Goal: Task Accomplishment & Management: Use online tool/utility

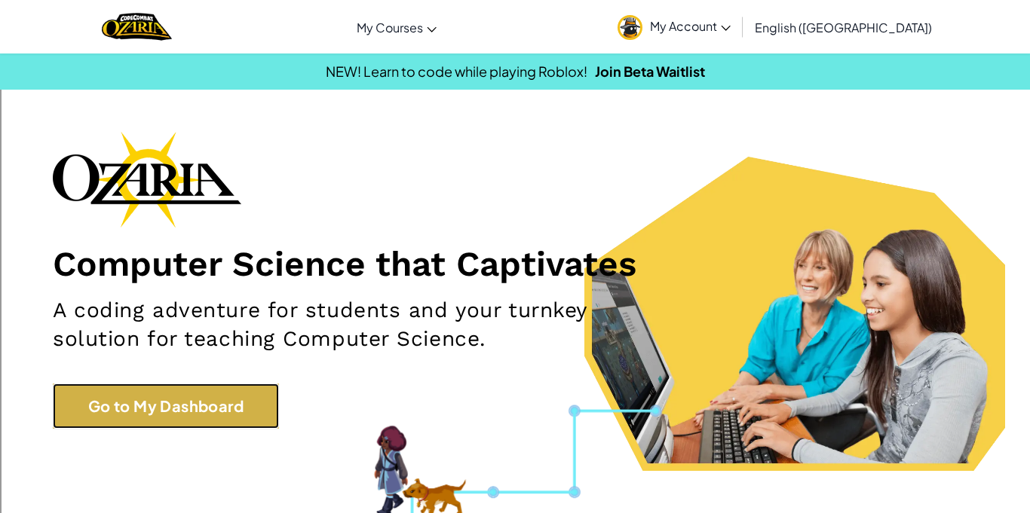
click at [243, 400] on link "Go to My Dashboard" at bounding box center [166, 406] width 226 height 45
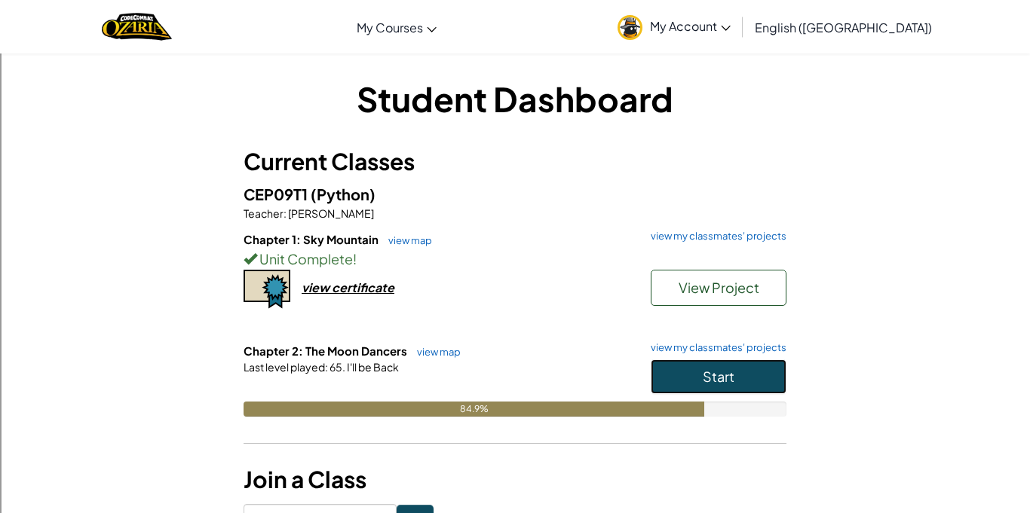
click at [721, 378] on span "Start" at bounding box center [719, 376] width 32 height 17
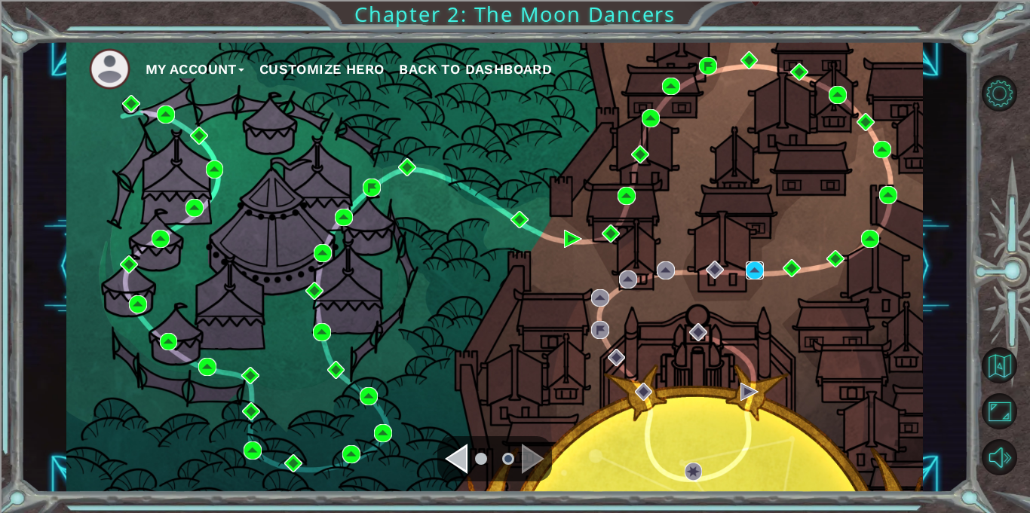
click at [752, 274] on img at bounding box center [755, 271] width 18 height 18
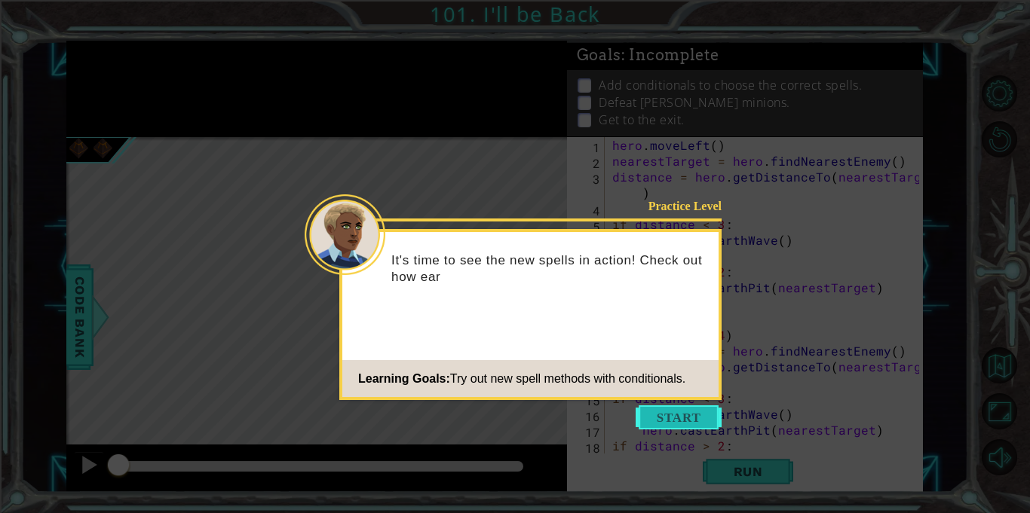
click at [683, 416] on button "Start" at bounding box center [679, 418] width 86 height 24
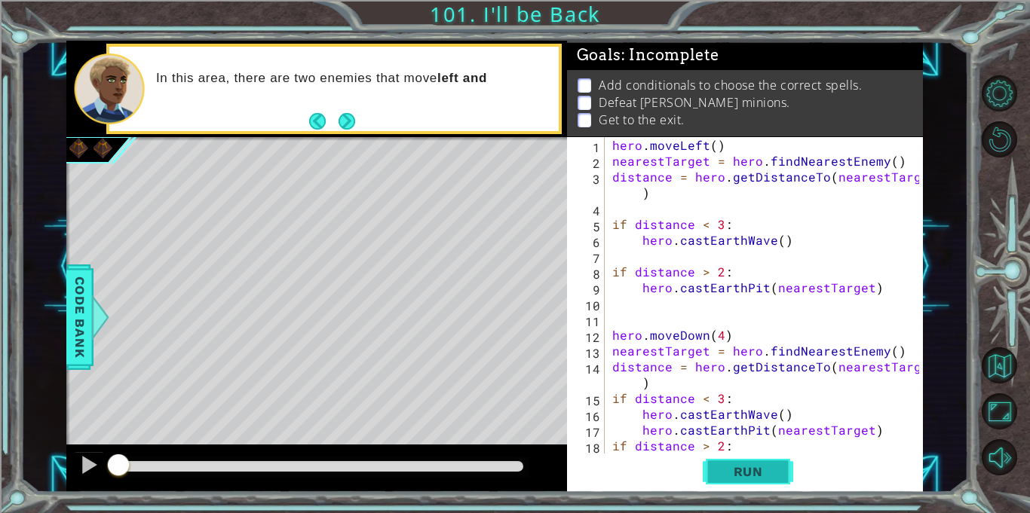
click at [720, 467] on span "Run" at bounding box center [748, 471] width 60 height 15
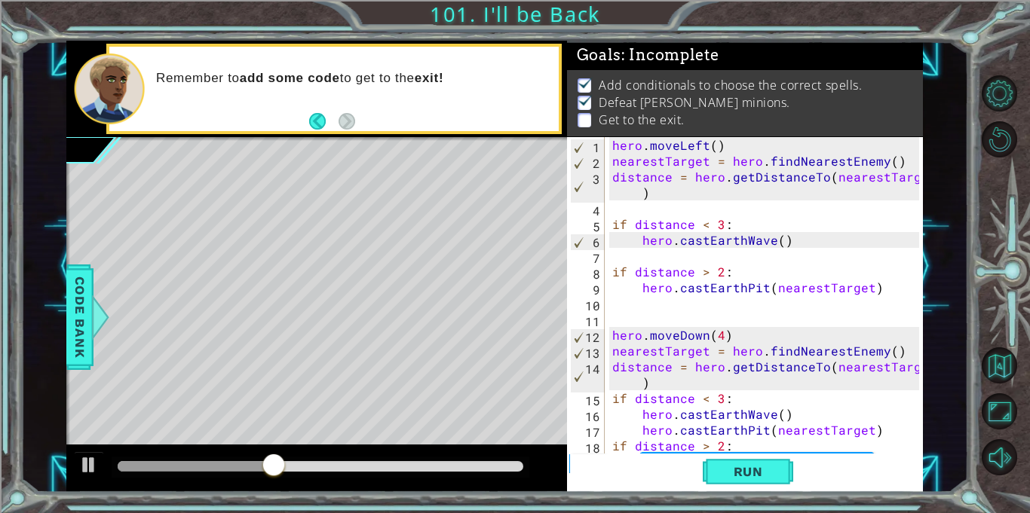
scroll to position [47, 0]
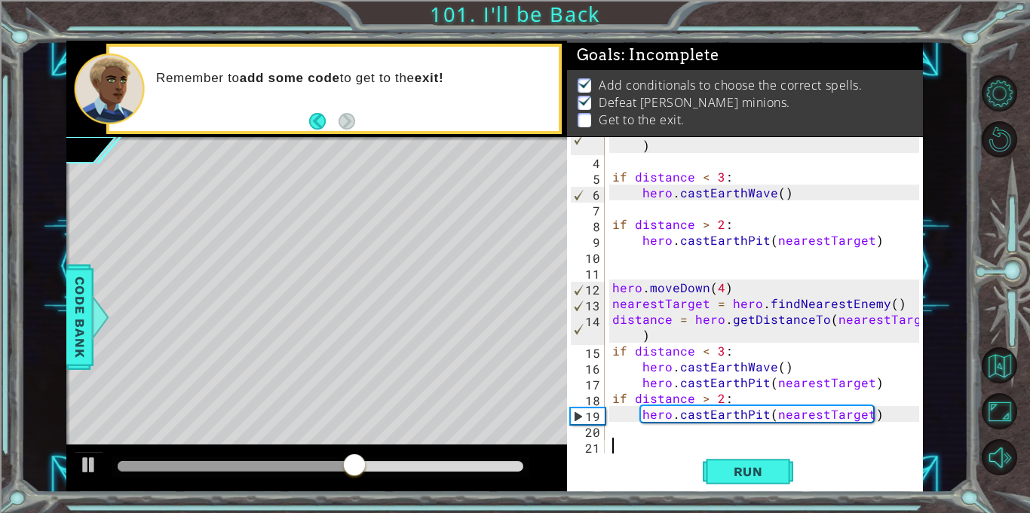
click at [887, 383] on div "distance = hero . getDistanceTo ( nearestTarget ) if distance < 3 : hero . cast…" at bounding box center [767, 303] width 317 height 364
type textarea "hero.castEarthPit(nearestTarget)"
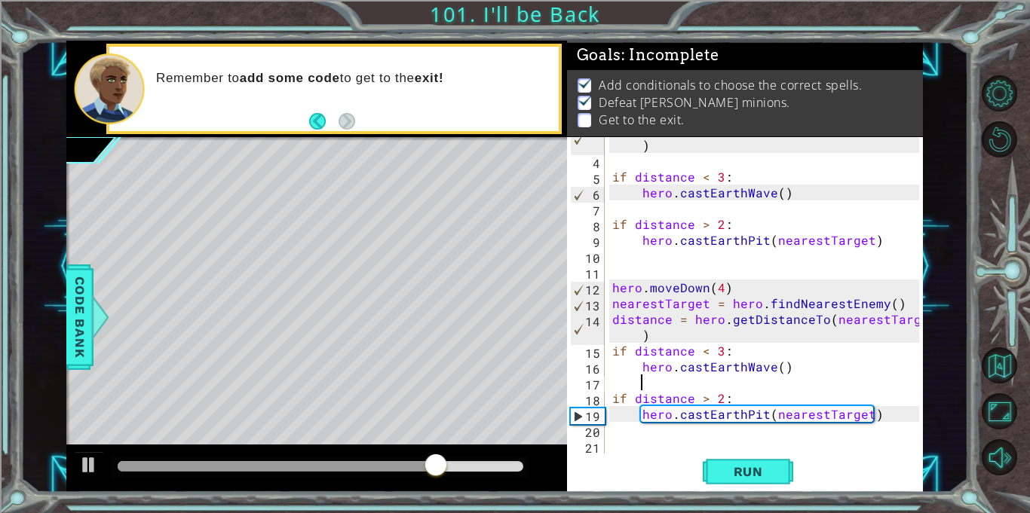
click at [853, 423] on div "distance = hero . getDistanceTo ( nearestTarget ) if distance < 3 : hero . cast…" at bounding box center [767, 303] width 317 height 364
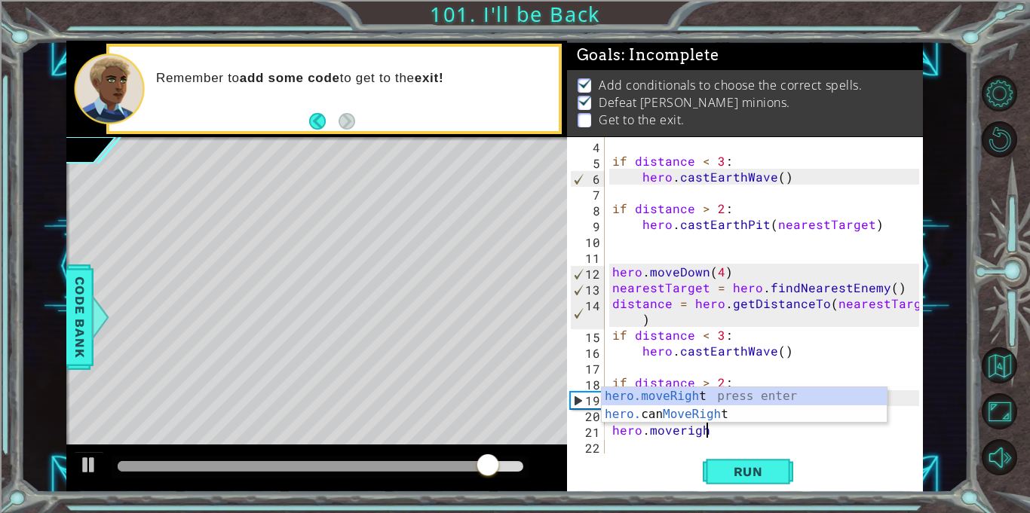
scroll to position [0, 5]
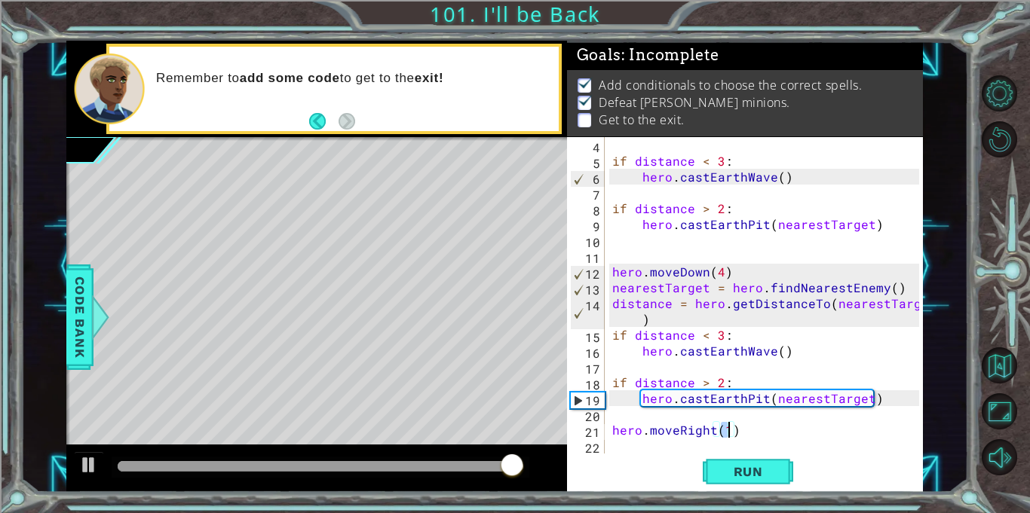
type textarea "hero.moveRight(4)"
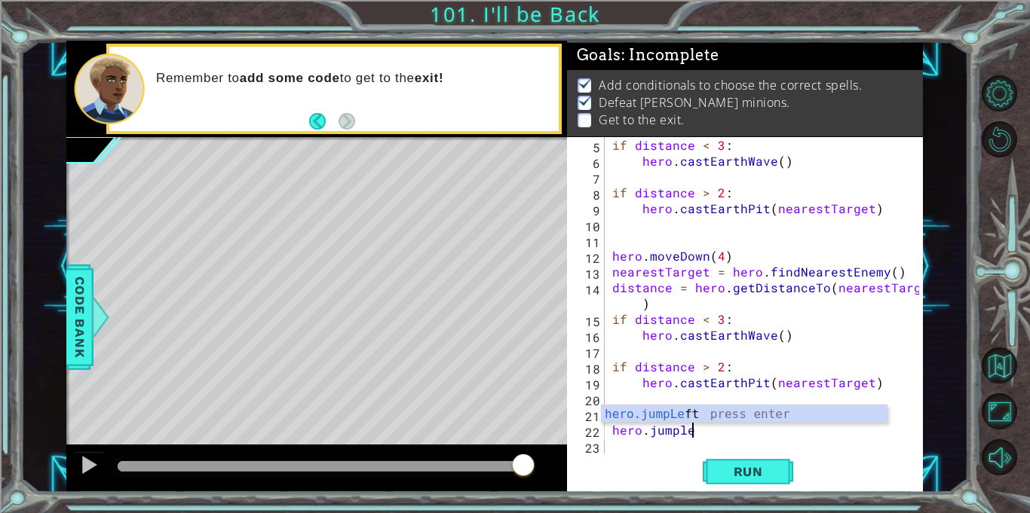
scroll to position [0, 5]
type textarea "hero.jumpleft"
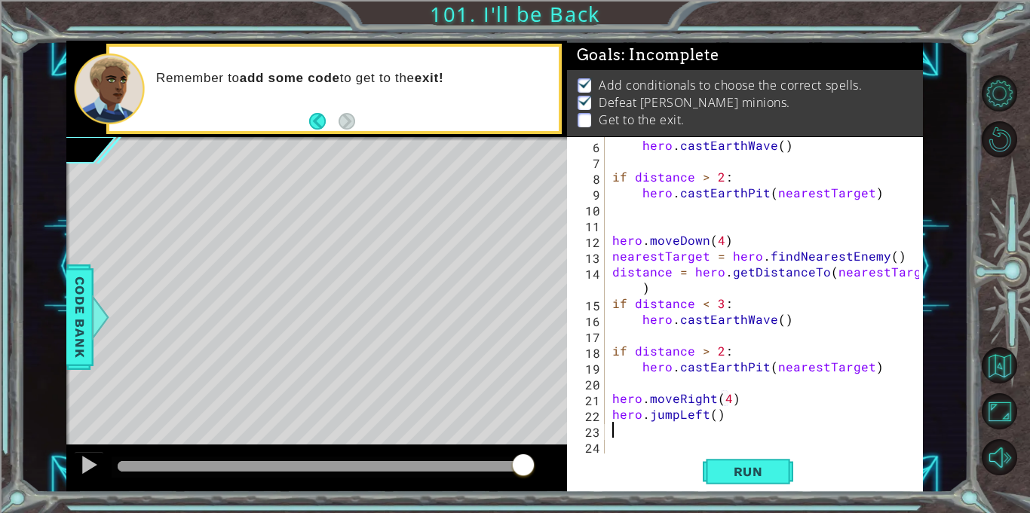
scroll to position [95, 0]
click at [761, 483] on button "Run" at bounding box center [748, 472] width 90 height 35
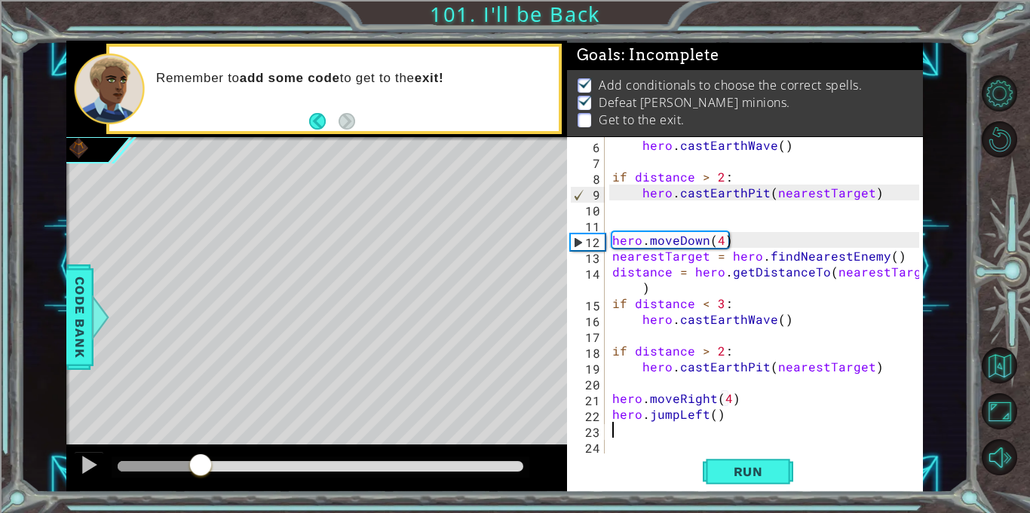
drag, startPoint x: 139, startPoint y: 470, endPoint x: 201, endPoint y: 481, distance: 62.8
click at [201, 481] on div at bounding box center [316, 469] width 501 height 48
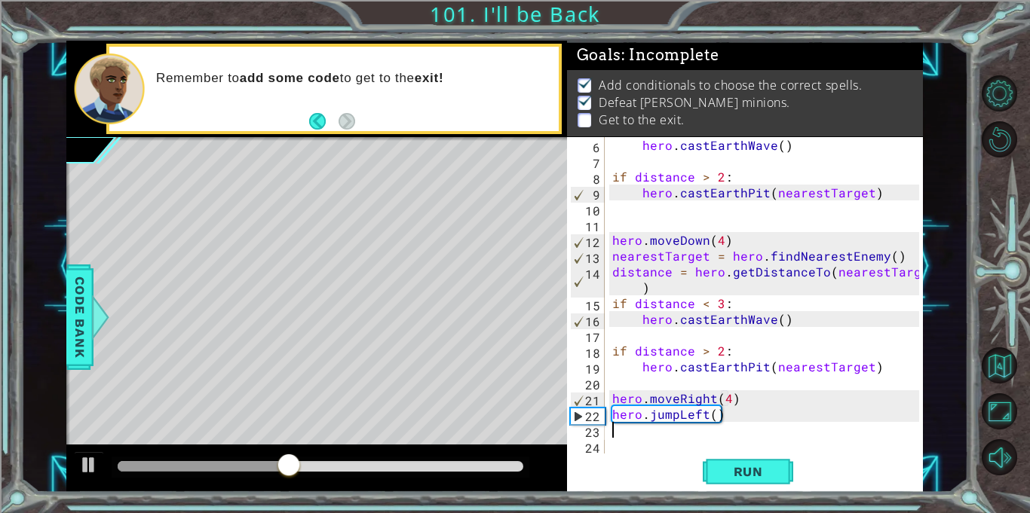
click at [713, 394] on div "hero . castEarthWave ( ) if distance > 2 : hero . [GEOGRAPHIC_DATA] ( nearestTa…" at bounding box center [767, 311] width 317 height 348
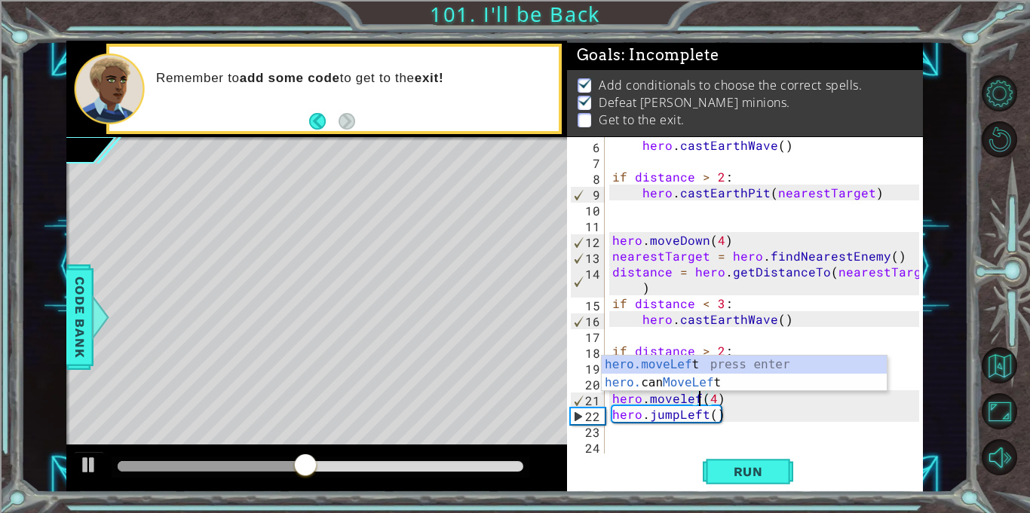
scroll to position [0, 5]
click at [745, 479] on span "Run" at bounding box center [748, 471] width 60 height 15
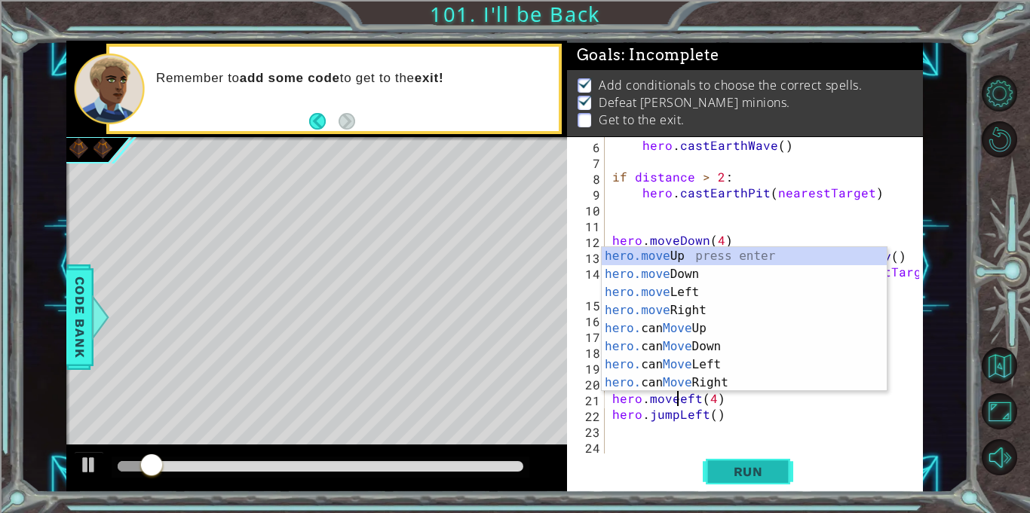
scroll to position [0, 5]
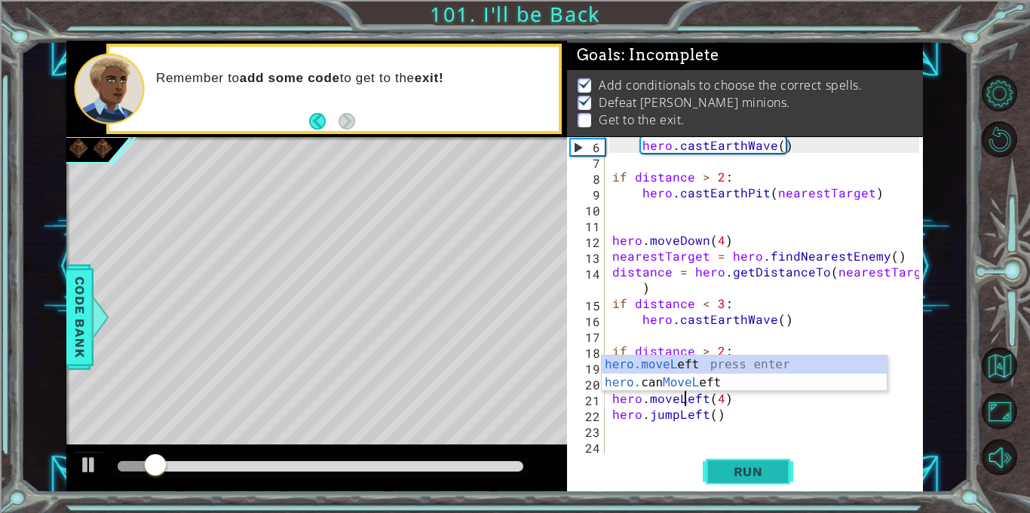
type textarea "hero.moveLeft(4)"
click at [773, 457] on button "Run" at bounding box center [748, 472] width 90 height 35
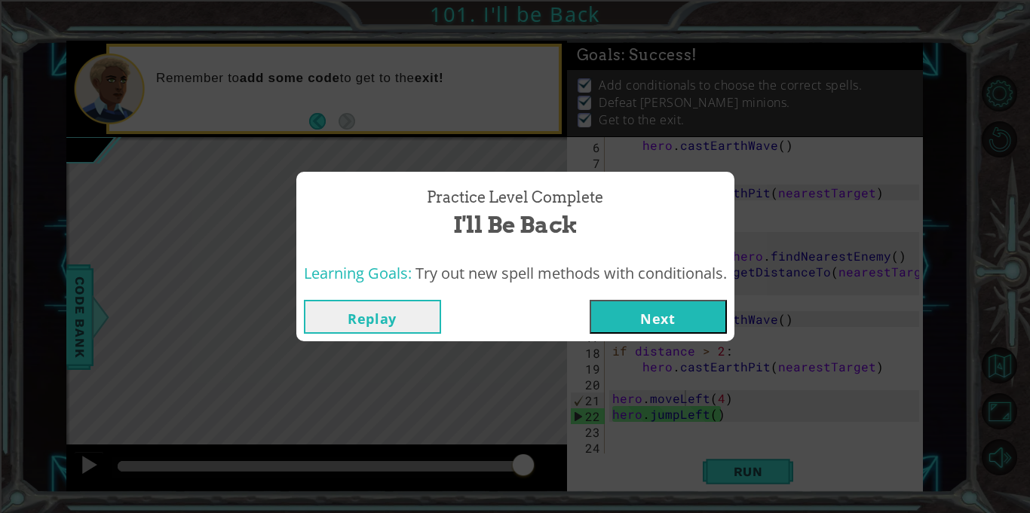
click at [700, 332] on button "Next" at bounding box center [658, 317] width 137 height 34
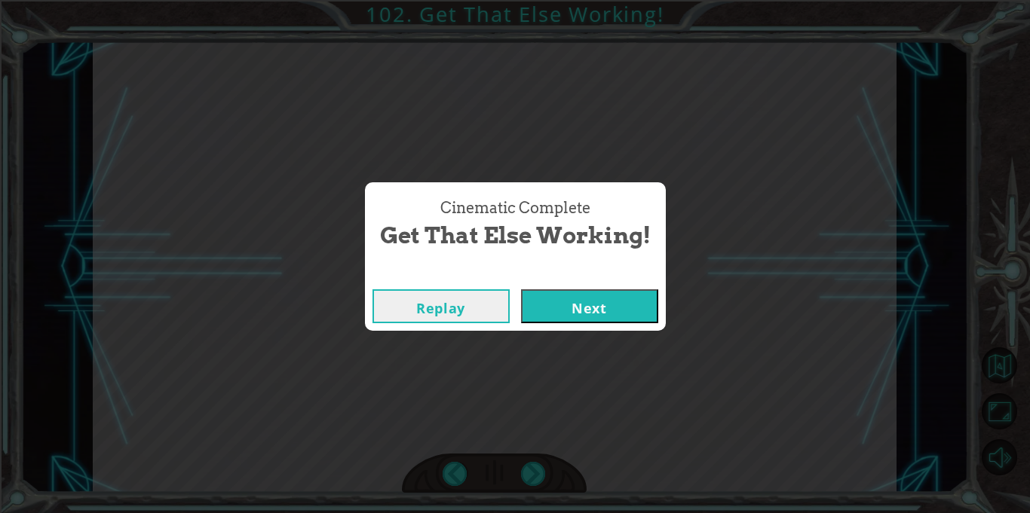
click at [618, 296] on button "Next" at bounding box center [589, 306] width 137 height 34
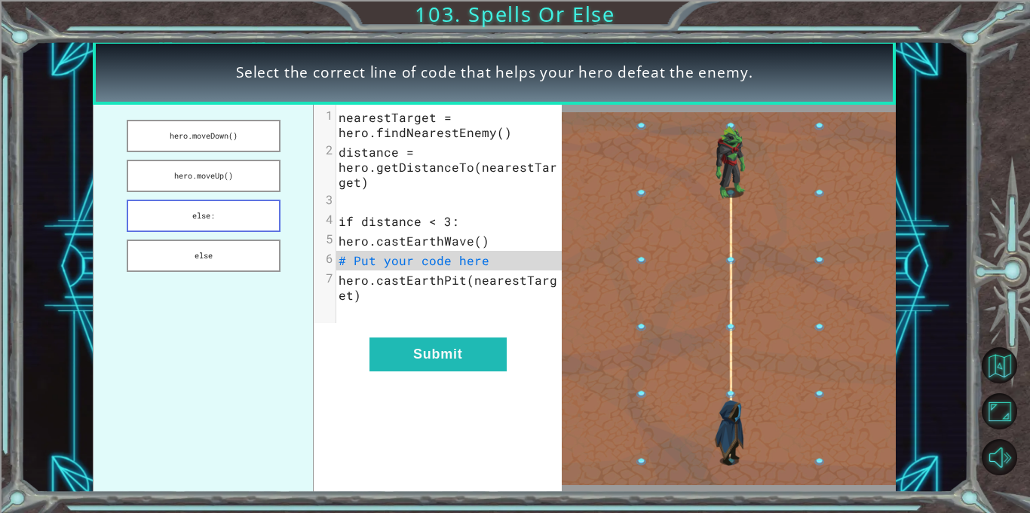
click at [158, 213] on button "else:" at bounding box center [204, 216] width 154 height 32
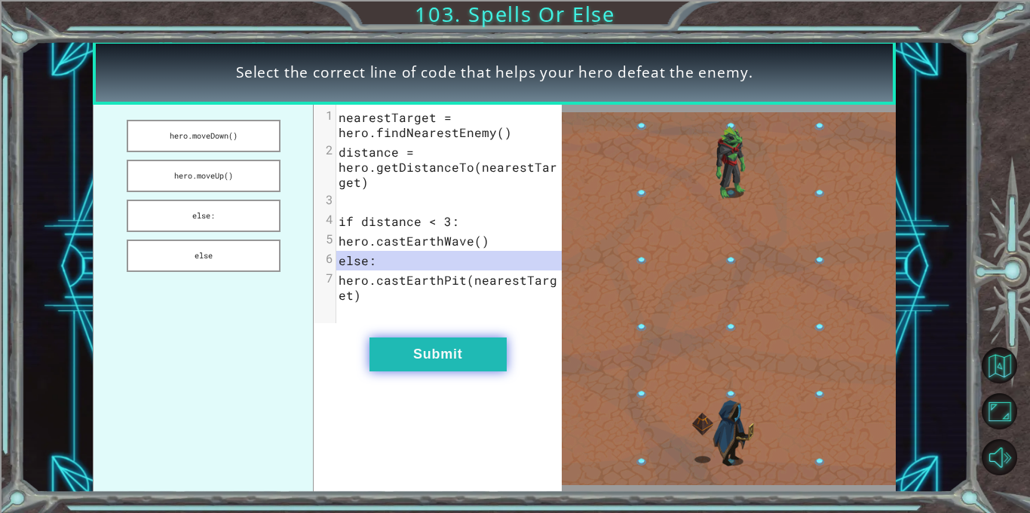
click at [422, 370] on button "Submit" at bounding box center [437, 355] width 137 height 34
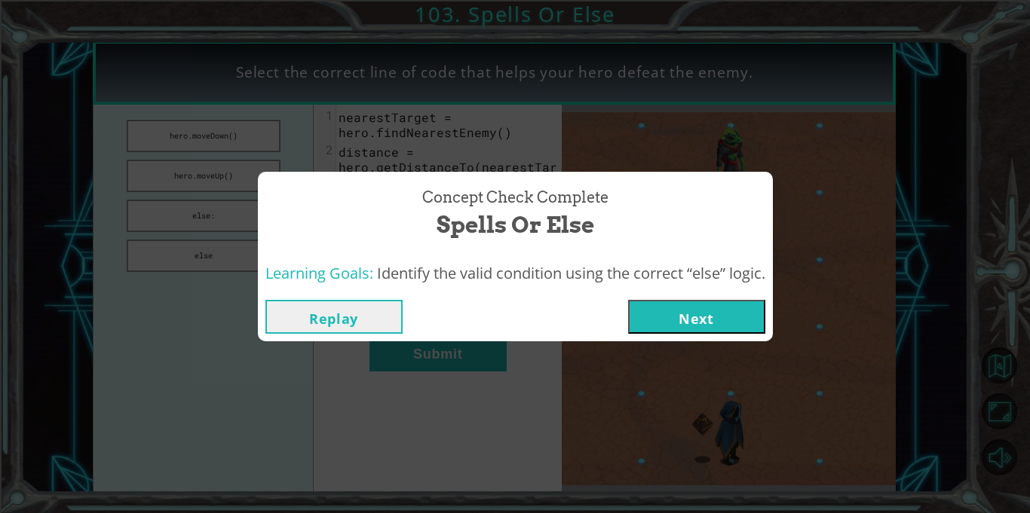
click at [728, 305] on button "Next" at bounding box center [696, 317] width 137 height 34
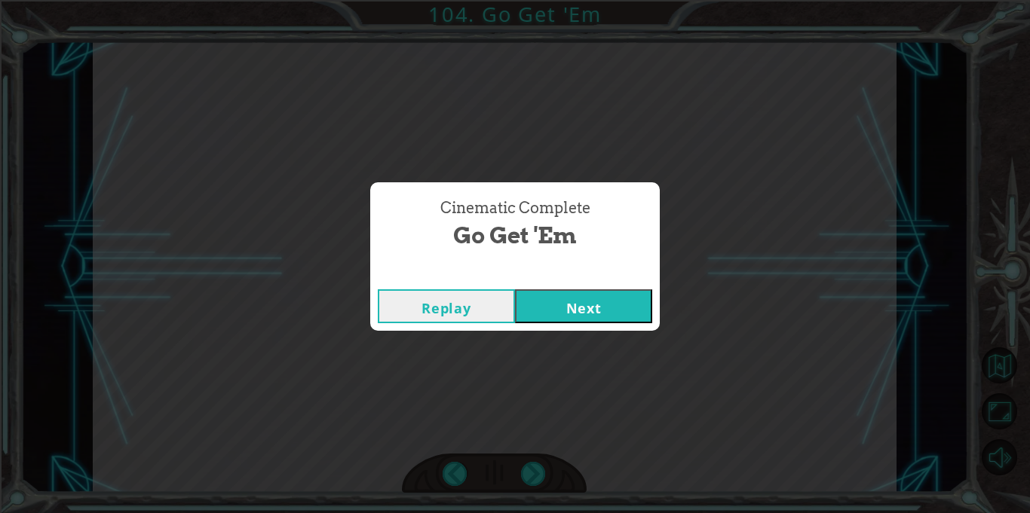
click at [600, 292] on button "Next" at bounding box center [583, 306] width 137 height 34
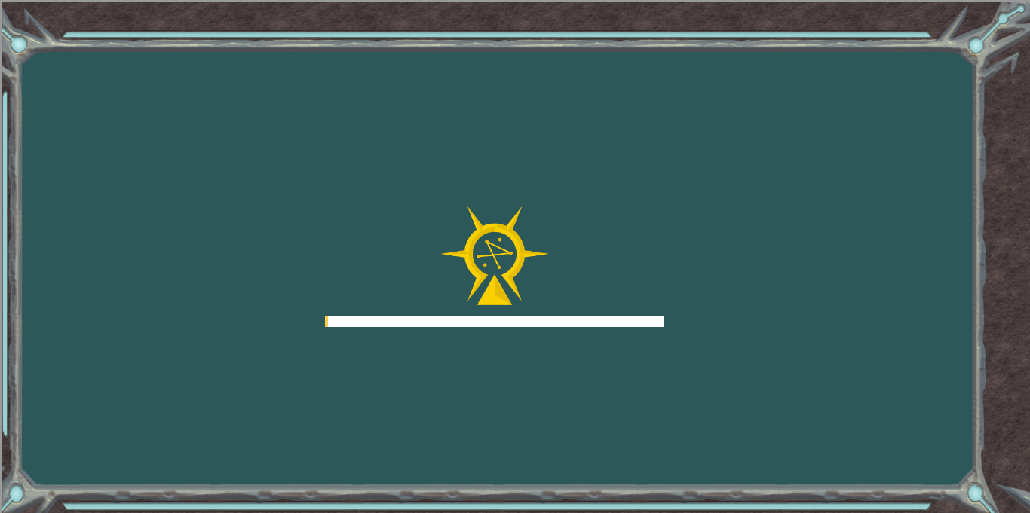
click at [607, 296] on div at bounding box center [494, 267] width 339 height 121
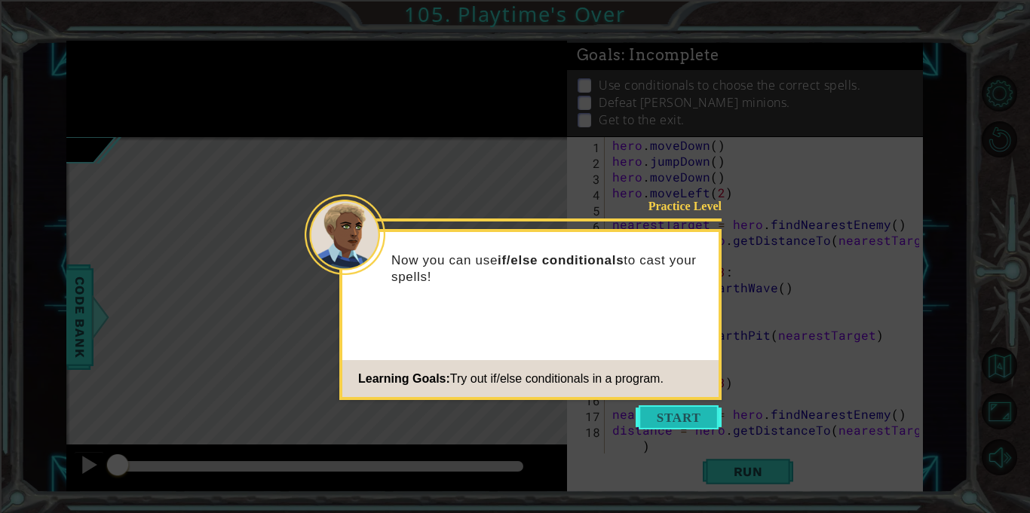
click at [697, 421] on button "Start" at bounding box center [679, 418] width 86 height 24
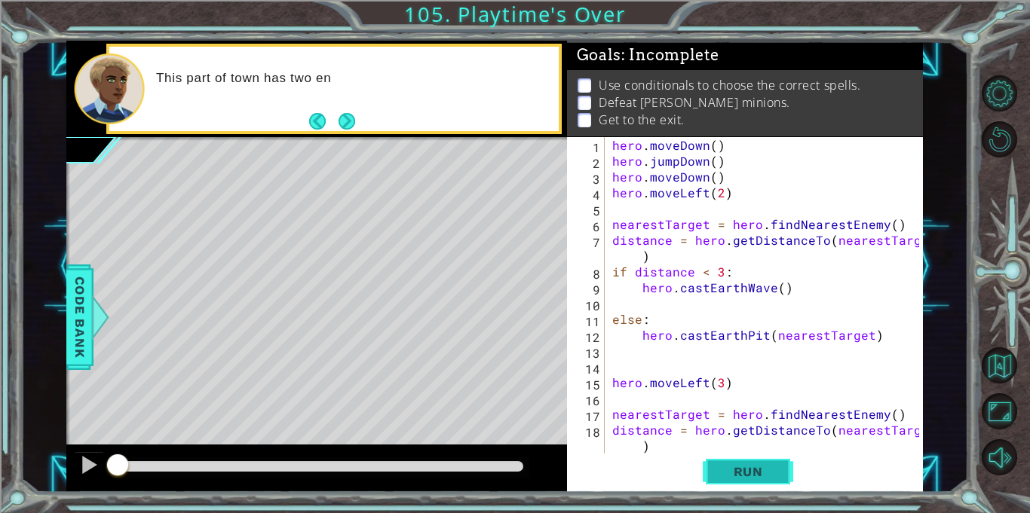
click at [748, 455] on button "Run" at bounding box center [748, 472] width 90 height 35
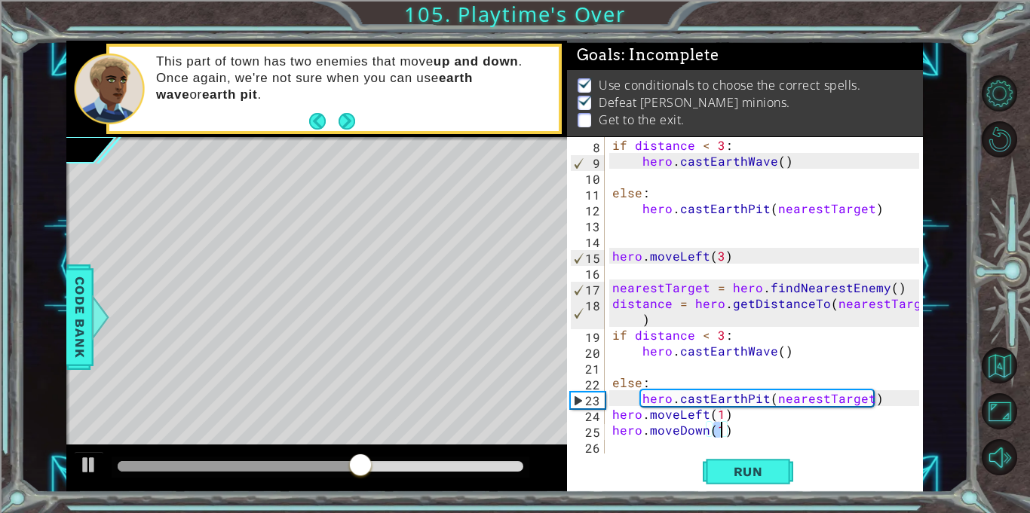
scroll to position [0, 7]
type textarea "hero.moveDown(1)"
click at [765, 476] on span "Run" at bounding box center [748, 471] width 60 height 15
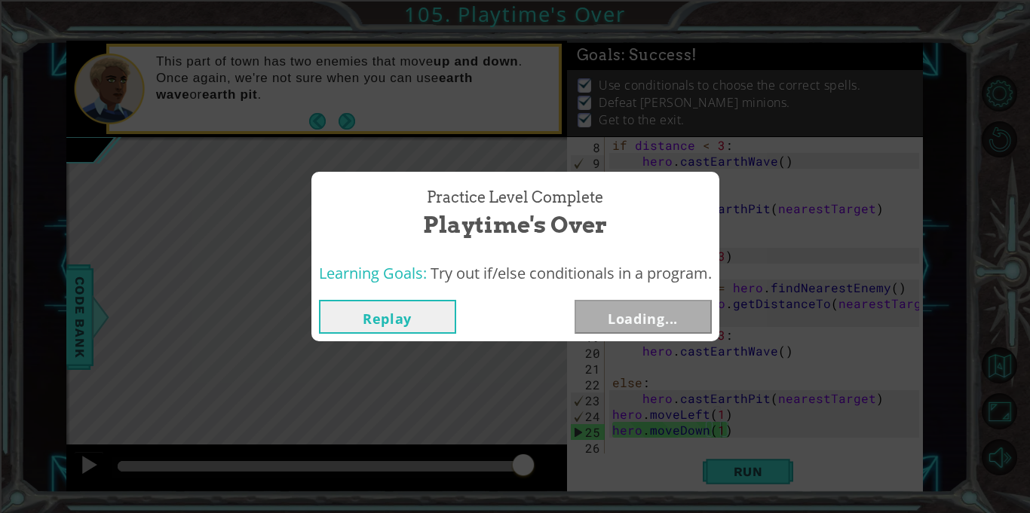
drag, startPoint x: 145, startPoint y: 464, endPoint x: 759, endPoint y: 471, distance: 614.4
click at [759, 471] on body "1 ההההההההההההההההההההההההההההההההההההההההההההההההההההההההההההההההההההההההההההה…" at bounding box center [515, 256] width 1030 height 513
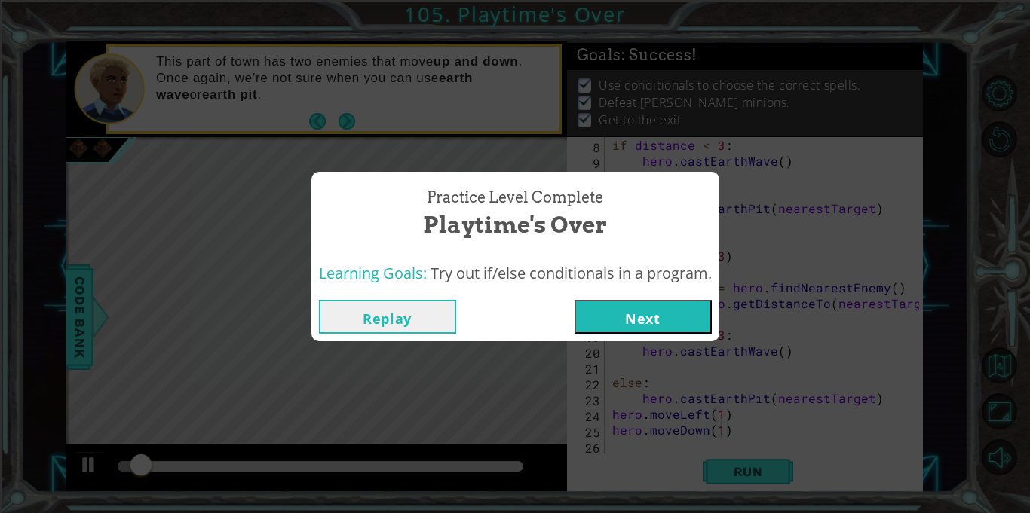
click at [635, 300] on button "Next" at bounding box center [642, 317] width 137 height 34
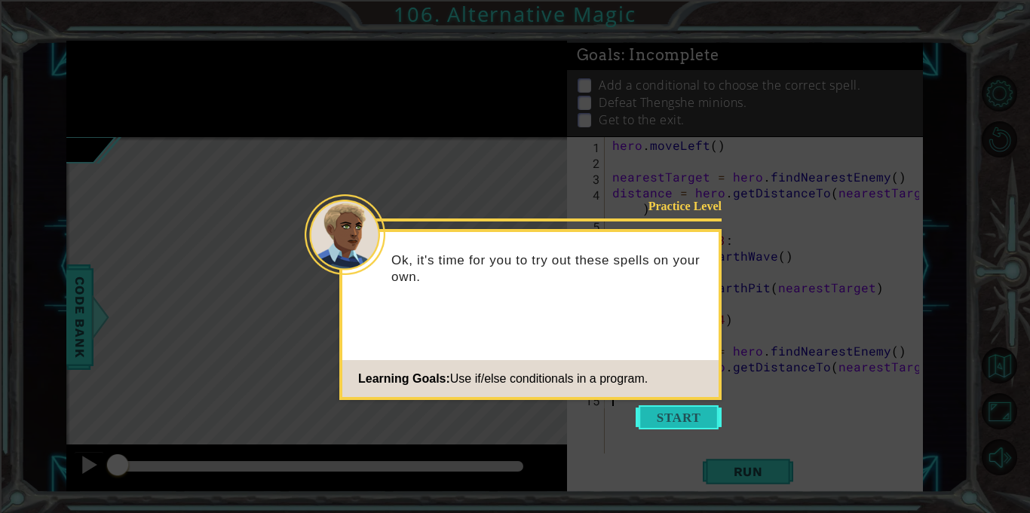
click at [670, 406] on button "Start" at bounding box center [679, 418] width 86 height 24
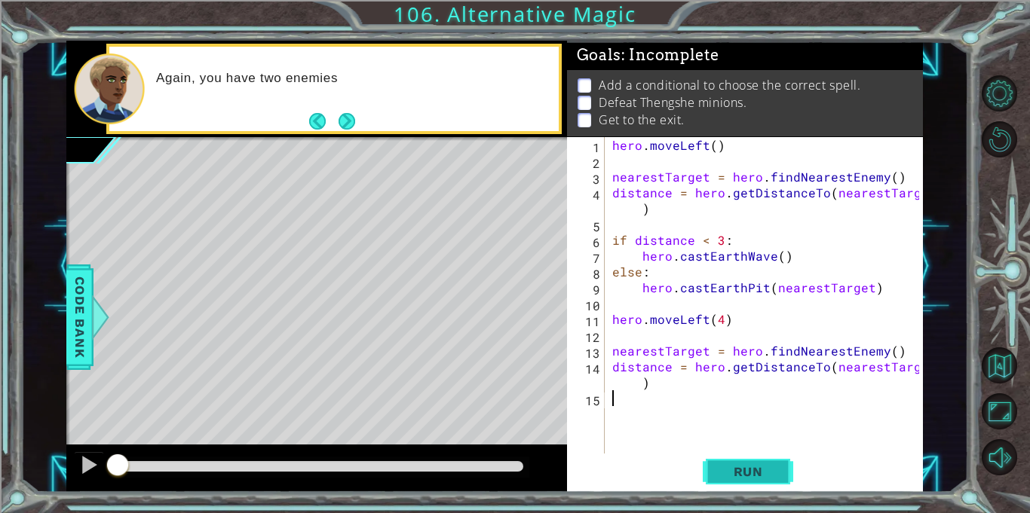
click at [760, 481] on button "Run" at bounding box center [748, 472] width 90 height 35
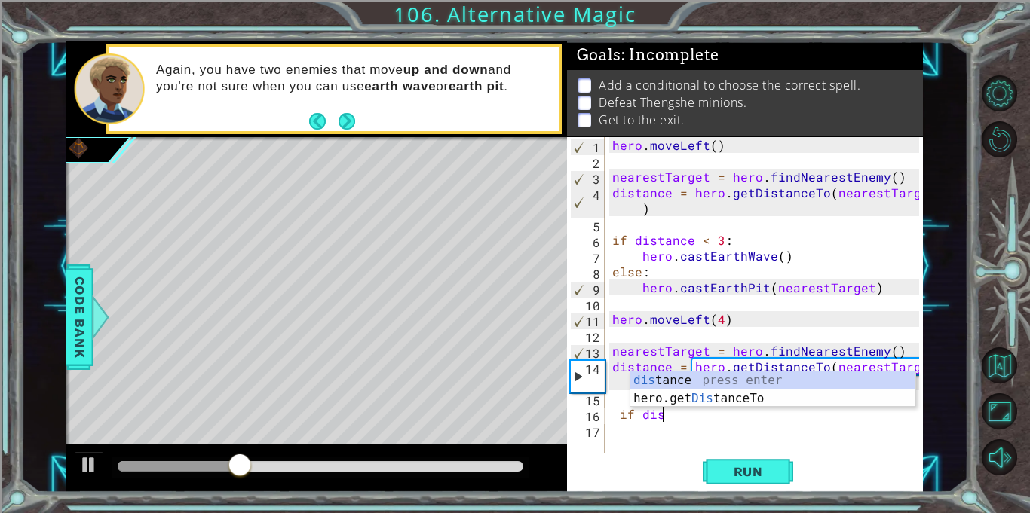
scroll to position [0, 2]
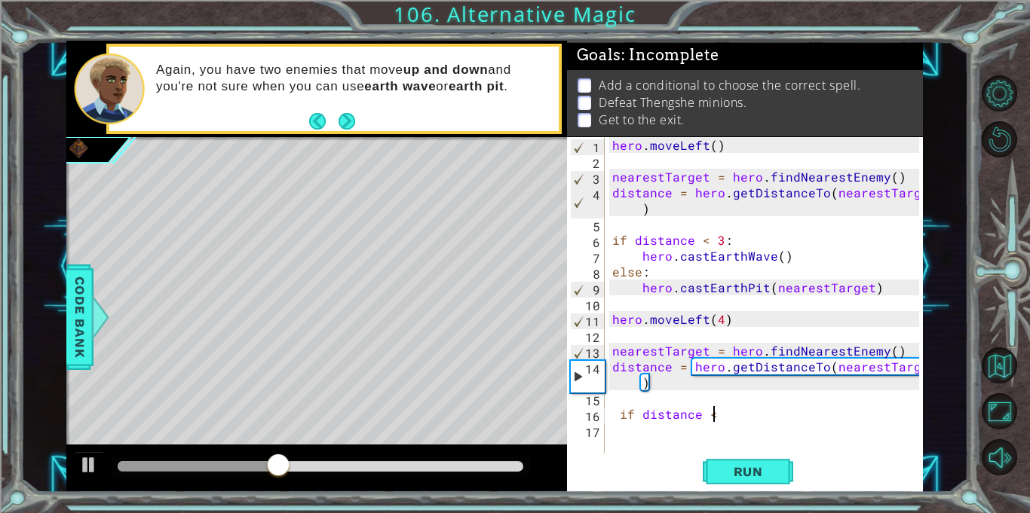
type textarea "if distance < 3"
type textarea "if distance < 3:"
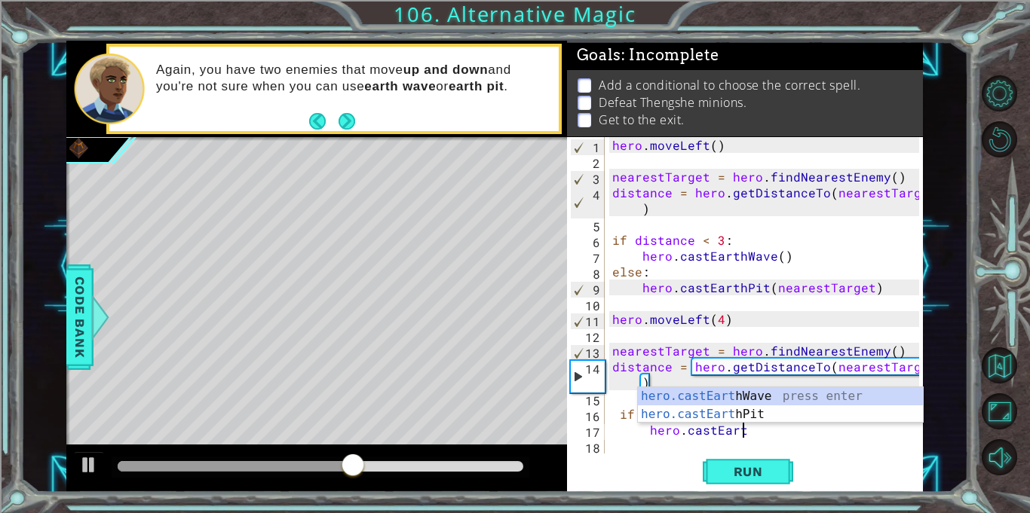
scroll to position [0, 8]
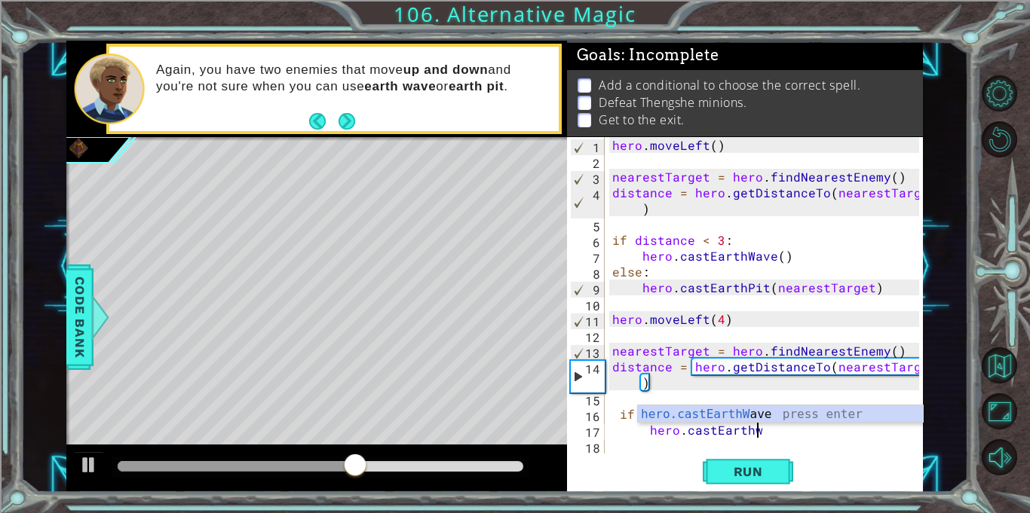
type textarea "hero.castEarthwa"
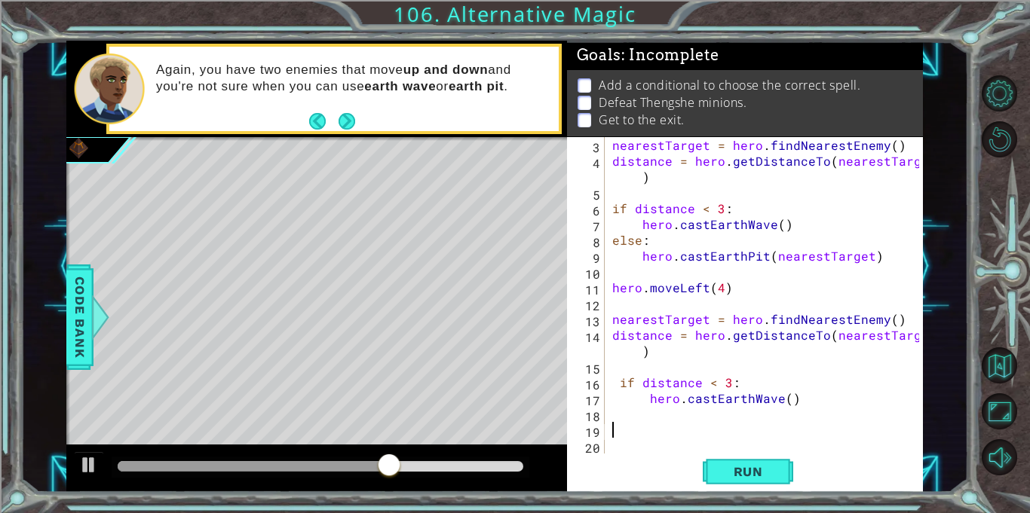
scroll to position [0, 0]
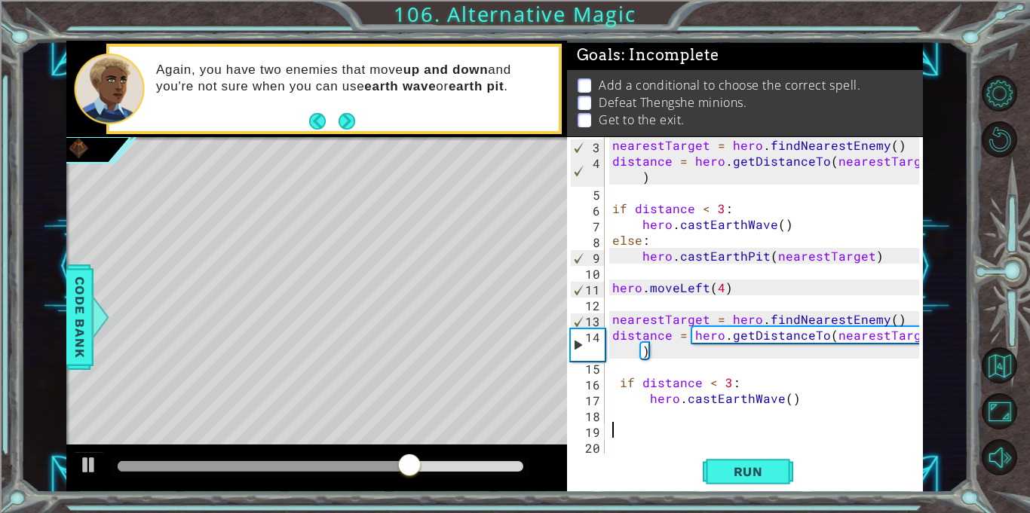
click at [621, 387] on div "nearestTarget = hero . findNearestEnemy ( ) distance = hero . getDistanceTo ( n…" at bounding box center [767, 311] width 317 height 348
type textarea "hero.castEarthWave()"
type textarea "else:"
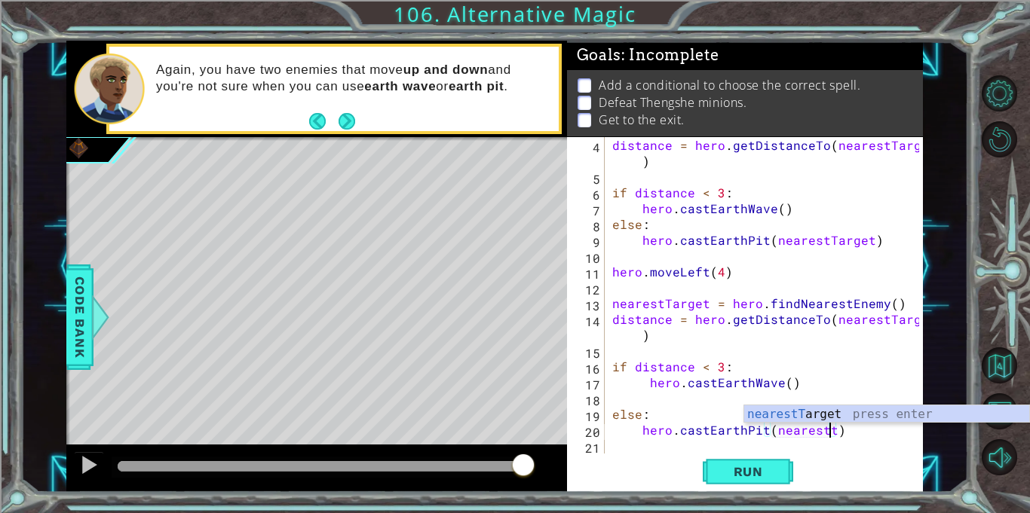
scroll to position [0, 14]
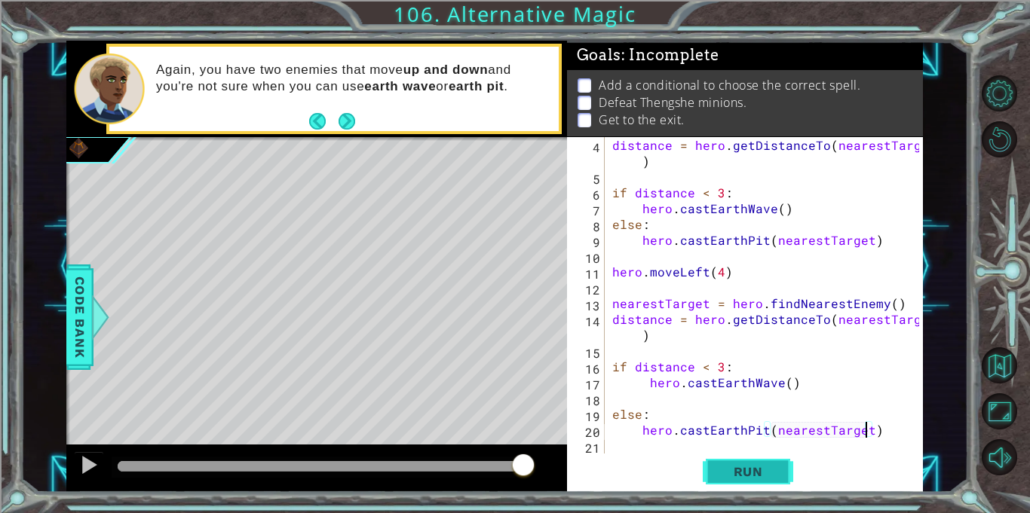
type textarea "hero.castEarthPit(nearestTarget)"
click at [770, 465] on span "Run" at bounding box center [748, 471] width 60 height 15
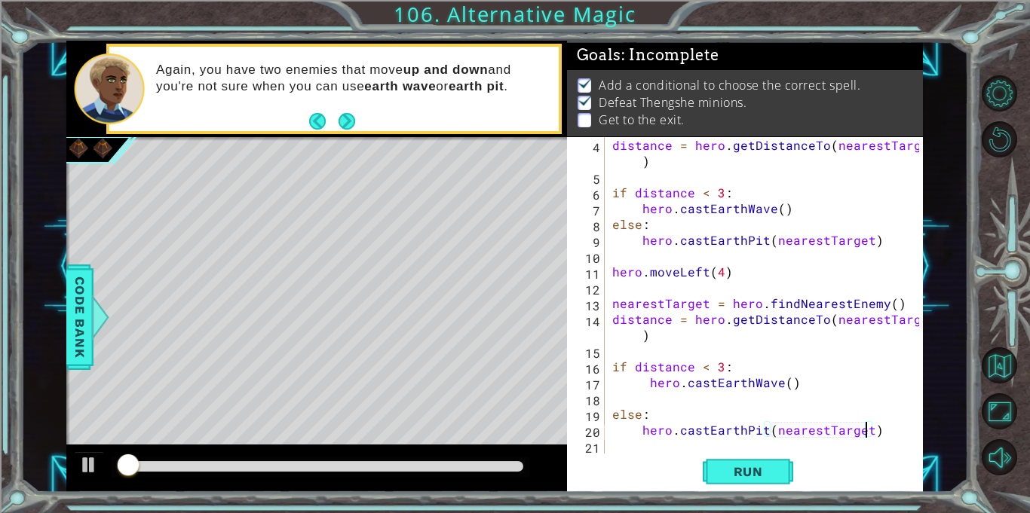
click at [897, 436] on div "distance = hero . getDistanceTo ( nearestTarget ) if distance < 3 : hero . cast…" at bounding box center [767, 319] width 317 height 364
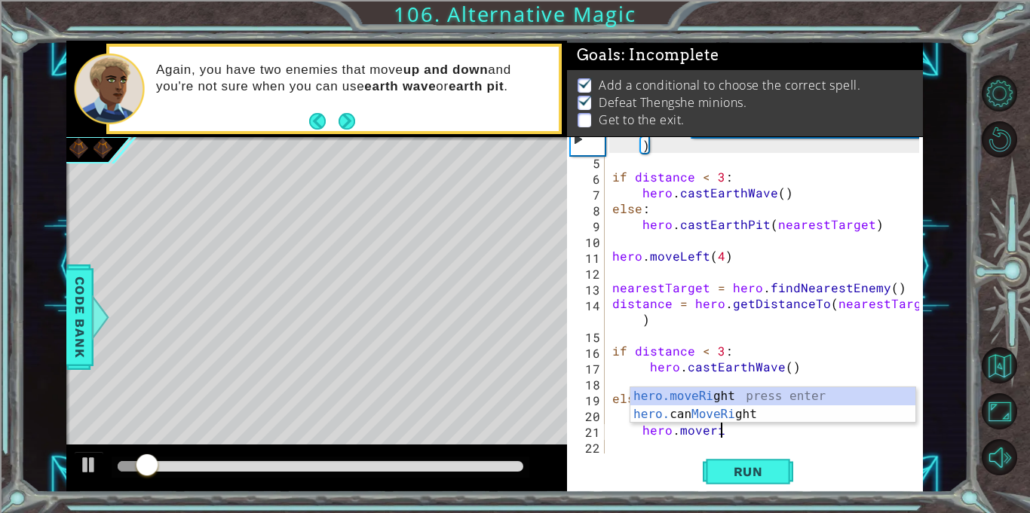
scroll to position [0, 7]
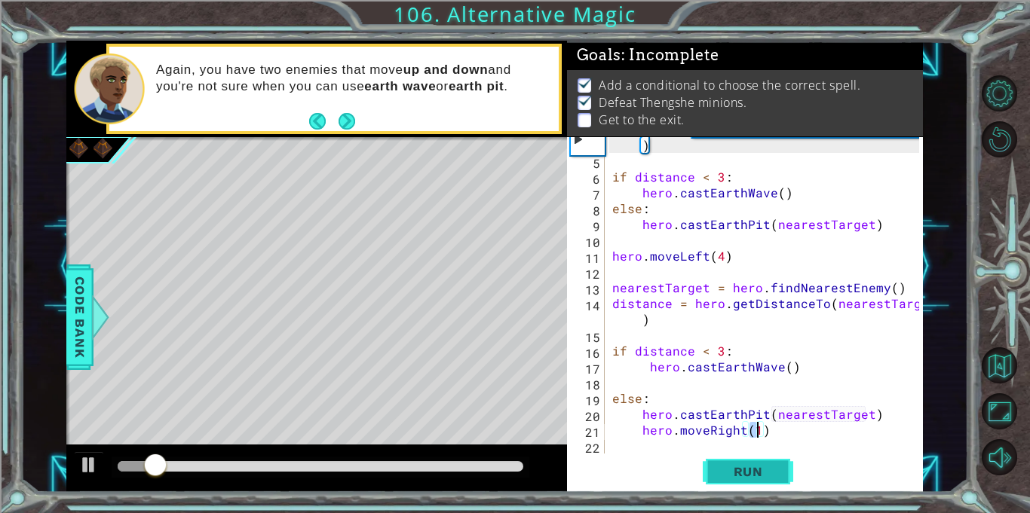
click at [767, 480] on button "Run" at bounding box center [748, 472] width 90 height 35
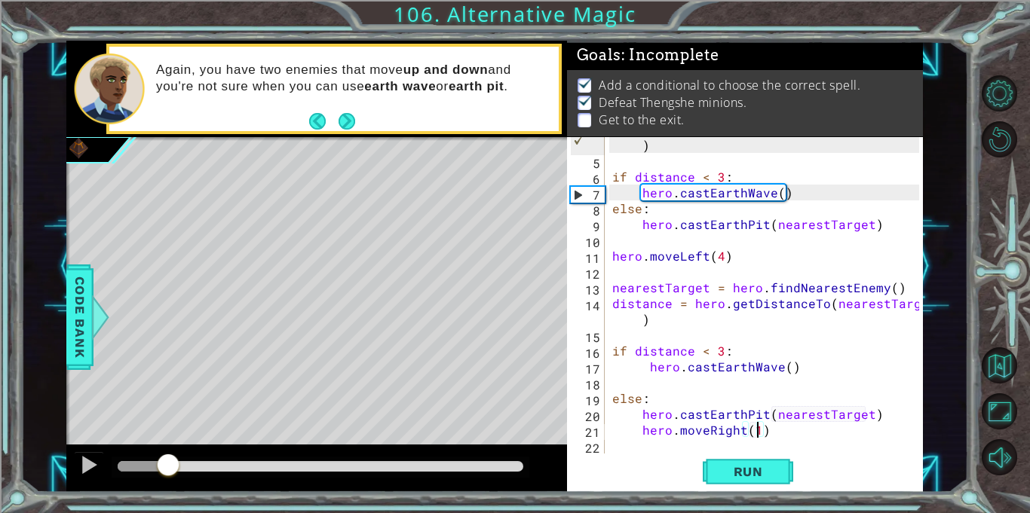
drag, startPoint x: 143, startPoint y: 460, endPoint x: 167, endPoint y: 464, distance: 24.4
click at [167, 464] on div at bounding box center [168, 466] width 27 height 27
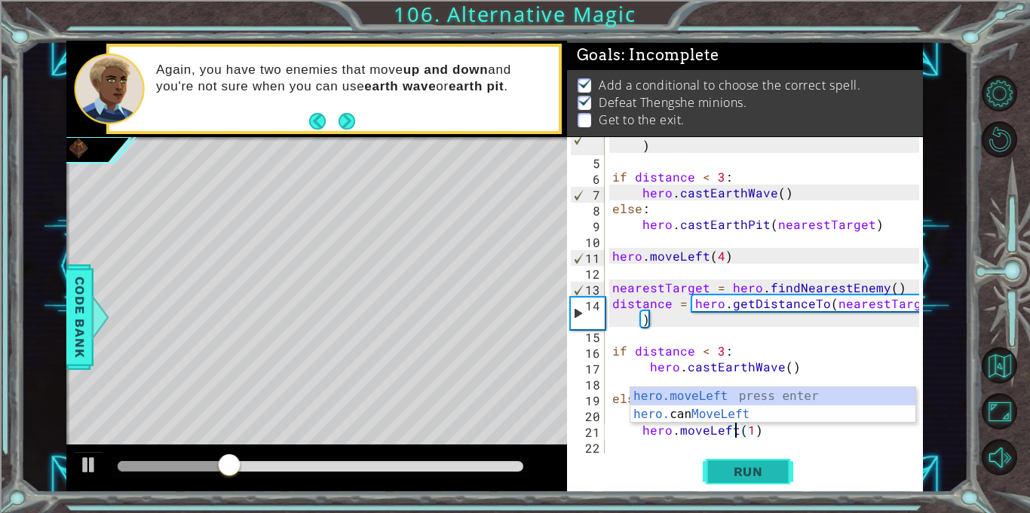
scroll to position [0, 8]
type textarea "hero.moveLeft(1)"
click at [750, 470] on span "Run" at bounding box center [748, 471] width 60 height 15
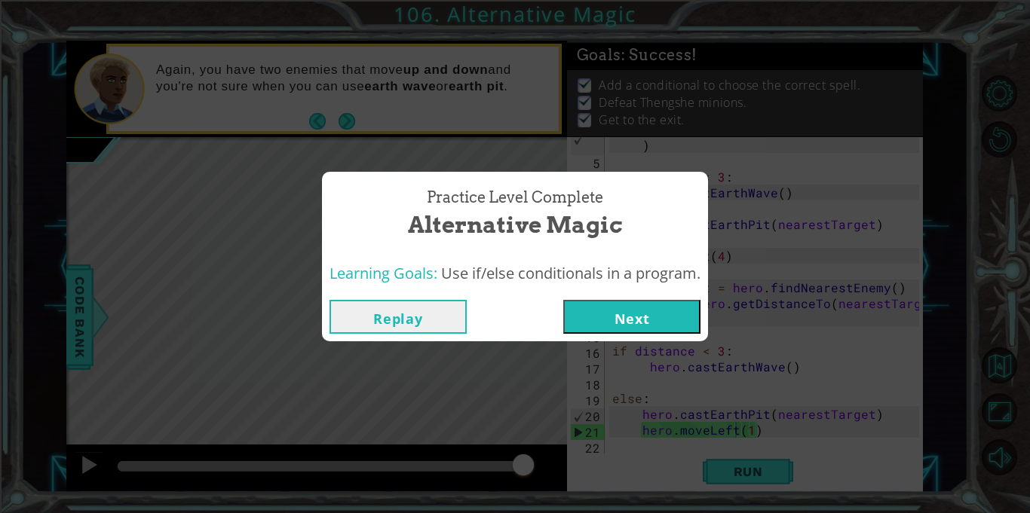
click at [660, 305] on button "Next" at bounding box center [631, 317] width 137 height 34
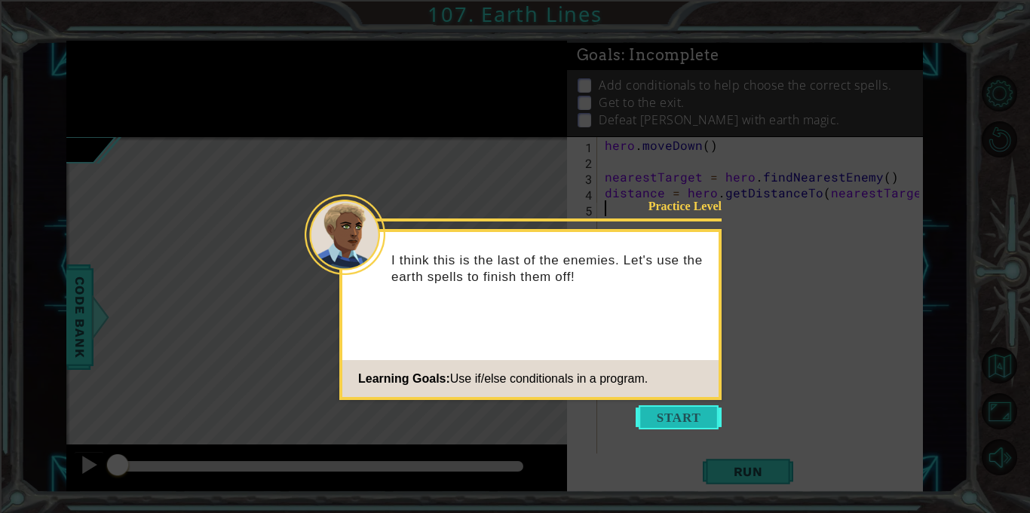
click at [675, 412] on button "Start" at bounding box center [679, 418] width 86 height 24
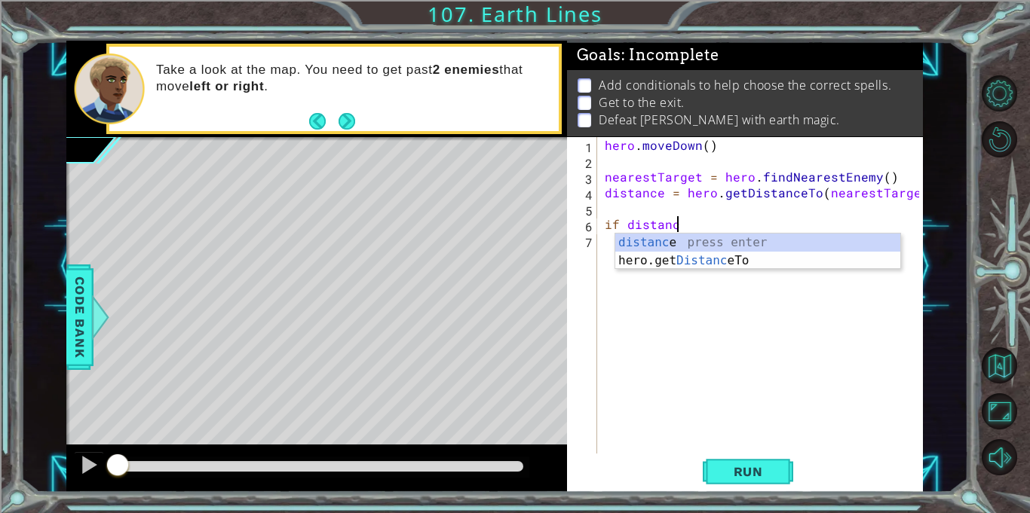
scroll to position [0, 4]
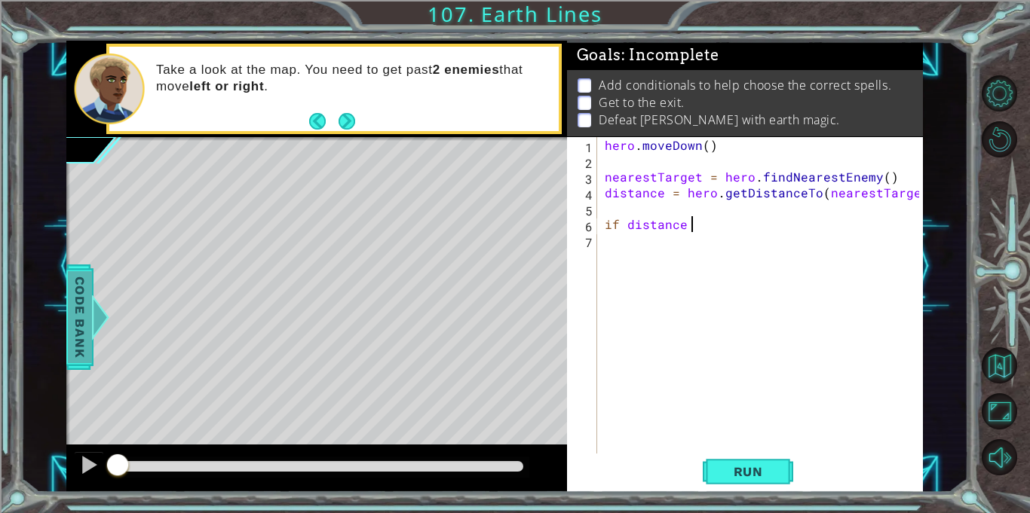
type textarea "if distance"
click at [71, 335] on span "Code Bank" at bounding box center [80, 317] width 24 height 92
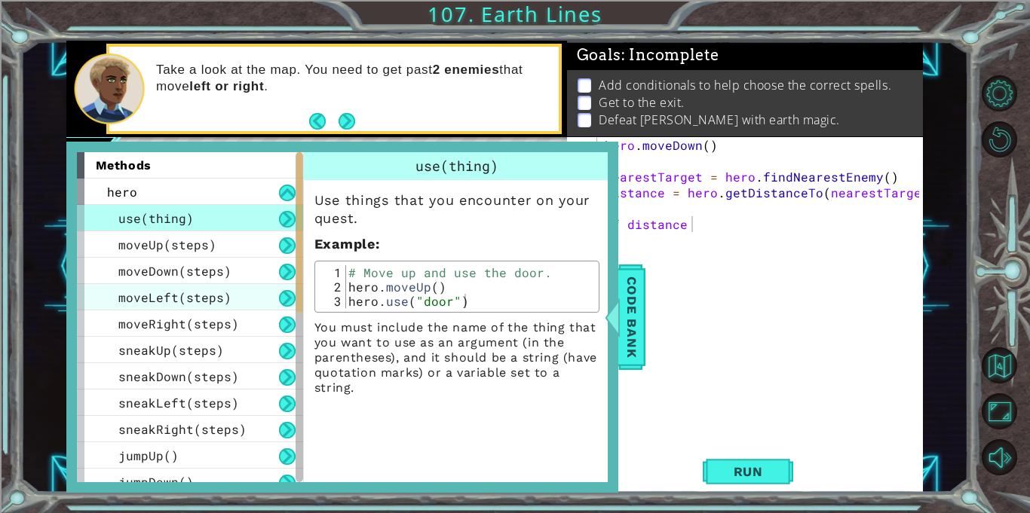
scroll to position [409, 0]
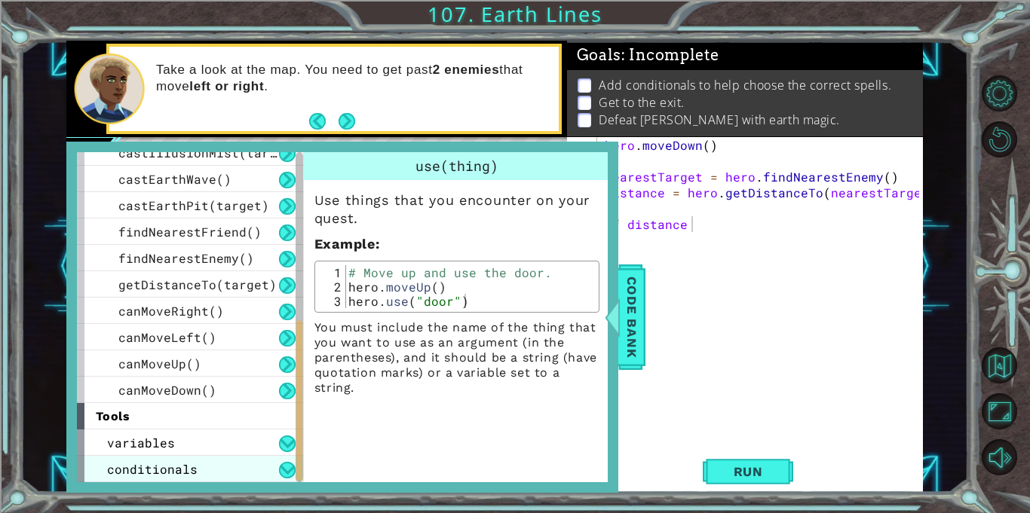
click at [242, 473] on div "conditionals" at bounding box center [190, 469] width 226 height 26
click at [288, 469] on button at bounding box center [287, 470] width 17 height 17
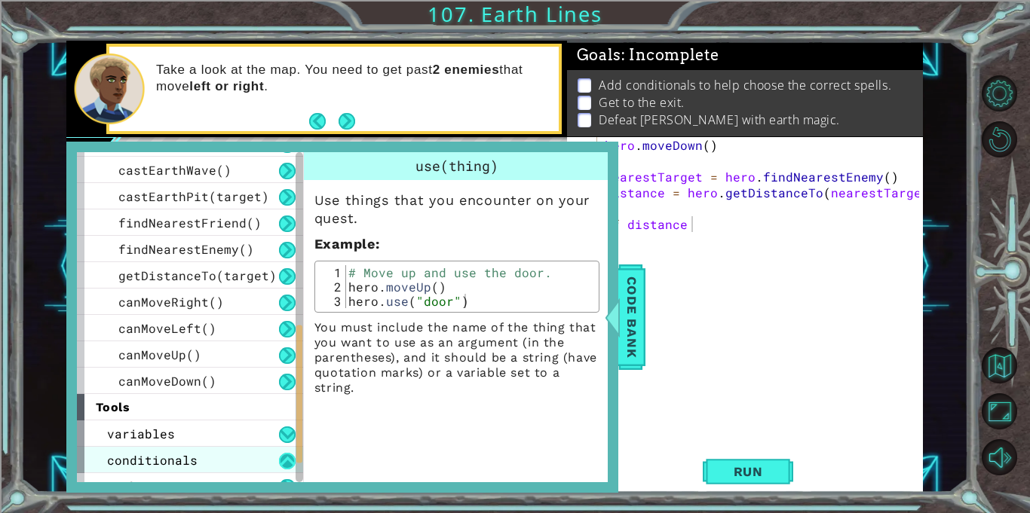
scroll to position [461, 0]
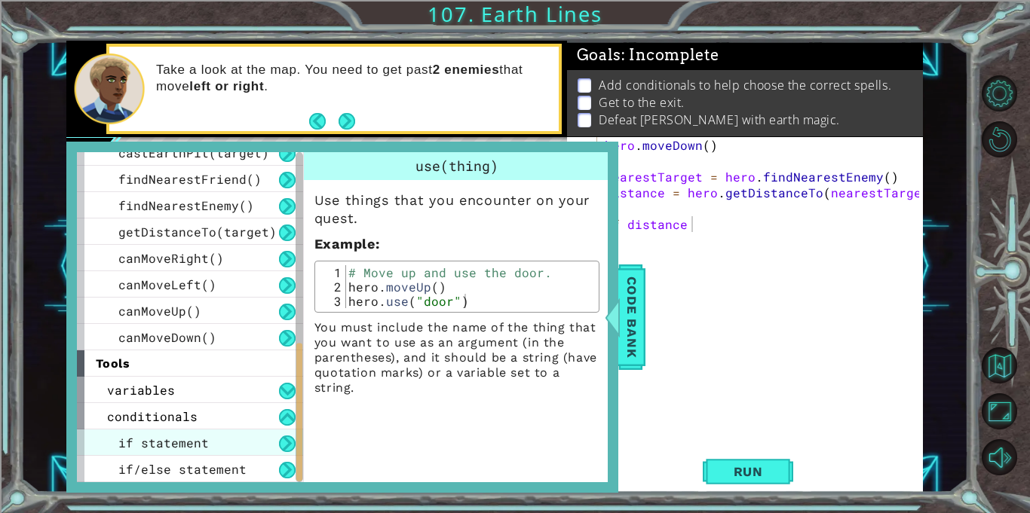
click at [238, 448] on div "if statement" at bounding box center [190, 443] width 226 height 26
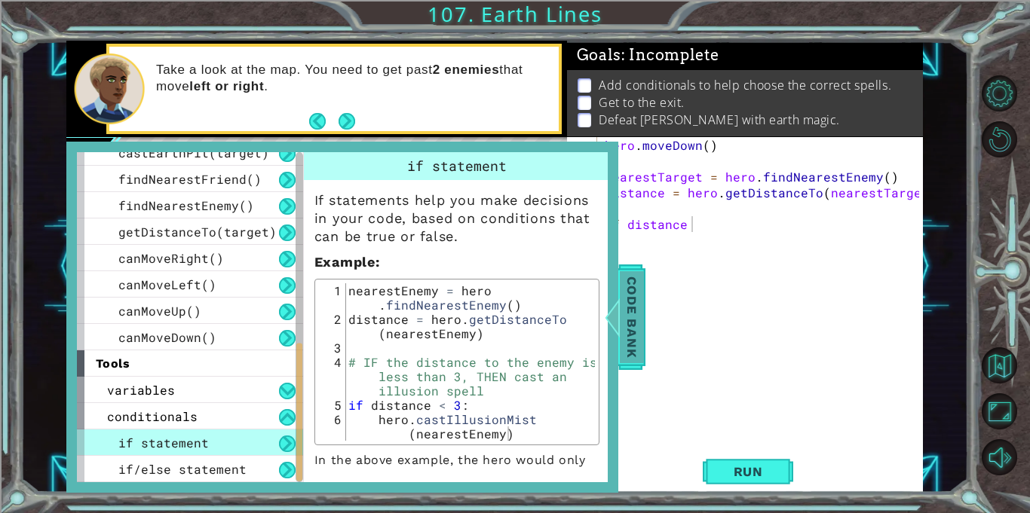
click at [621, 308] on span "Code Bank" at bounding box center [632, 317] width 24 height 92
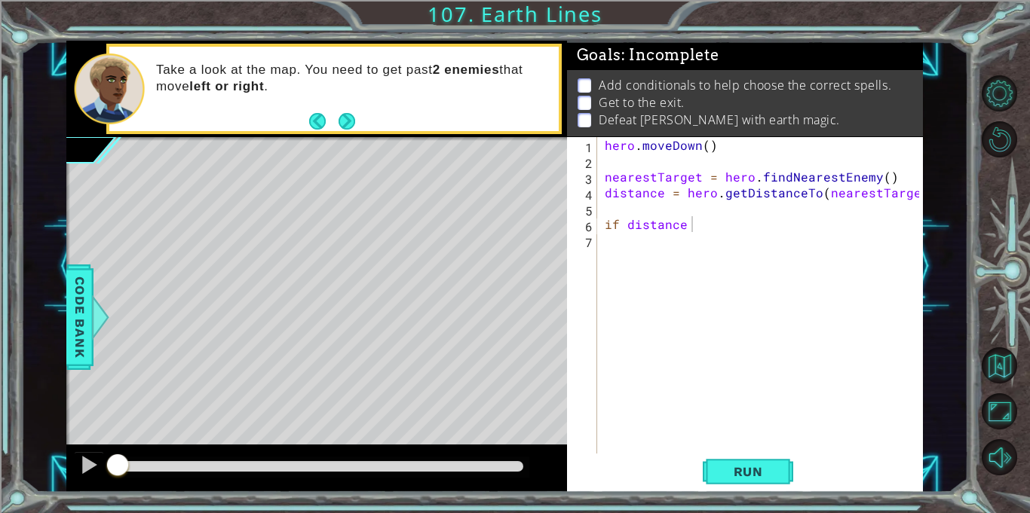
click at [816, 238] on div "hero . [GEOGRAPHIC_DATA] ( ) nearestTarget = hero . findNearestEnemy ( ) distan…" at bounding box center [764, 311] width 325 height 348
click at [802, 223] on div "hero . [GEOGRAPHIC_DATA] ( ) nearestTarget = hero . findNearestEnemy ( ) distan…" at bounding box center [764, 311] width 325 height 348
type textarea "if distance < 3:"
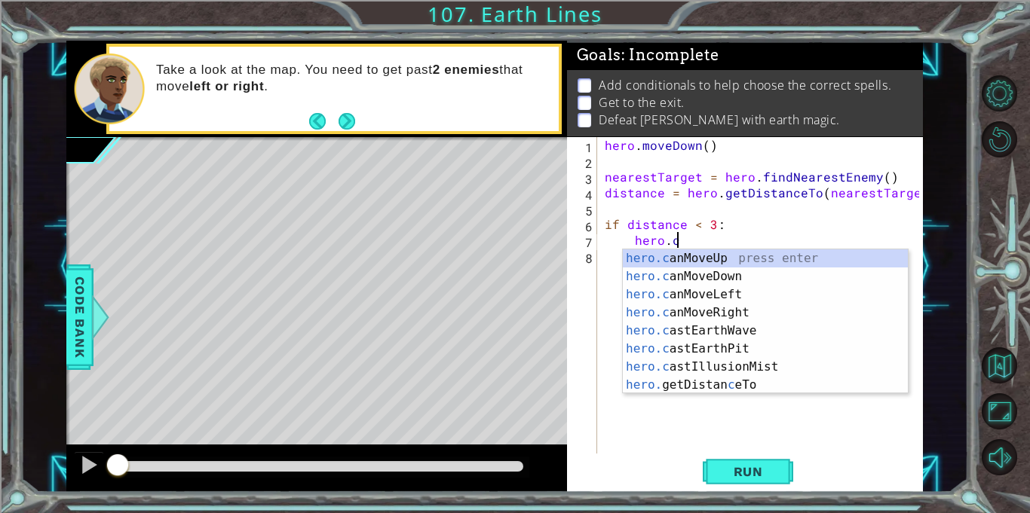
scroll to position [0, 5]
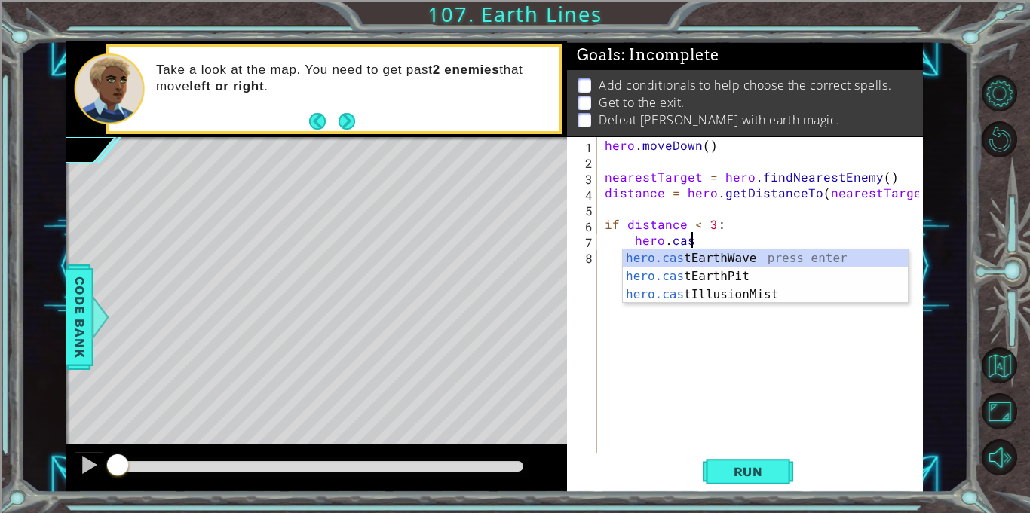
type textarea "hero.cast"
click at [783, 260] on div "hero.cast EarthWave press enter hero.cast EarthPit press enter hero.cast Illusi…" at bounding box center [765, 295] width 285 height 90
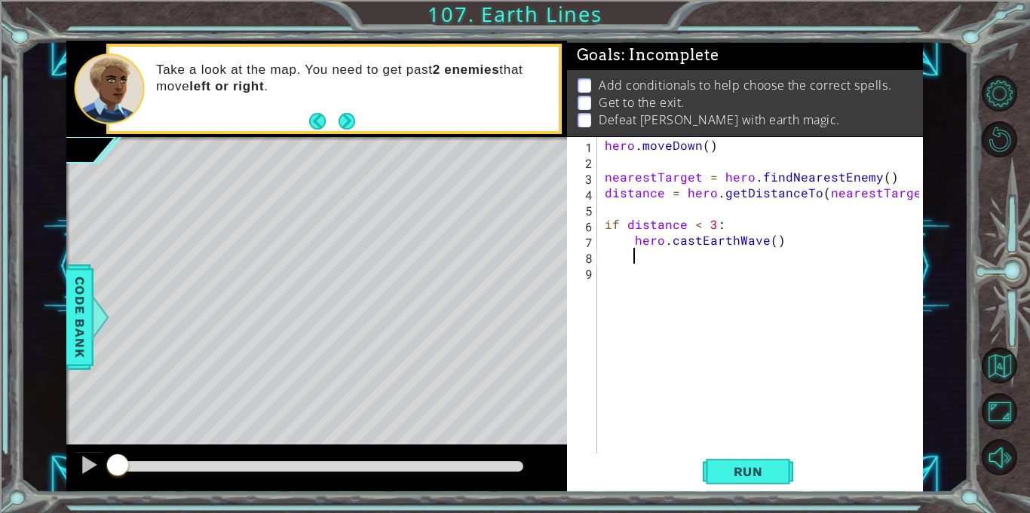
scroll to position [0, 0]
type textarea "else:"
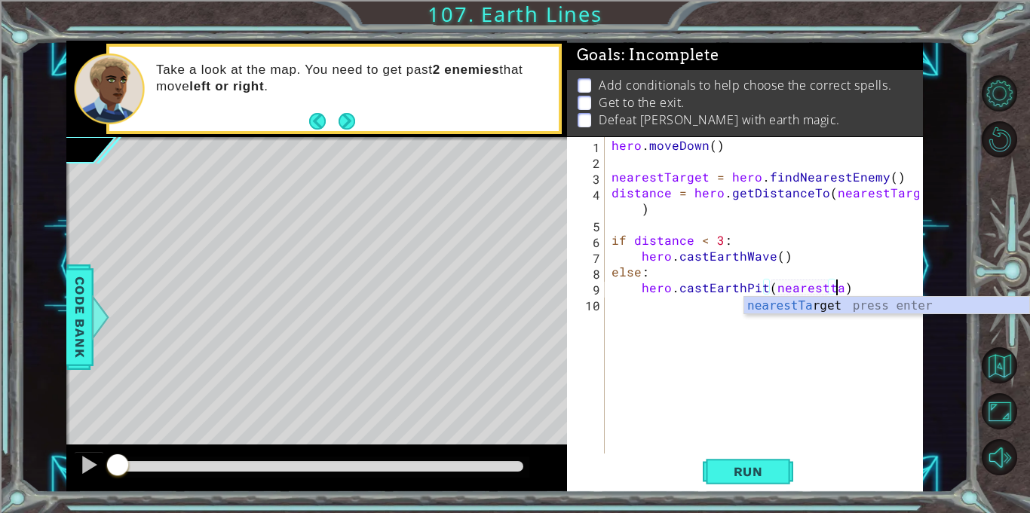
scroll to position [0, 14]
type textarea "hero.castEarthPit(nearestTarget)"
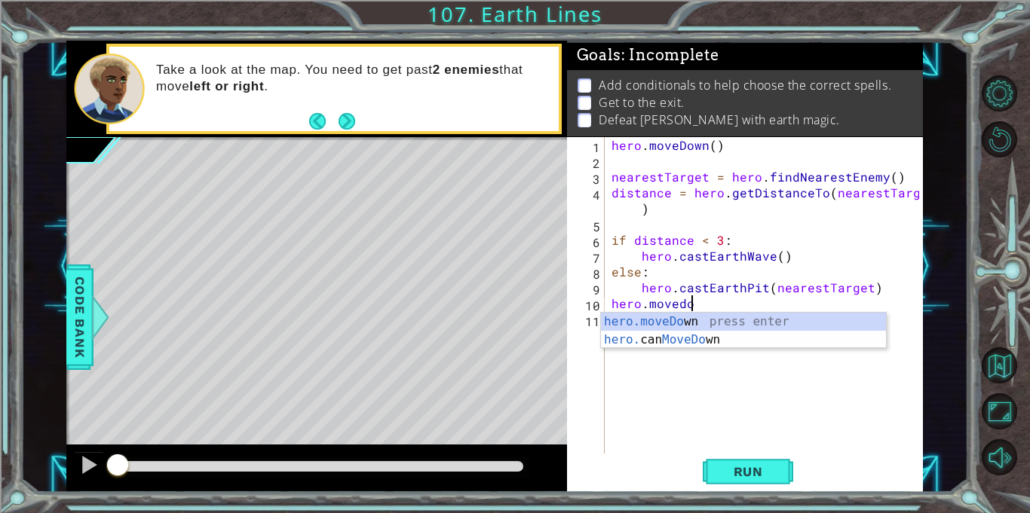
scroll to position [0, 5]
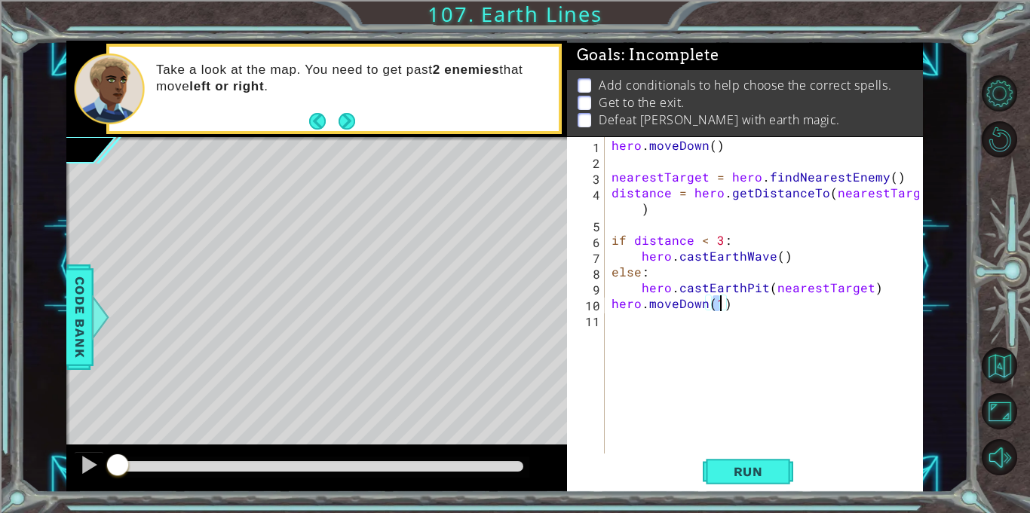
type textarea "hero.moveDown(4)"
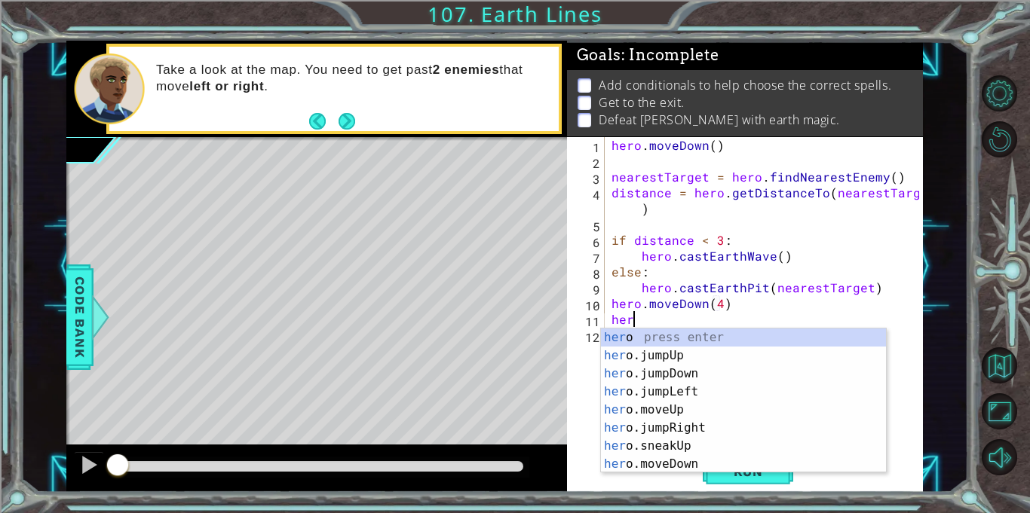
scroll to position [0, 1]
type textarea "h"
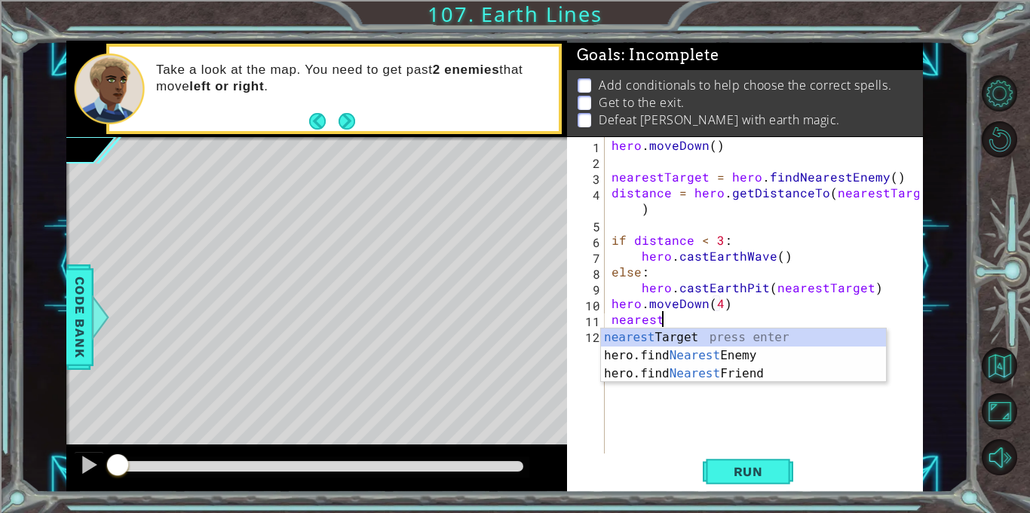
scroll to position [0, 2]
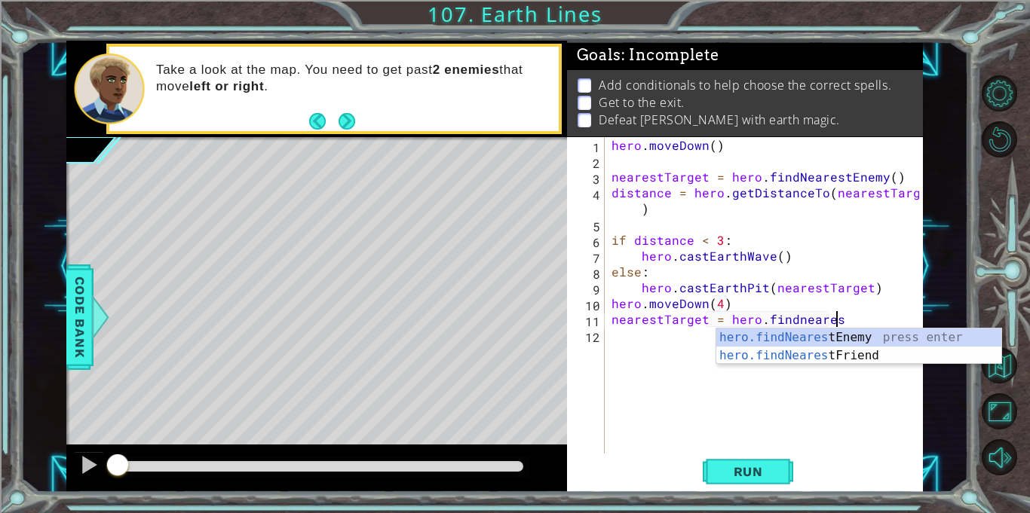
type textarea "nearestTarget = hero.findnearest"
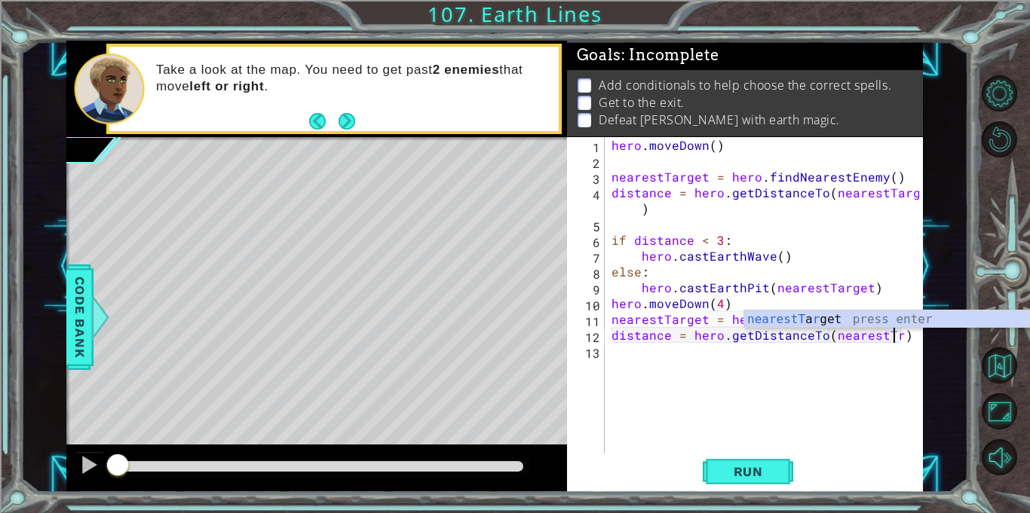
scroll to position [0, 17]
type textarea "distance = hero.getDistanceTo(nearestTarget)"
click at [632, 381] on div "hero . [GEOGRAPHIC_DATA] ( ) nearestTarget = hero . findNearestEnemy ( ) distan…" at bounding box center [767, 311] width 318 height 348
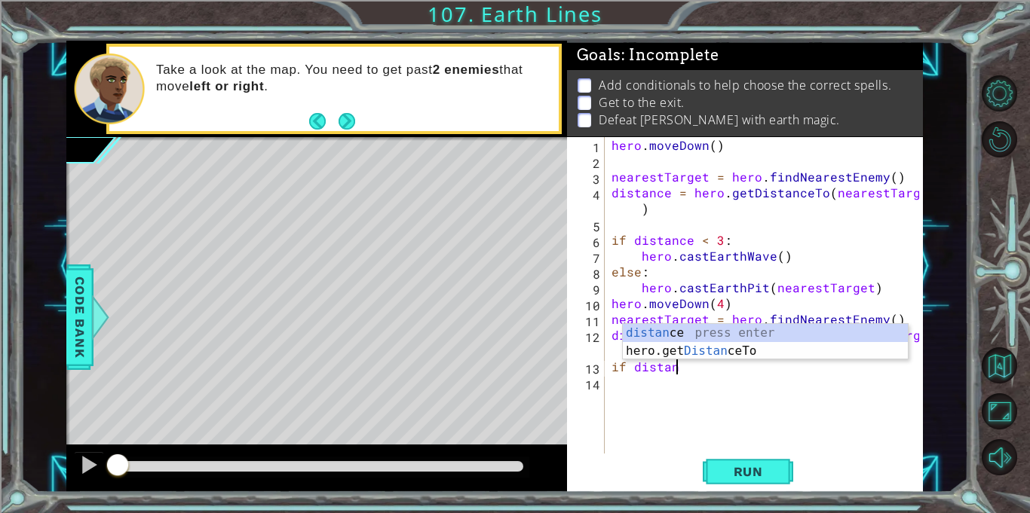
scroll to position [0, 4]
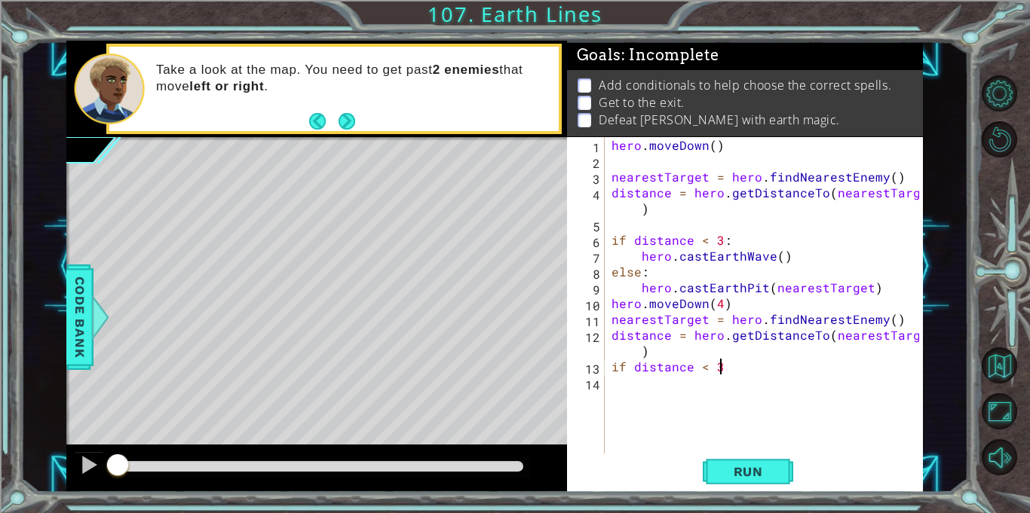
type textarea "if distance < 3:"
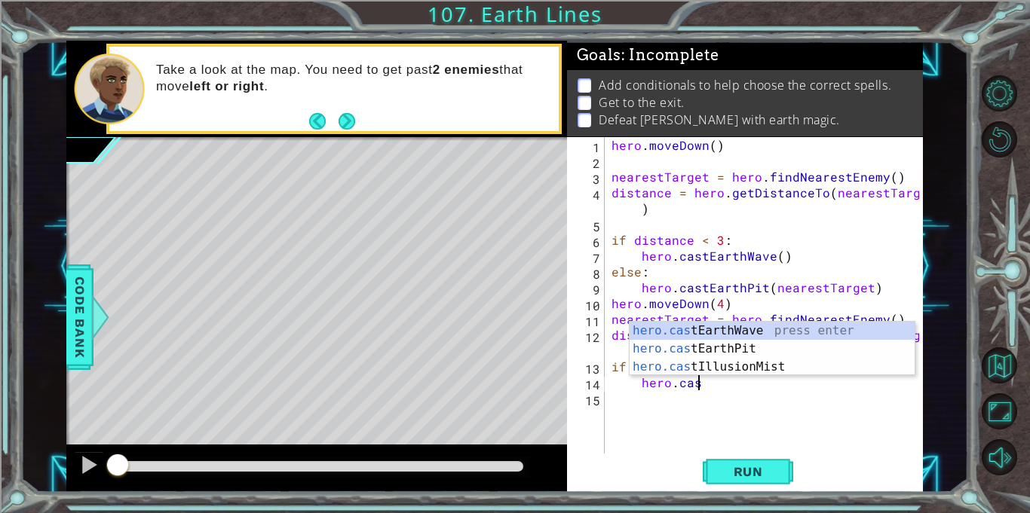
scroll to position [0, 5]
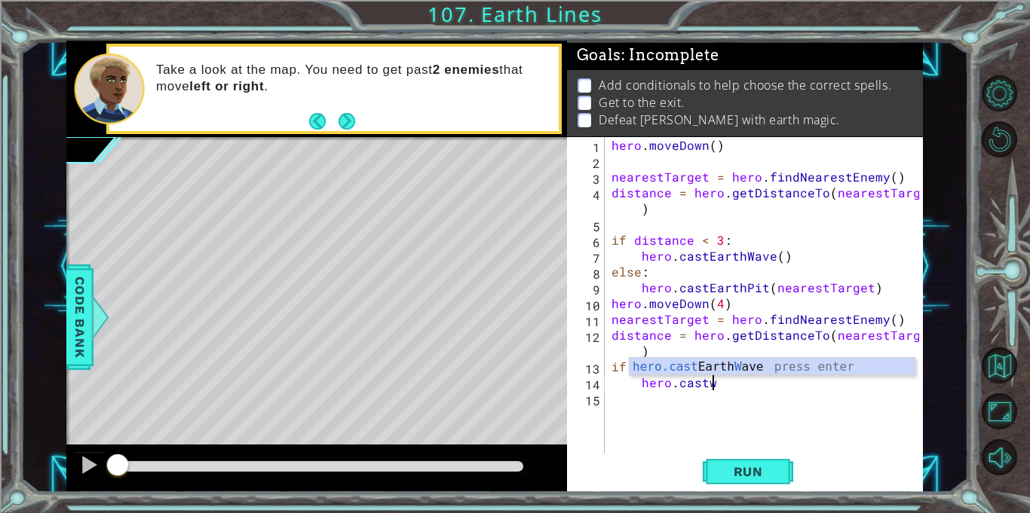
type textarea "hero.castwa"
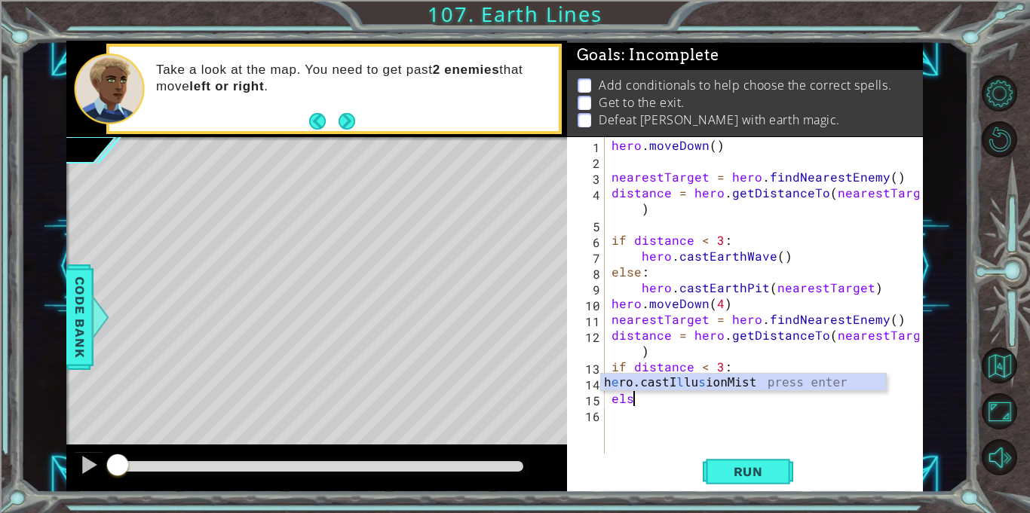
scroll to position [0, 1]
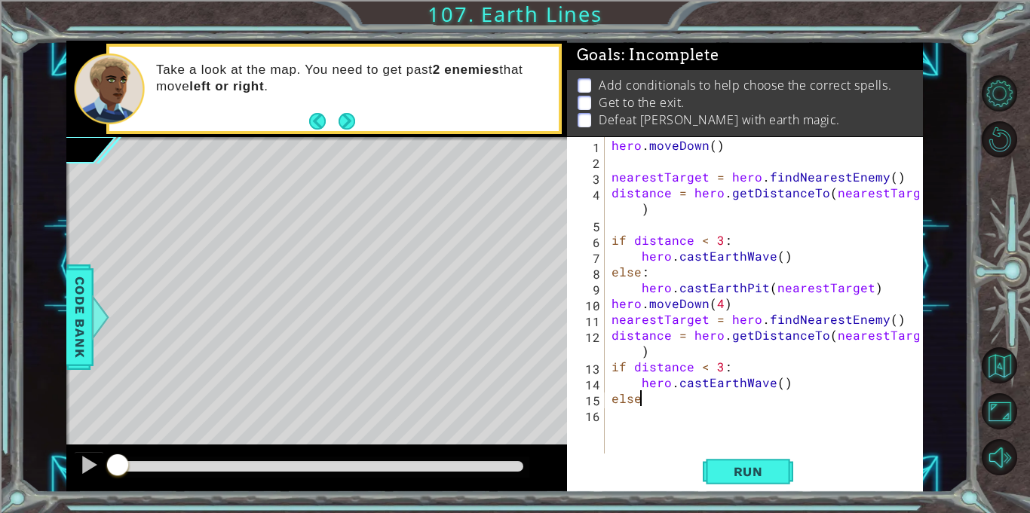
type textarea "else:"
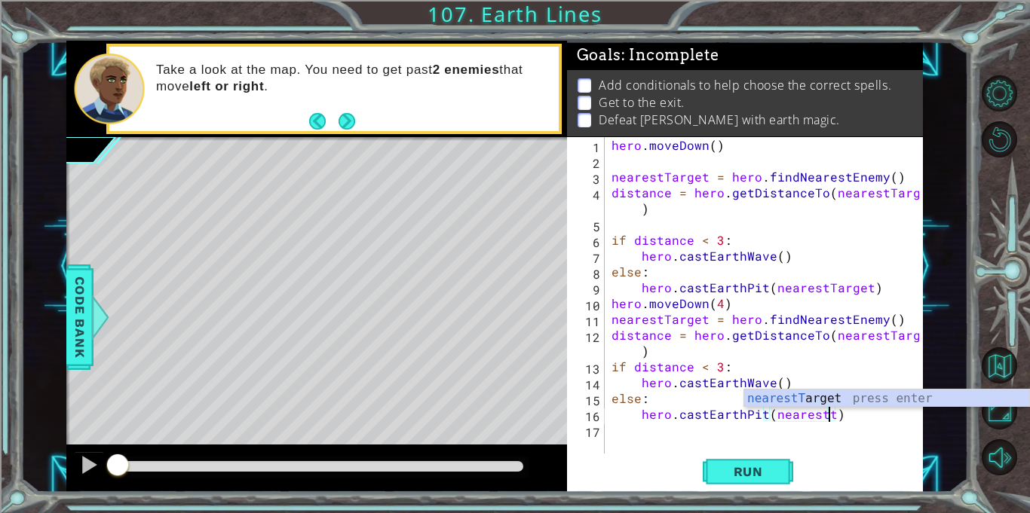
scroll to position [0, 14]
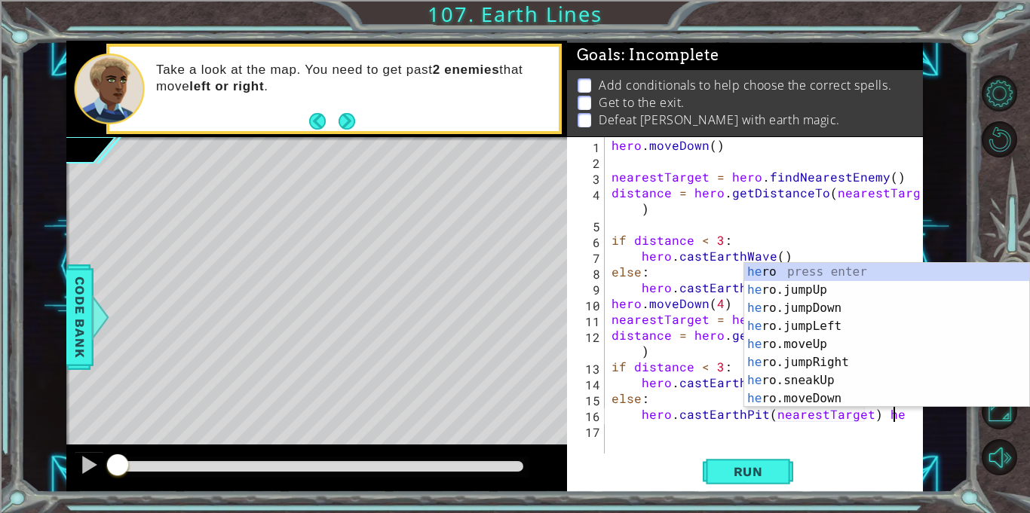
type textarea "hero.castEarthPit(nearestTarget)"
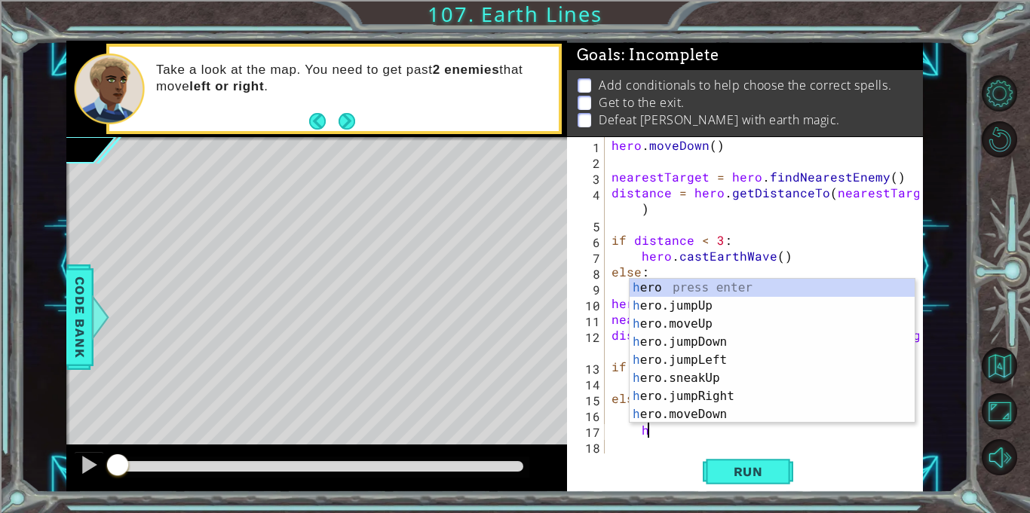
scroll to position [0, 2]
type textarea "h"
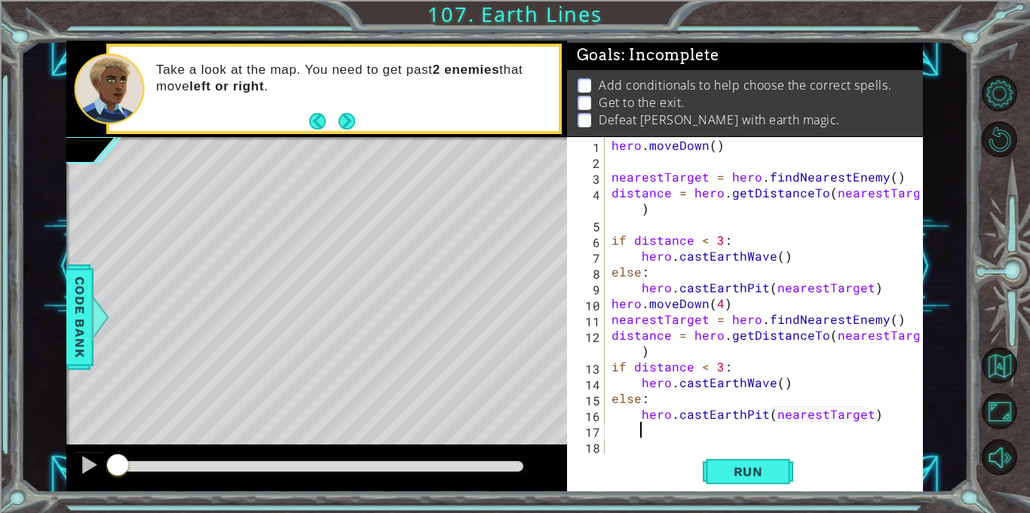
scroll to position [0, 0]
type textarea "e"
type textarea "hero.moveLeft(5)"
click at [753, 481] on button "Run" at bounding box center [748, 472] width 90 height 35
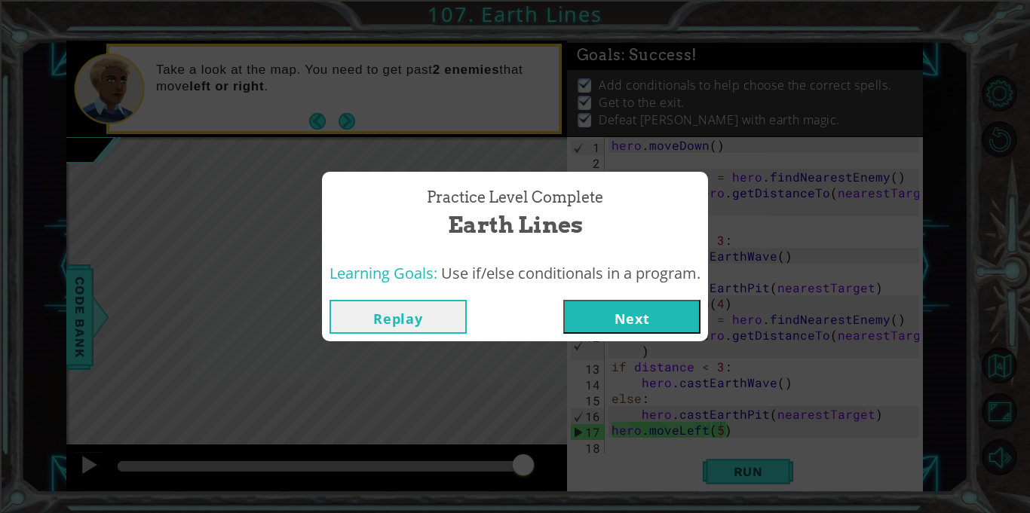
click at [632, 318] on button "Next" at bounding box center [631, 317] width 137 height 34
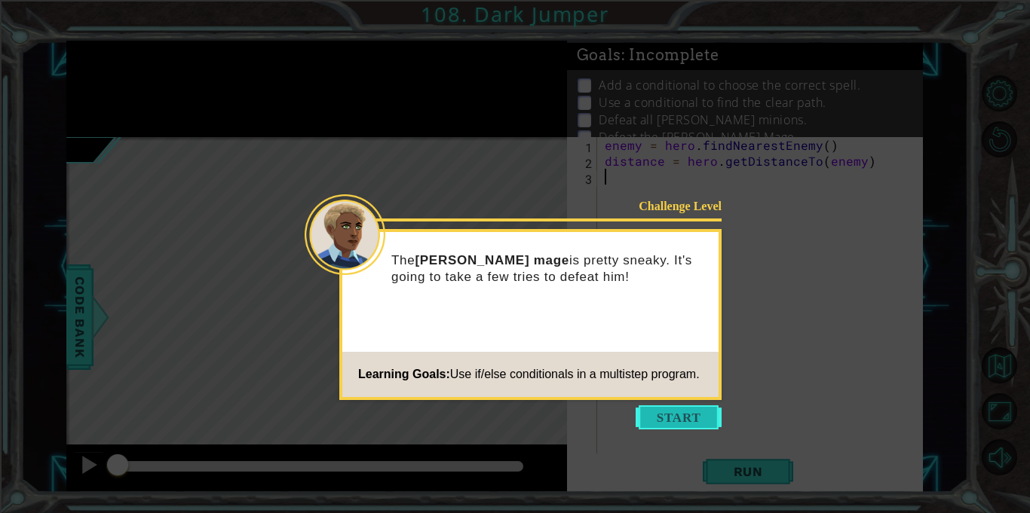
click at [693, 418] on button "Start" at bounding box center [679, 418] width 86 height 24
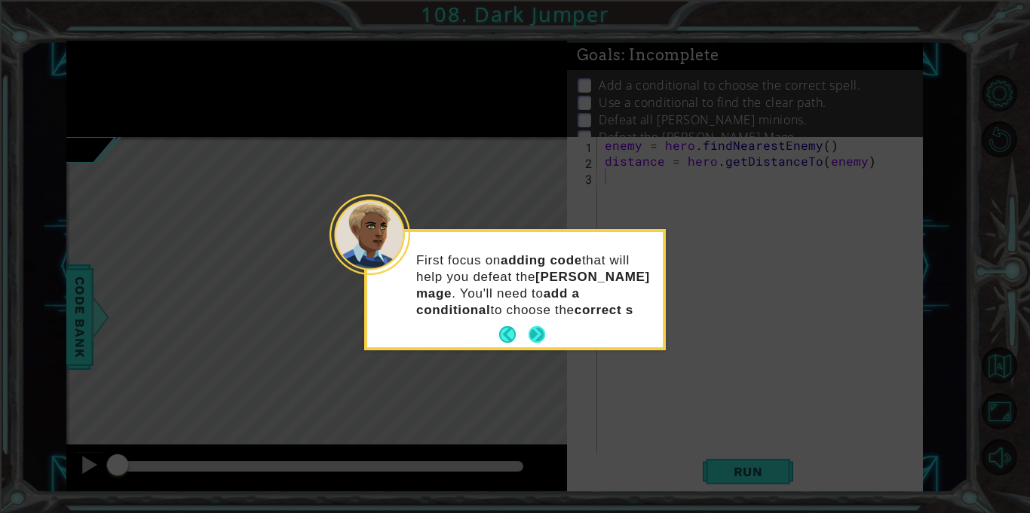
click at [544, 340] on button "Next" at bounding box center [536, 334] width 23 height 23
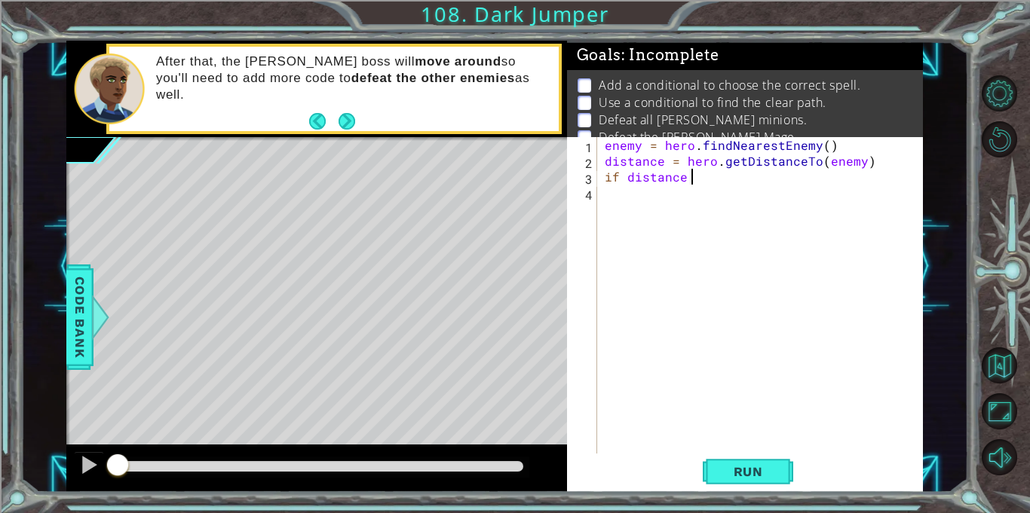
scroll to position [0, 5]
type textarea "if distance < 3:"
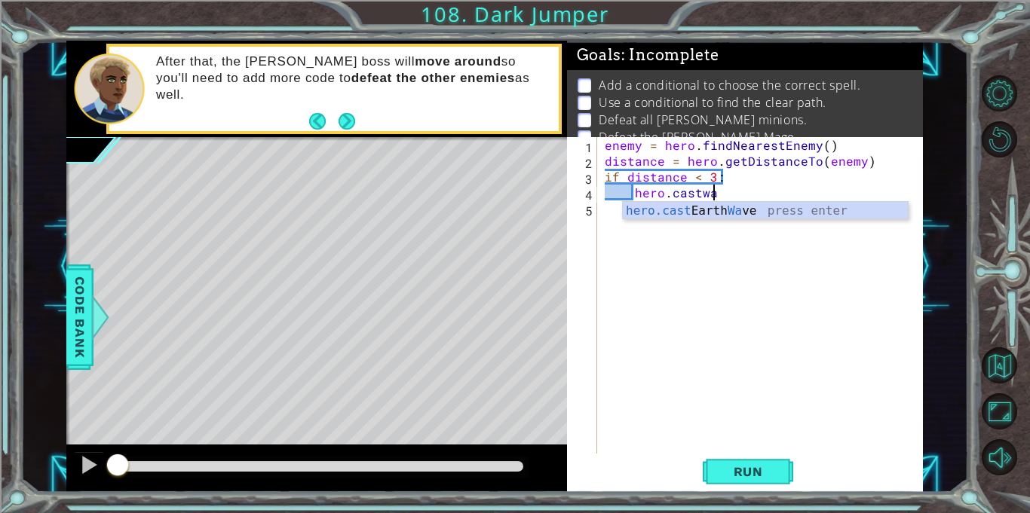
type textarea "hero.castwave"
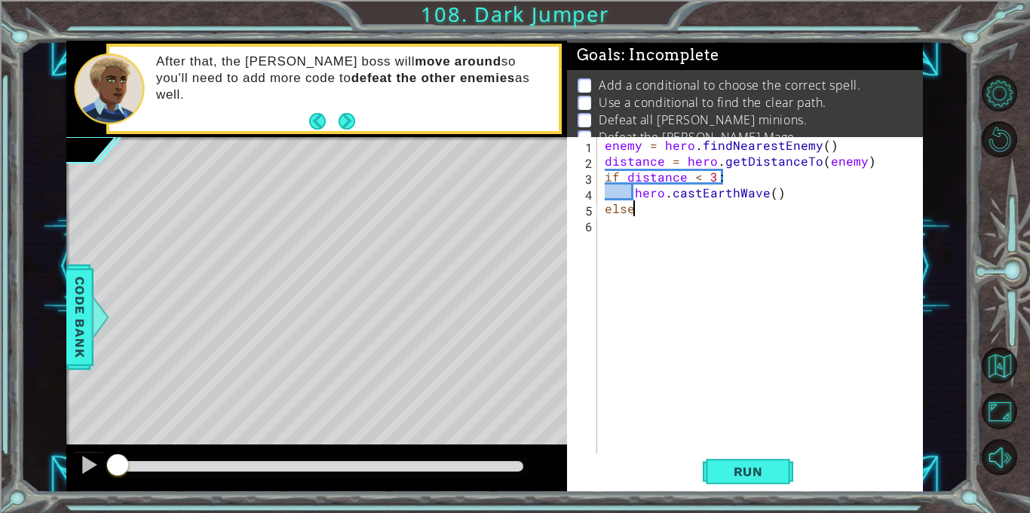
scroll to position [0, 1]
type textarea "else:"
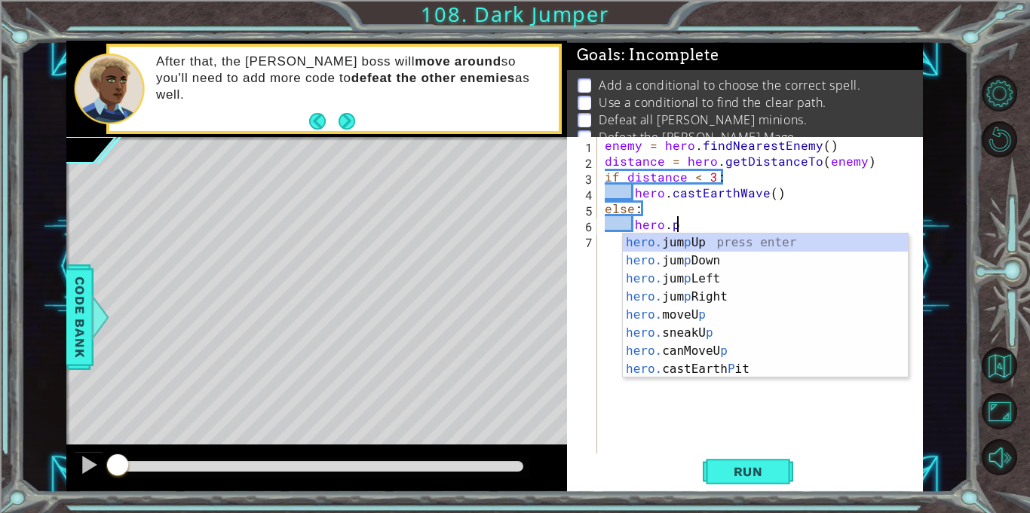
type textarea "hero.pit"
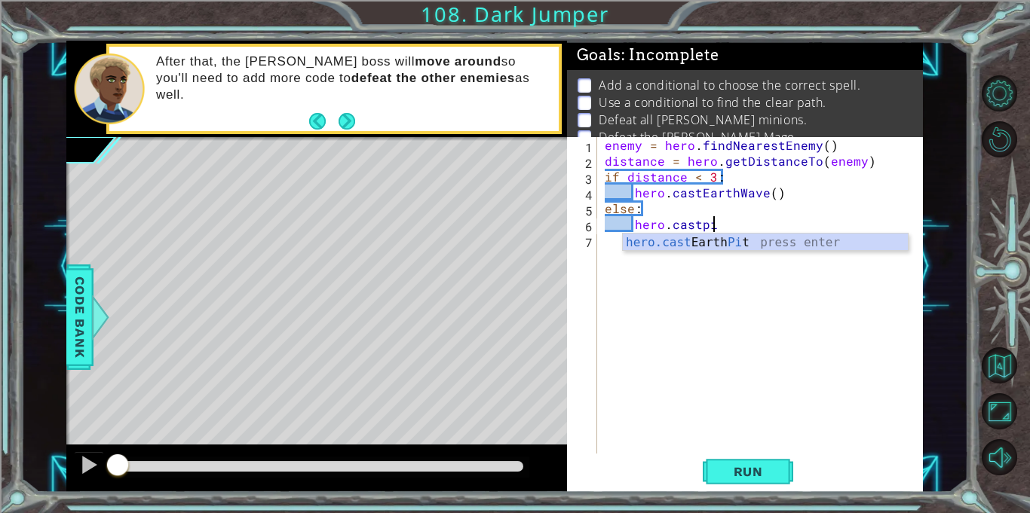
scroll to position [0, 6]
type textarea "hero.castEarthPit(enemy)"
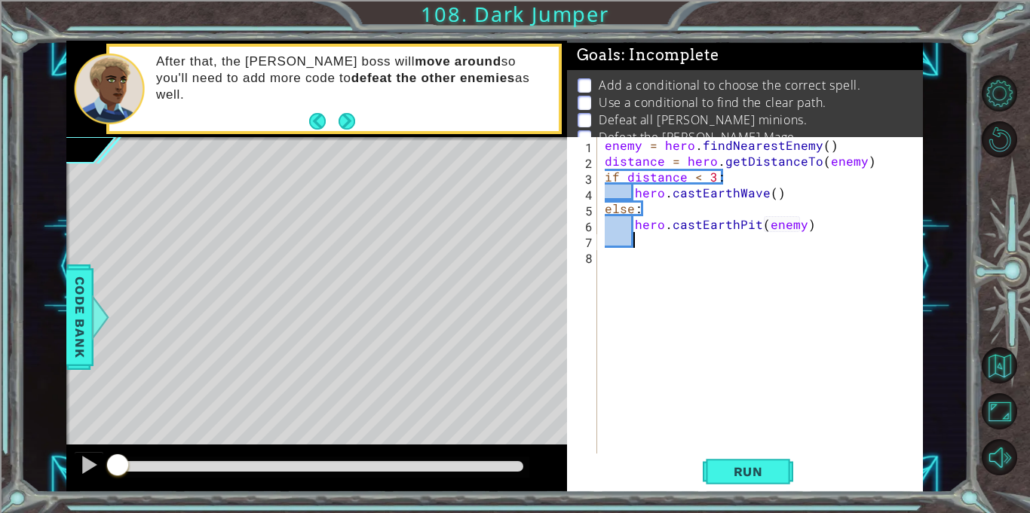
scroll to position [0, 0]
type textarea "hero.moveUp(2)"
click at [80, 290] on span "Code Bank" at bounding box center [80, 317] width 24 height 92
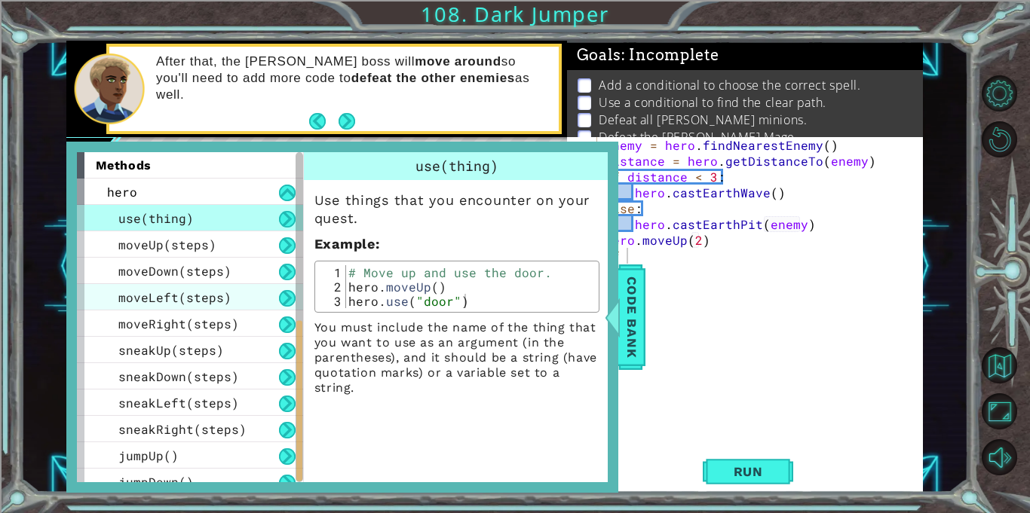
scroll to position [409, 0]
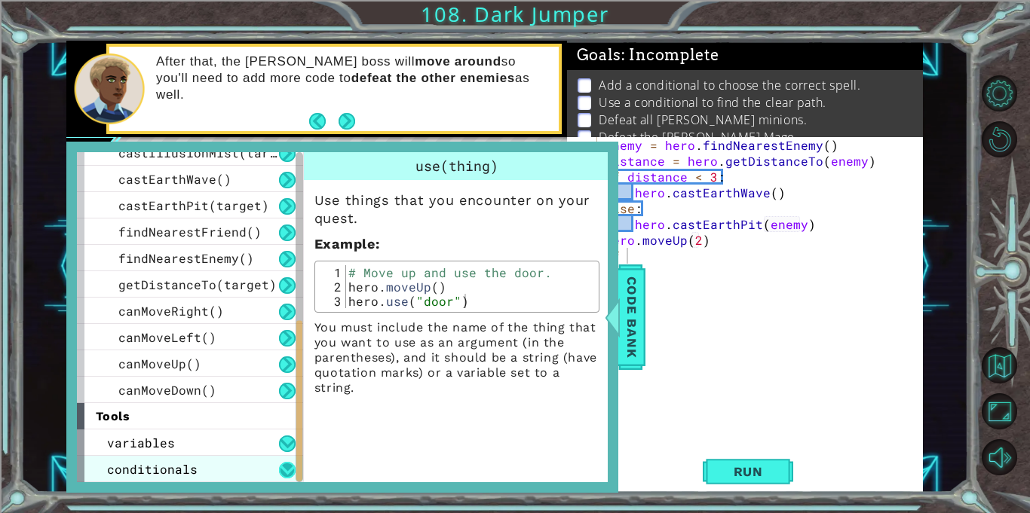
click at [287, 469] on button at bounding box center [287, 470] width 17 height 17
click at [287, 468] on button at bounding box center [287, 470] width 17 height 17
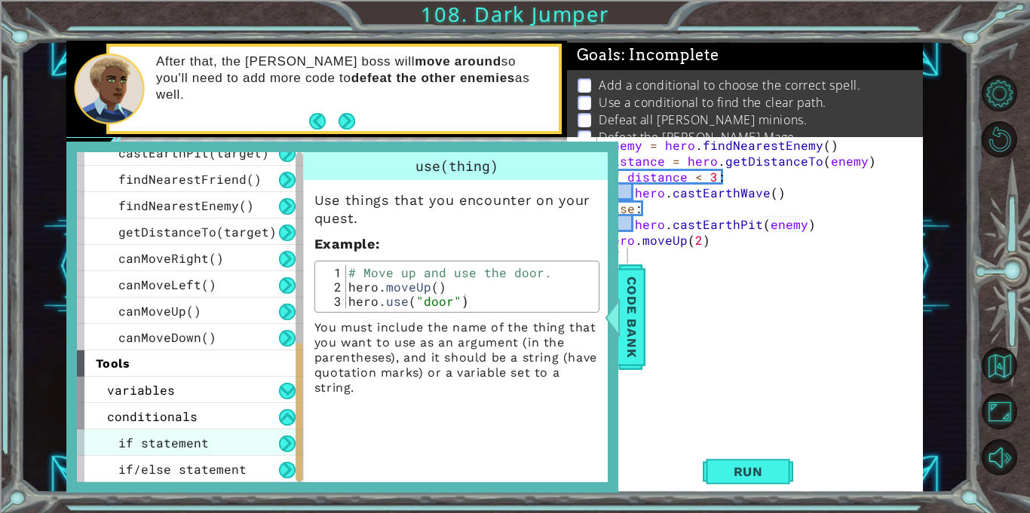
click at [207, 443] on div "if statement" at bounding box center [190, 443] width 226 height 26
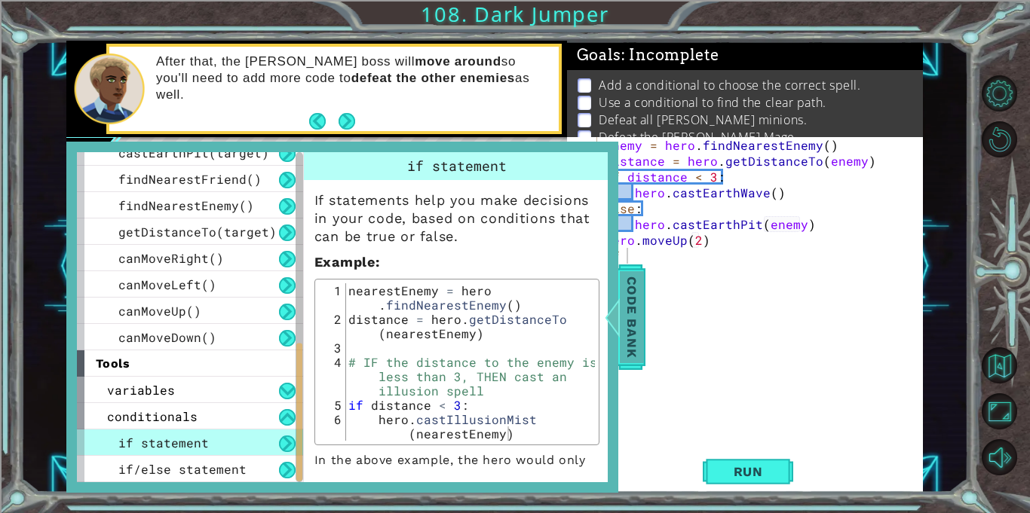
click at [628, 324] on span "Code Bank" at bounding box center [632, 317] width 24 height 92
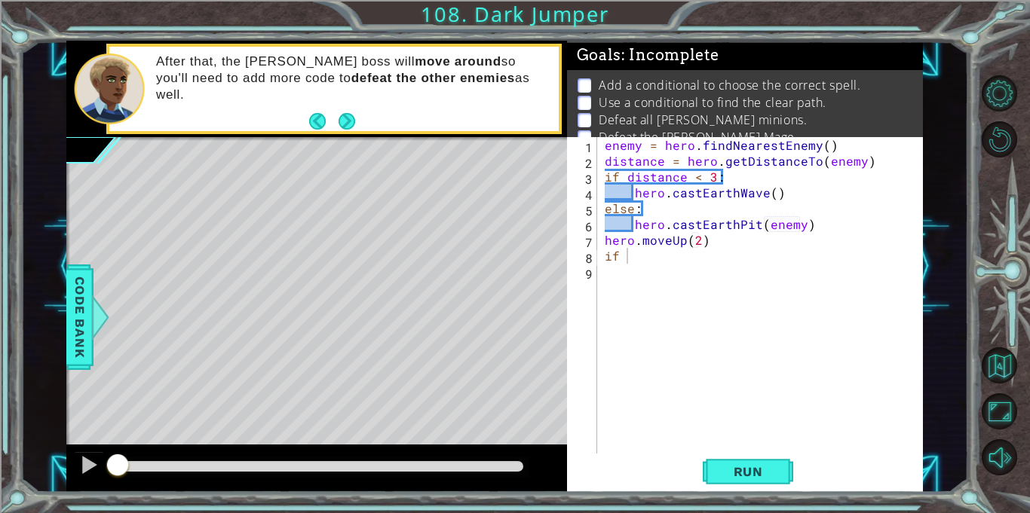
click at [759, 243] on div "enemy = hero . findNearestEnemy ( ) distance = hero . getDistanceTo ( enemy ) i…" at bounding box center [764, 311] width 325 height 348
click at [762, 256] on div "enemy = hero . findNearestEnemy ( ) distance = hero . getDistanceTo ( enemy ) i…" at bounding box center [764, 311] width 325 height 348
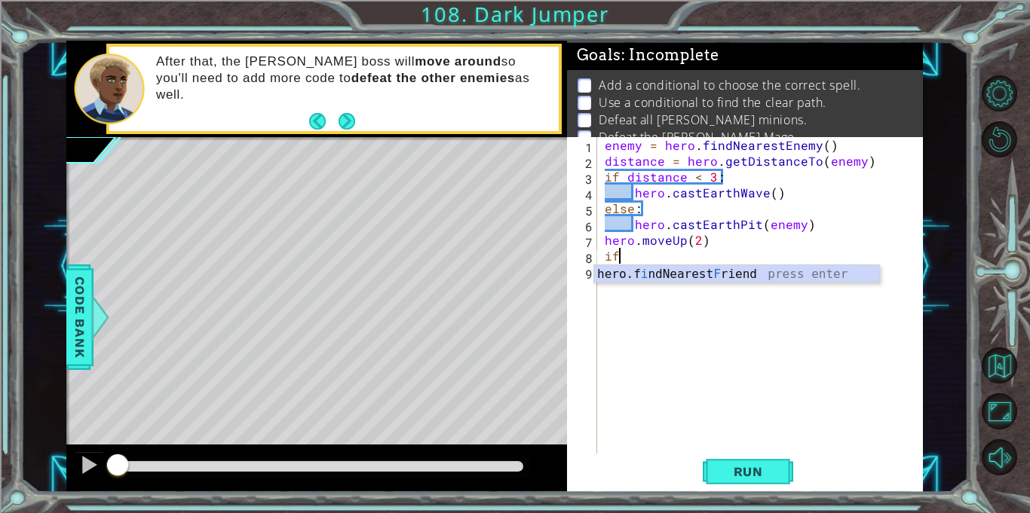
type textarea "i"
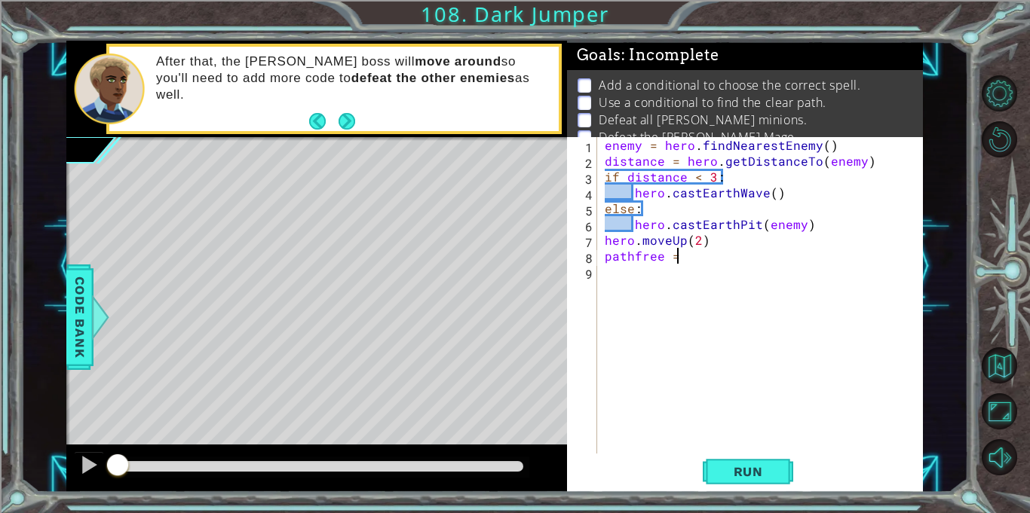
scroll to position [0, 4]
click at [79, 324] on span "Code Bank" at bounding box center [80, 317] width 24 height 92
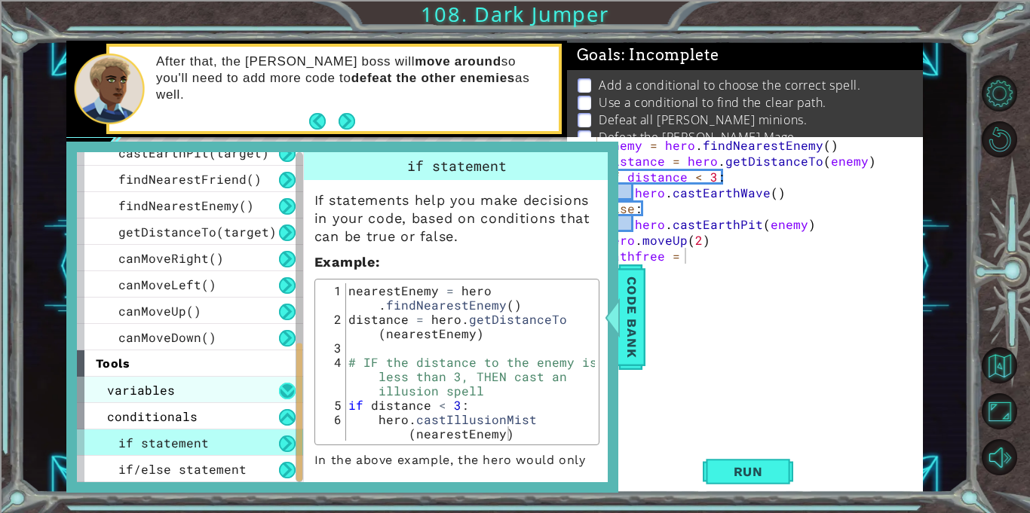
click at [285, 393] on button at bounding box center [287, 391] width 17 height 17
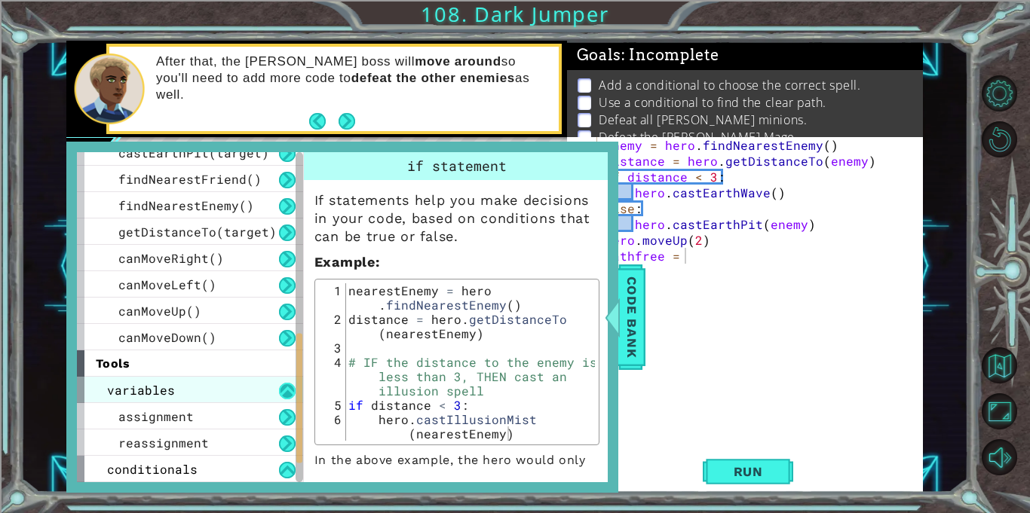
scroll to position [514, 0]
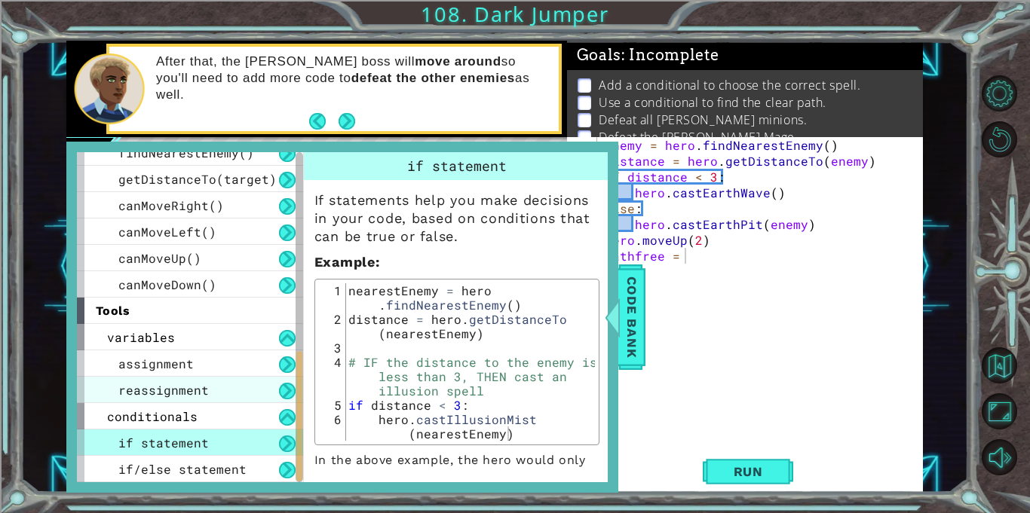
click at [226, 377] on div "reassignment" at bounding box center [190, 390] width 226 height 26
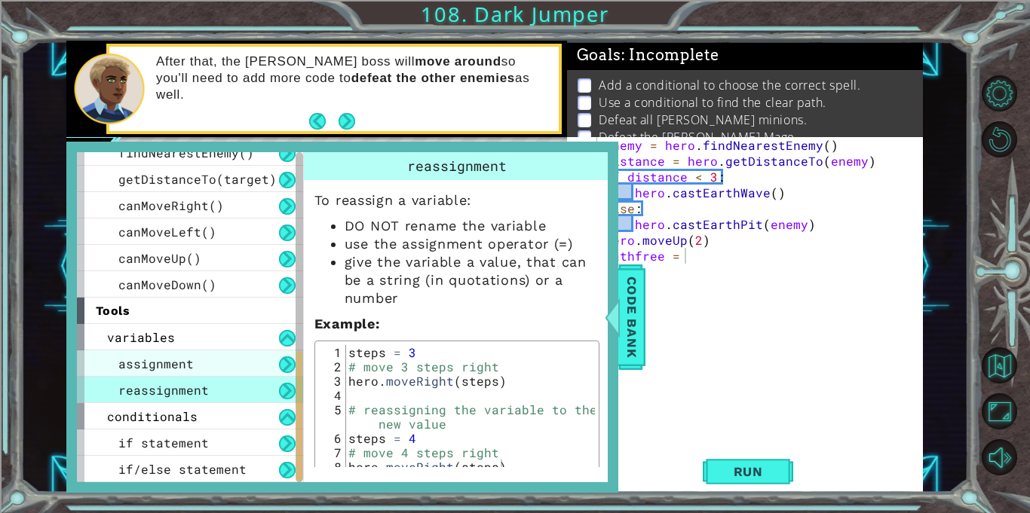
click at [222, 368] on div "assignment" at bounding box center [190, 364] width 226 height 26
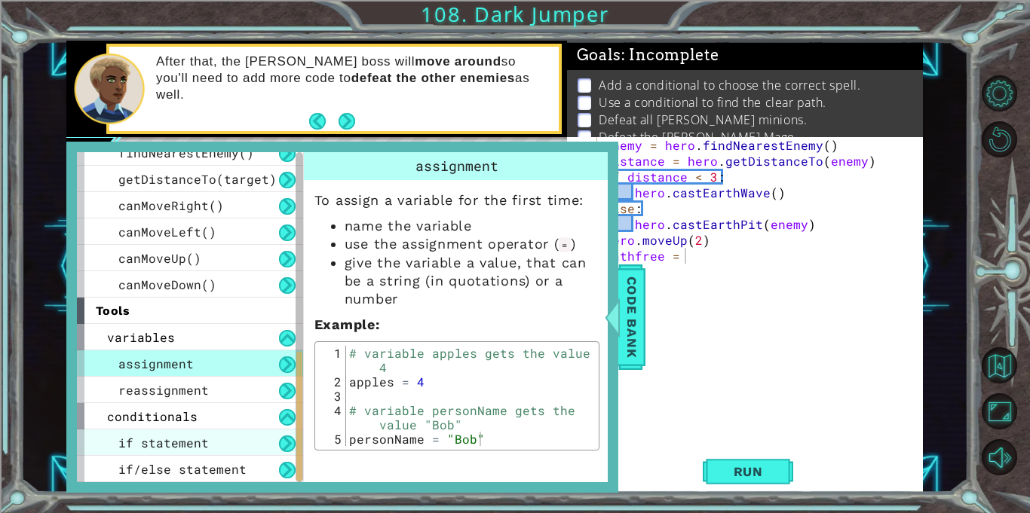
click at [132, 447] on span "if statement" at bounding box center [163, 443] width 90 height 16
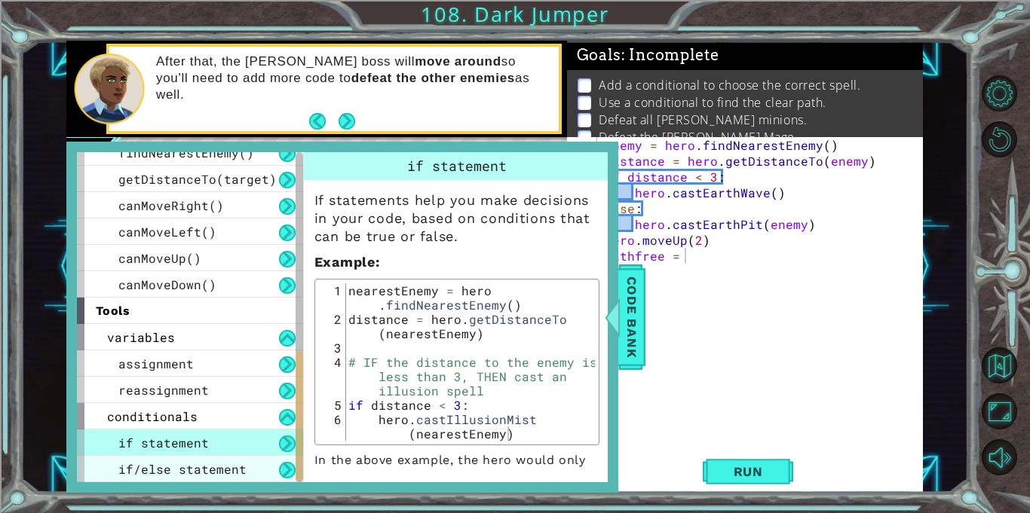
click at [136, 467] on span "if/else statement" at bounding box center [182, 469] width 128 height 16
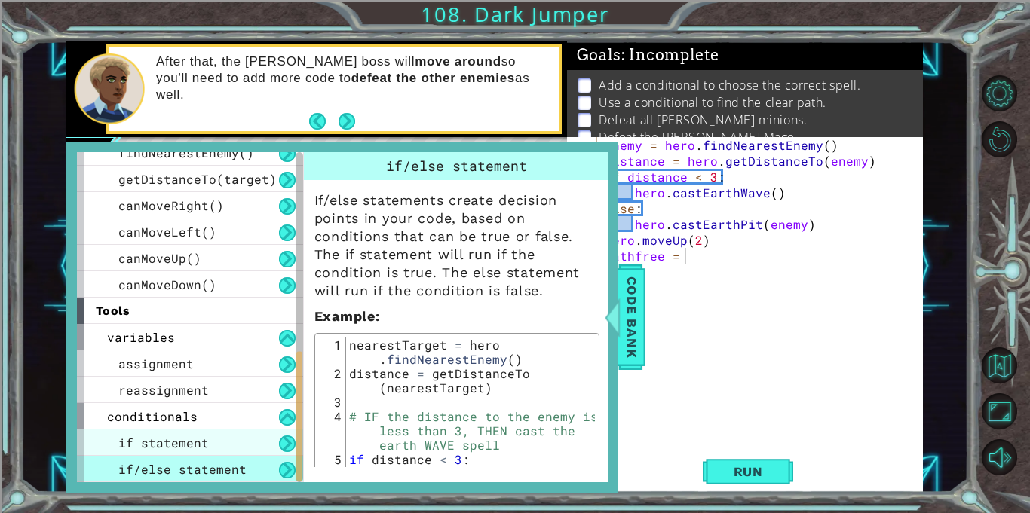
click at [139, 439] on span "if statement" at bounding box center [163, 443] width 90 height 16
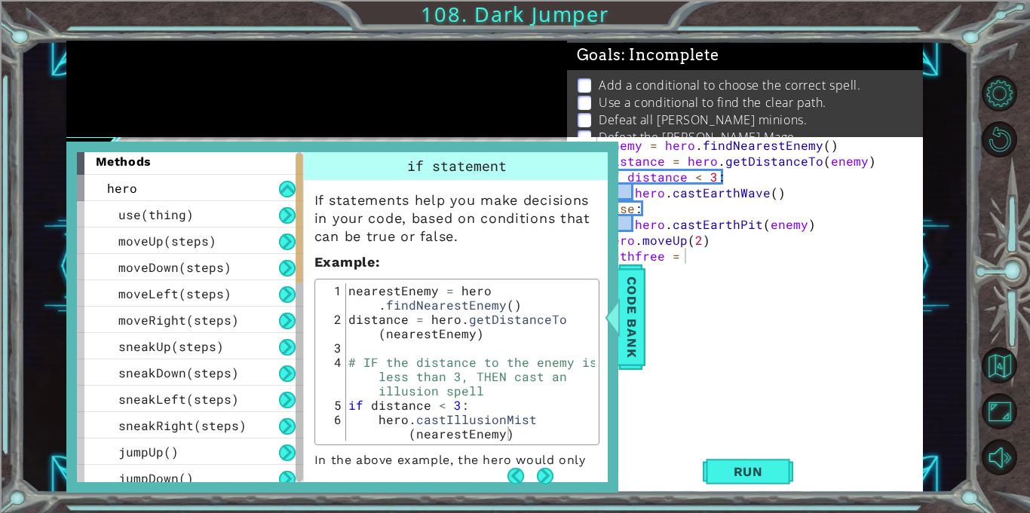
scroll to position [0, 0]
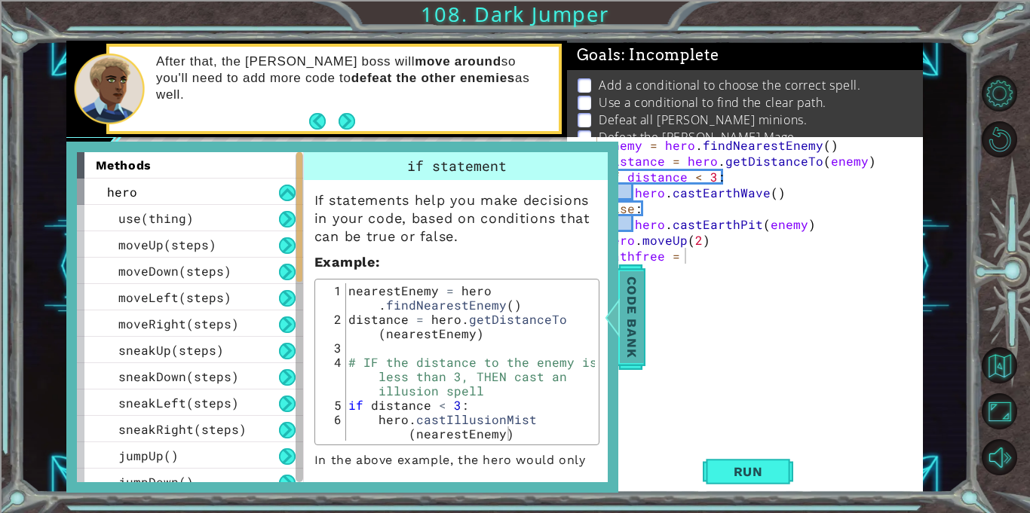
click at [644, 360] on div "Code Bank" at bounding box center [631, 318] width 27 height 106
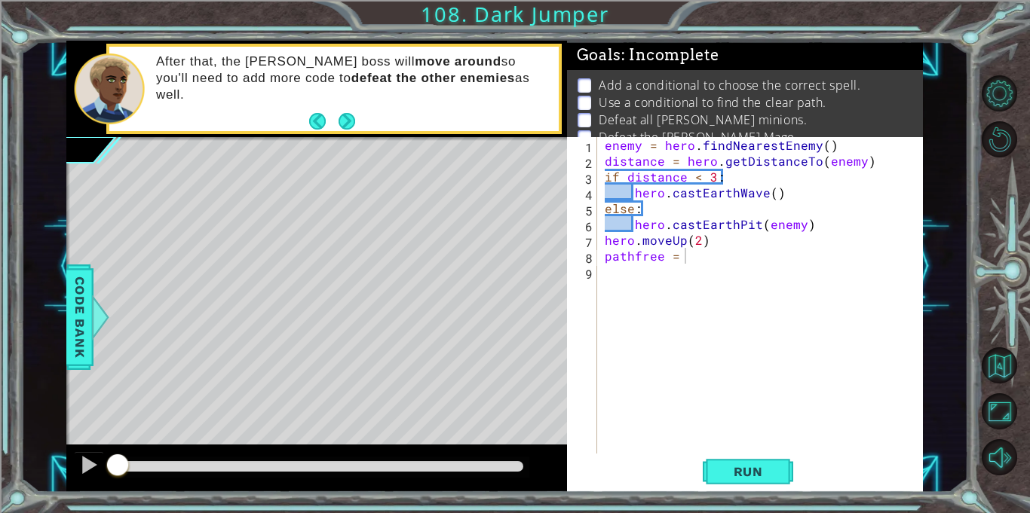
click at [770, 248] on div "enemy = hero . findNearestEnemy ( ) distance = hero . getDistanceTo ( enemy ) i…" at bounding box center [764, 311] width 325 height 348
type textarea "hero.moveUp(2)"
click at [773, 271] on div "enemy = hero . findNearestEnemy ( ) distance = hero . getDistanceTo ( enemy ) i…" at bounding box center [764, 311] width 325 height 348
click at [783, 267] on div "enemy = hero . findNearestEnemy ( ) distance = hero . getDistanceTo ( enemy ) i…" at bounding box center [764, 311] width 325 height 348
click at [771, 257] on div "enemy = hero . findNearestEnemy ( ) distance = hero . getDistanceTo ( enemy ) i…" at bounding box center [764, 311] width 325 height 348
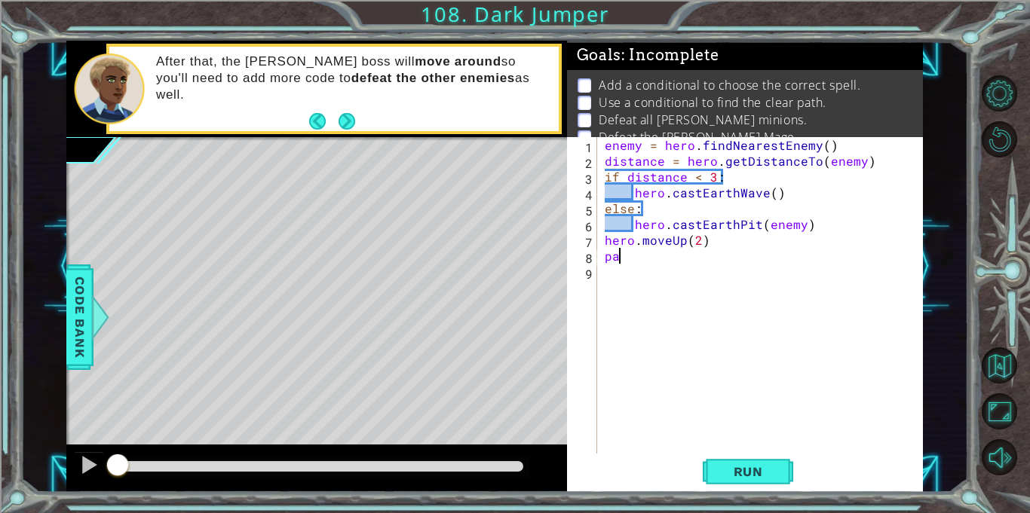
type textarea "p"
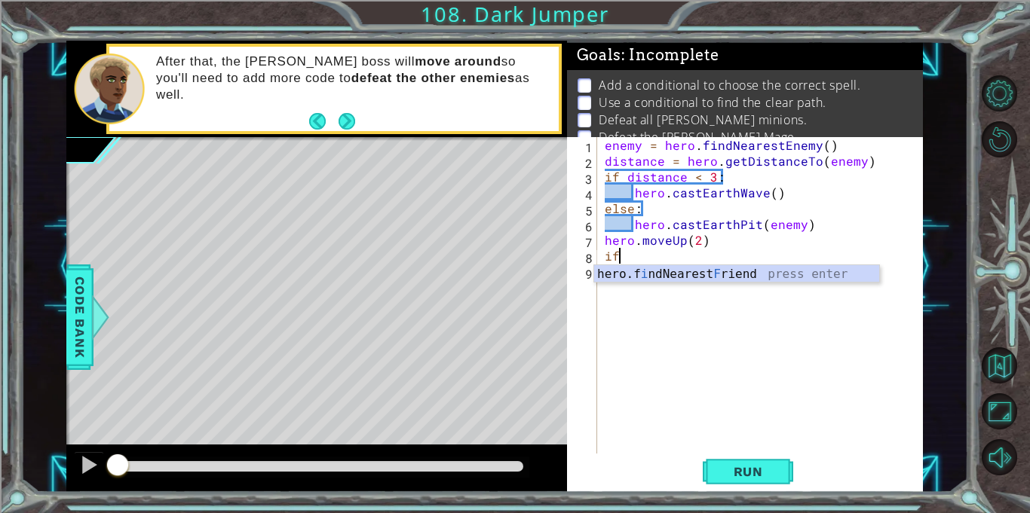
type textarea "i"
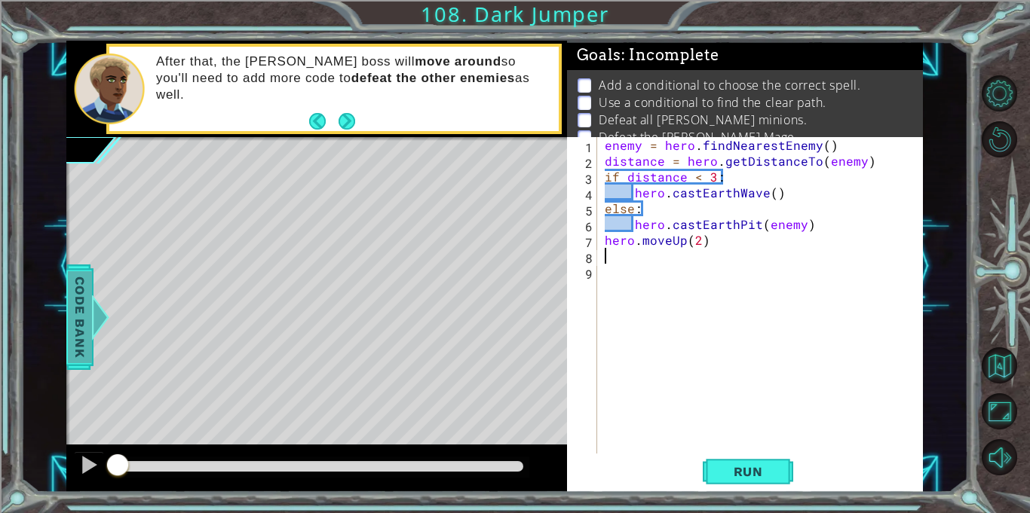
click at [72, 321] on span "Code Bank" at bounding box center [80, 317] width 24 height 92
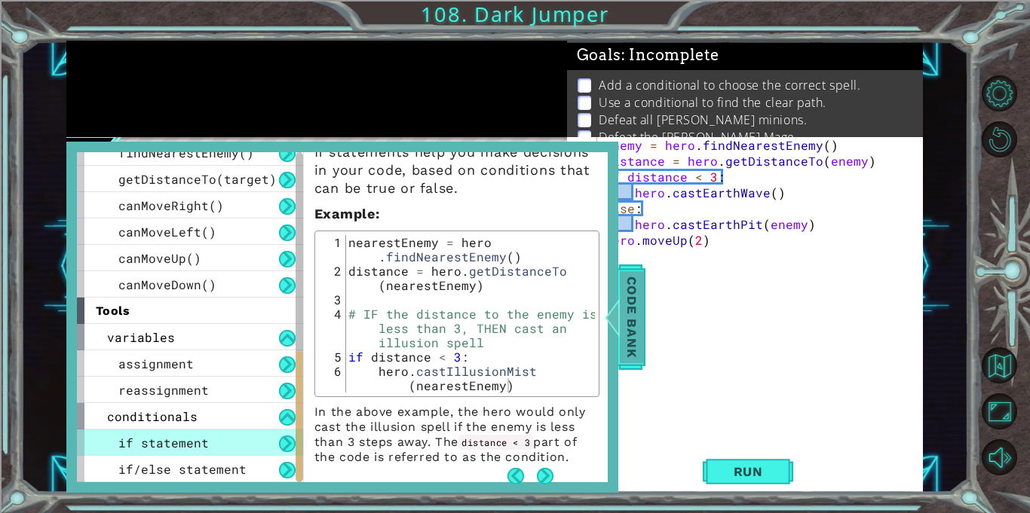
scroll to position [54, 0]
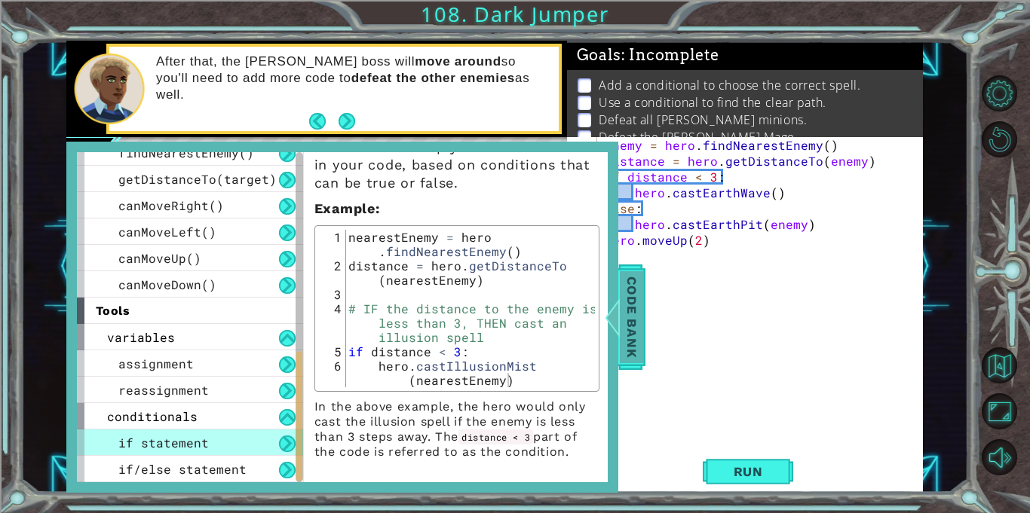
click at [620, 335] on div at bounding box center [611, 317] width 19 height 45
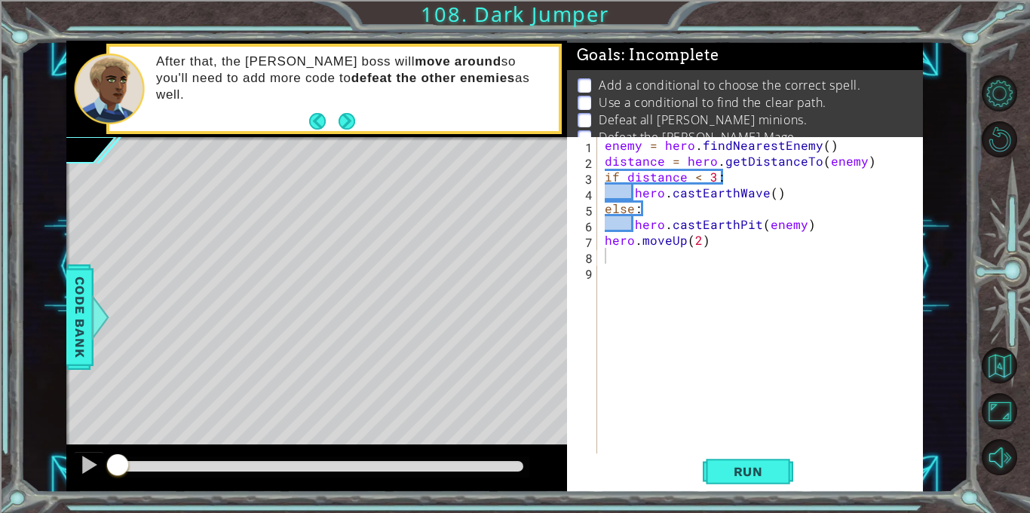
click at [709, 453] on div "enemy = hero . findNearestEnemy ( ) distance = hero . getDistanceTo ( enemy ) i…" at bounding box center [764, 311] width 325 height 348
click at [721, 485] on button "Run" at bounding box center [748, 472] width 90 height 35
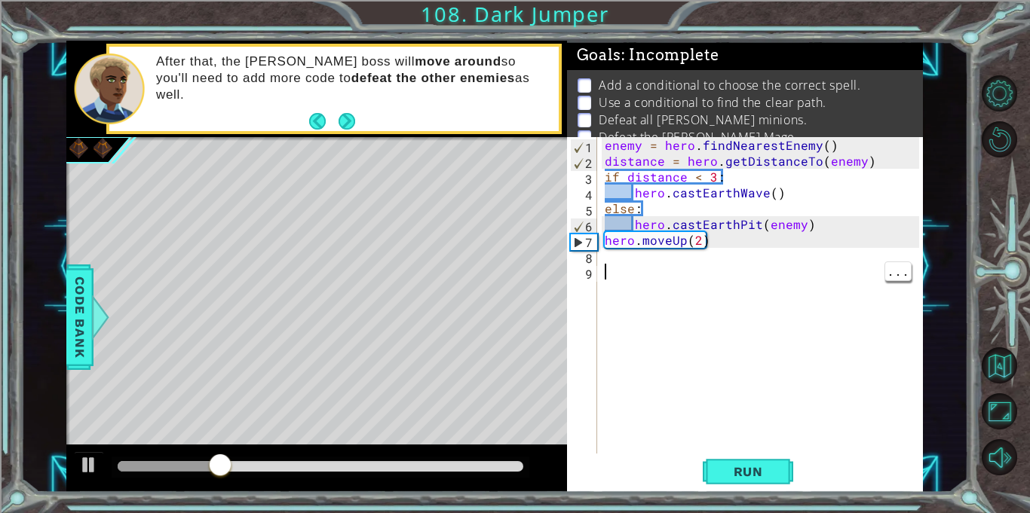
click at [701, 261] on div "enemy = hero . findNearestEnemy ( ) distance = hero . getDistanceTo ( enemy ) i…" at bounding box center [764, 311] width 325 height 348
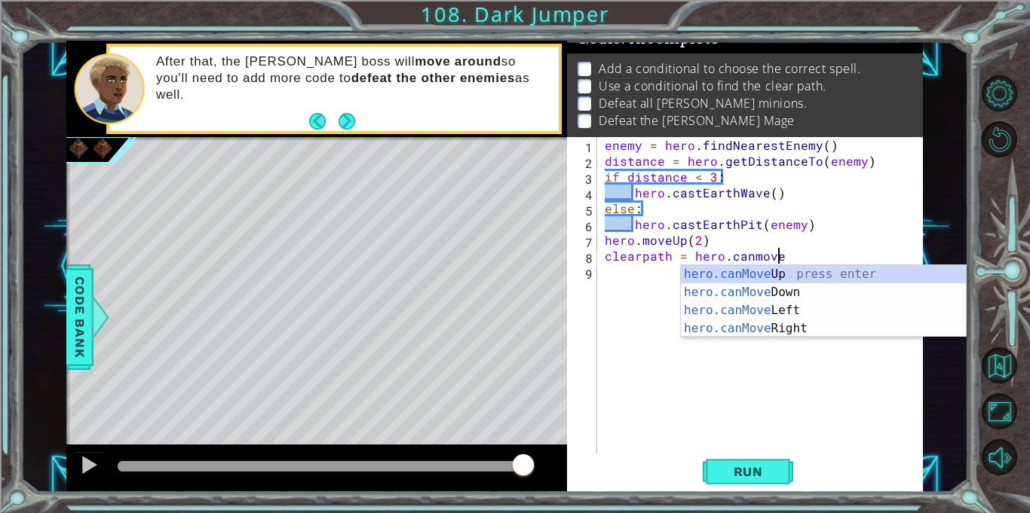
scroll to position [0, 11]
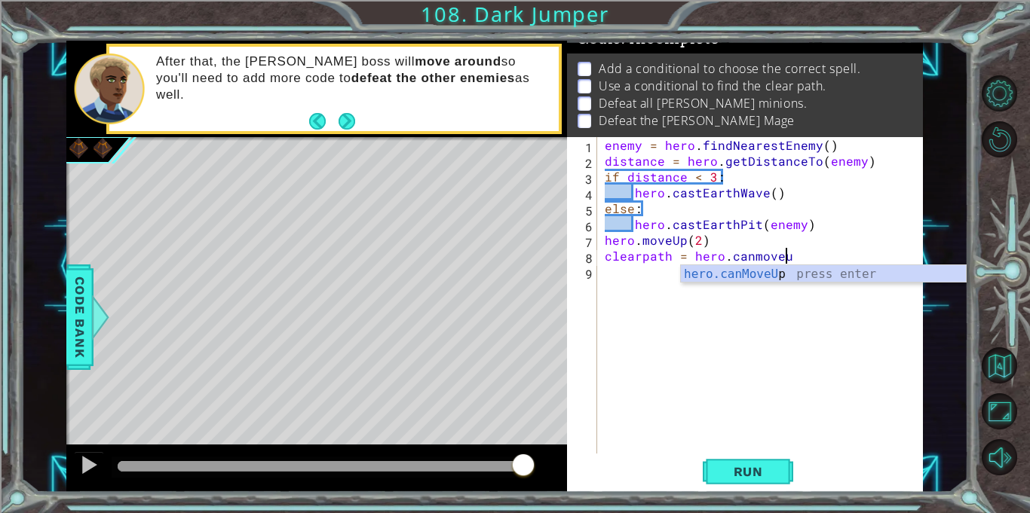
type textarea "clearpath = hero.canmoveup"
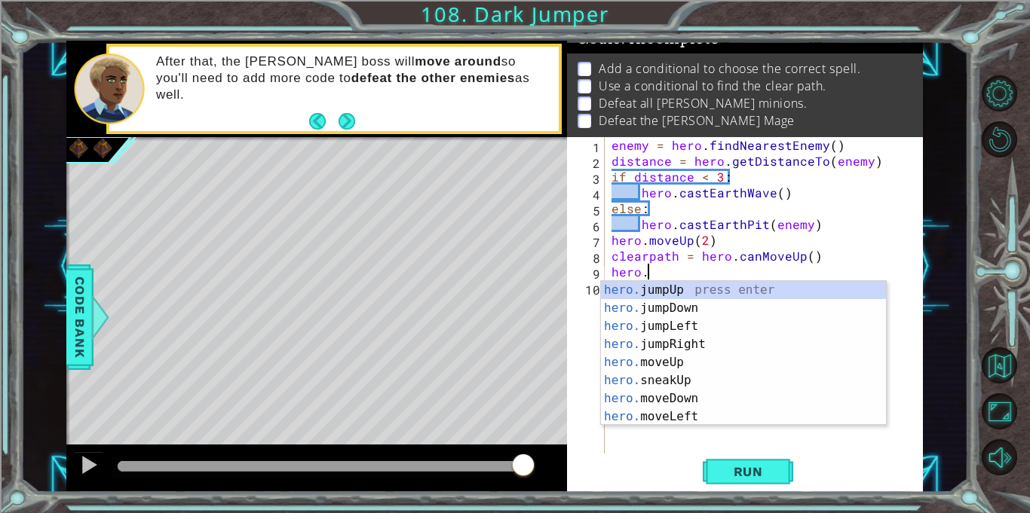
scroll to position [0, 1]
type textarea "h"
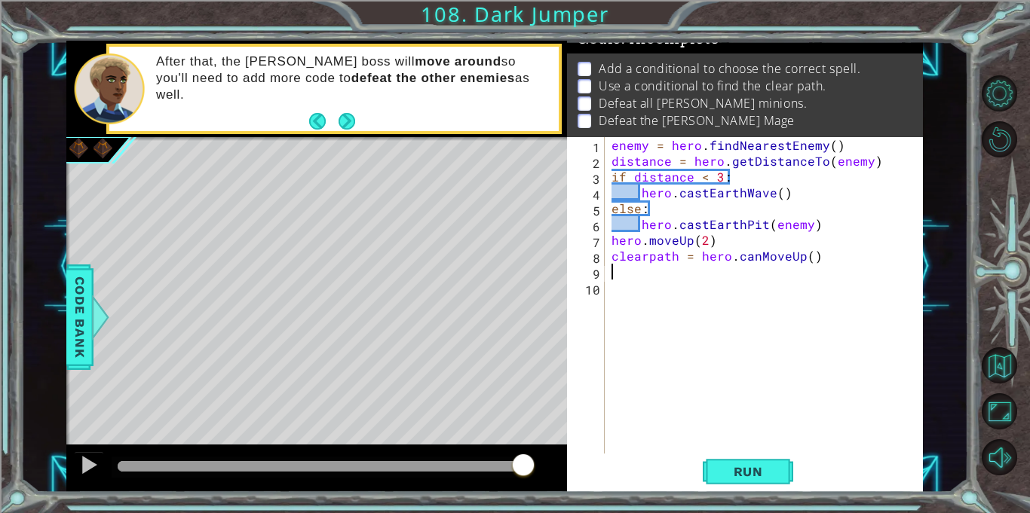
type textarea "f"
type textarea "if clearpath == true"
type textarea "h"
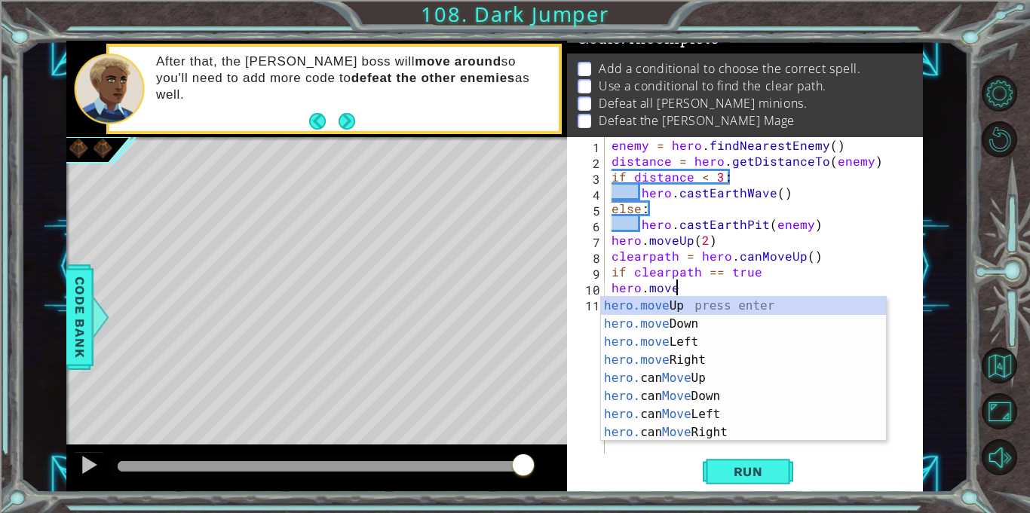
scroll to position [0, 4]
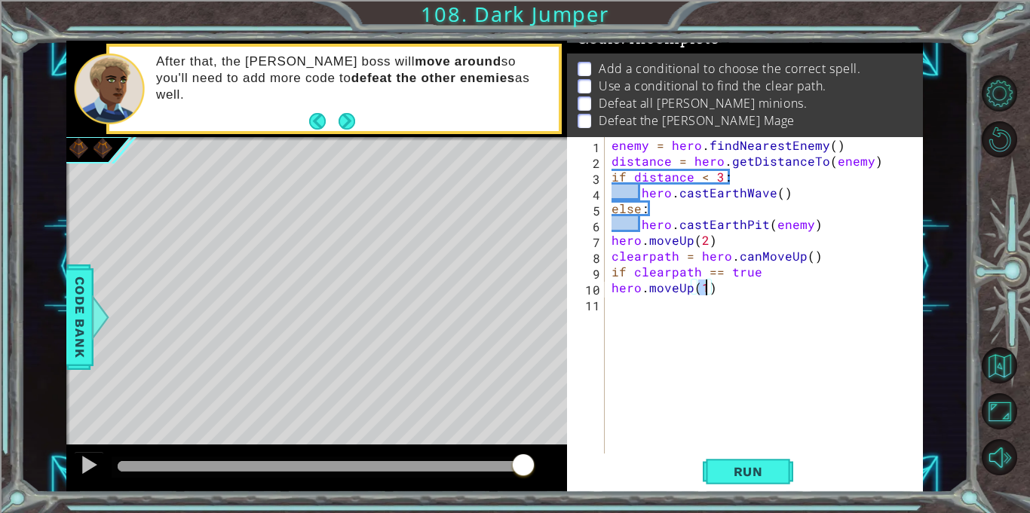
type textarea "hero.moveUp(2)"
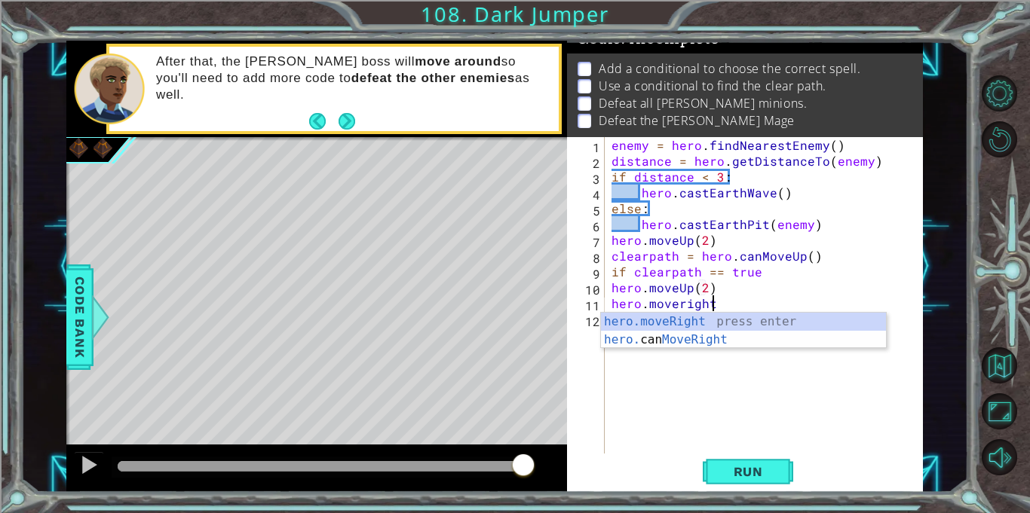
type textarea "hero.moveRight(2)"
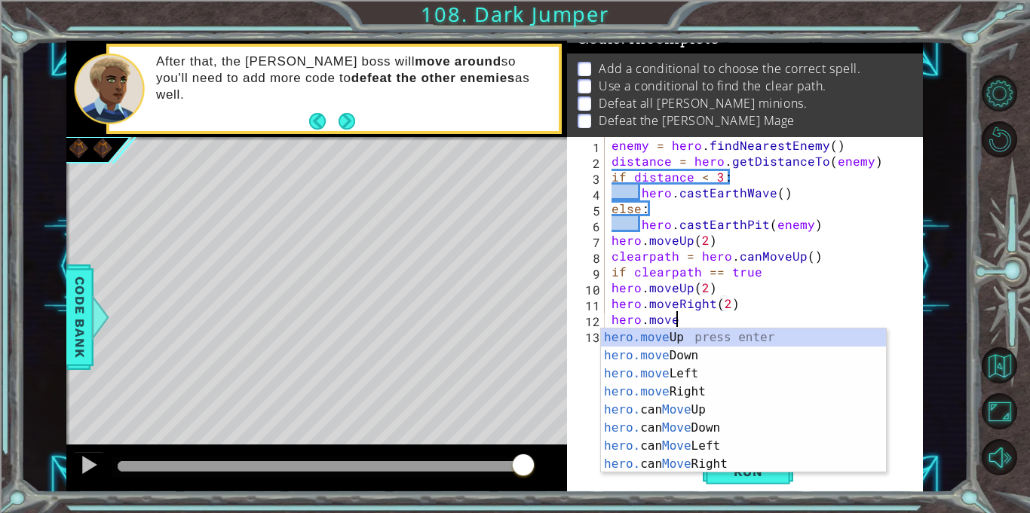
scroll to position [0, 4]
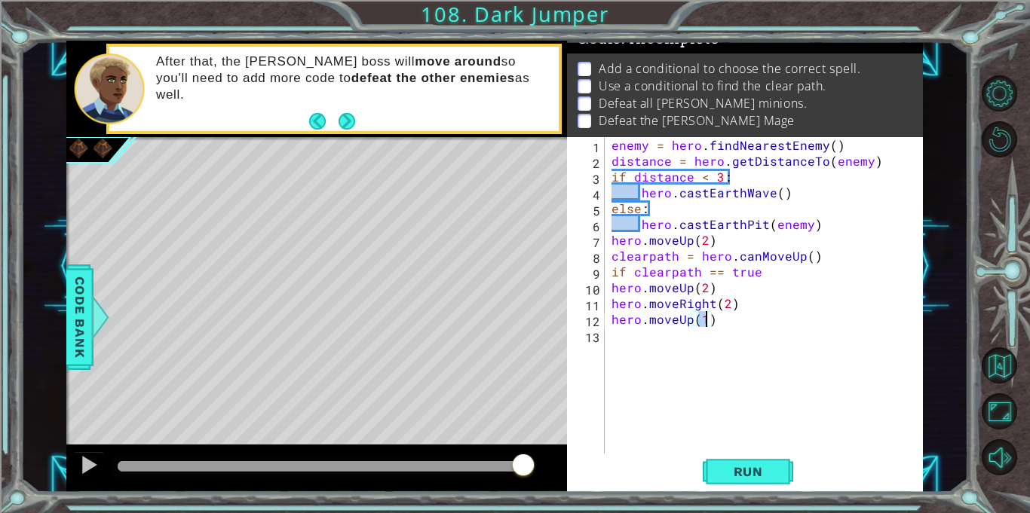
type textarea "hero.moveUp()"
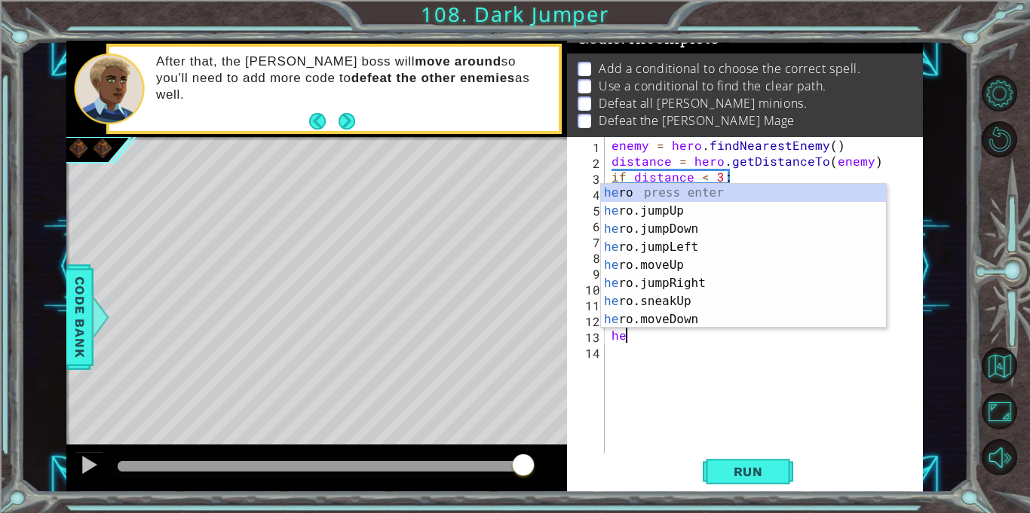
scroll to position [0, 0]
type textarea "h"
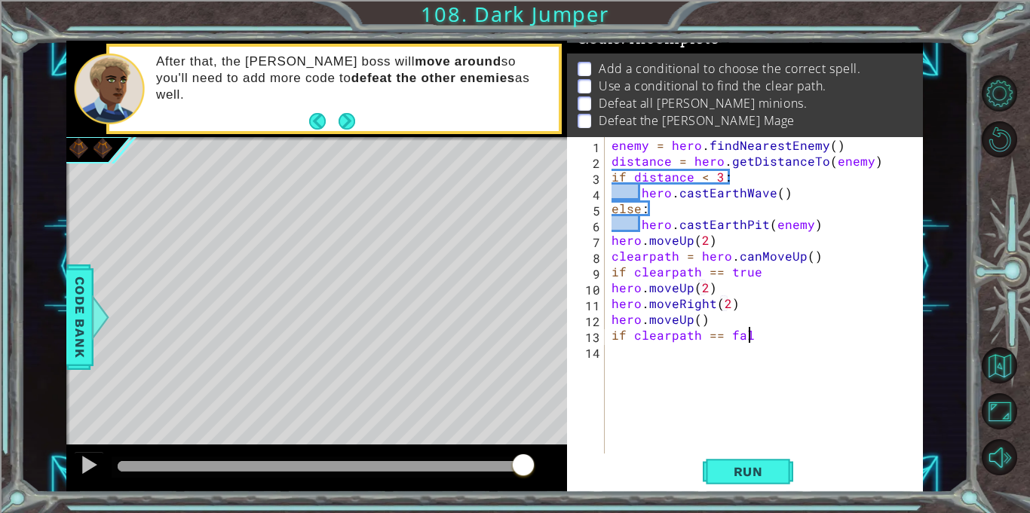
scroll to position [0, 8]
type textarea "if clearpath == false"
click at [793, 275] on div "enemy = hero . findNearestEnemy ( ) distance = hero . getDistanceTo ( enemy ) i…" at bounding box center [767, 311] width 318 height 348
type textarea "if clearpath == true:"
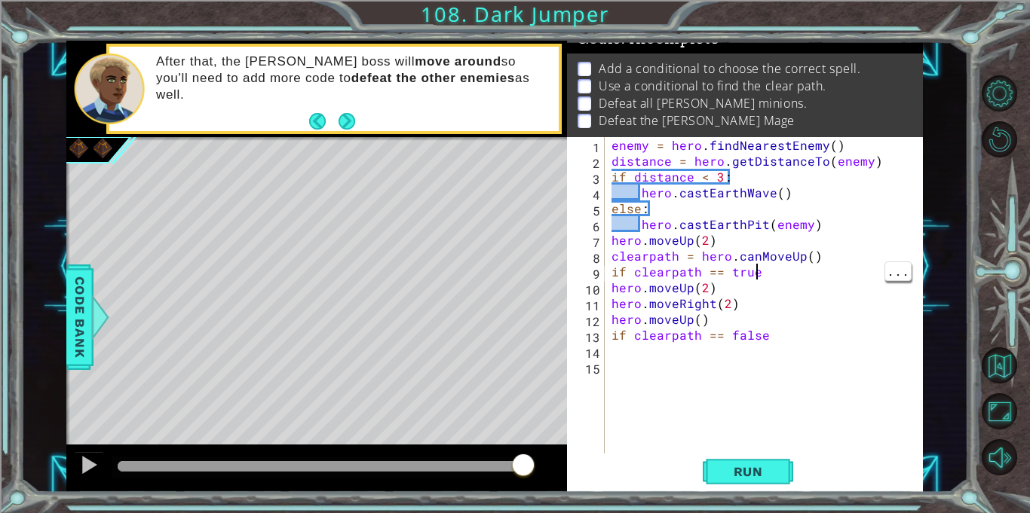
scroll to position [0, 8]
click at [801, 349] on div "enemy = hero . findNearestEnemy ( ) distance = hero . getDistanceTo ( enemy ) i…" at bounding box center [767, 311] width 318 height 348
click at [807, 335] on div "enemy = hero . findNearestEnemy ( ) distance = hero . getDistanceTo ( enemy ) i…" at bounding box center [767, 311] width 318 height 348
click at [594, 290] on div "10" at bounding box center [587, 290] width 35 height 16
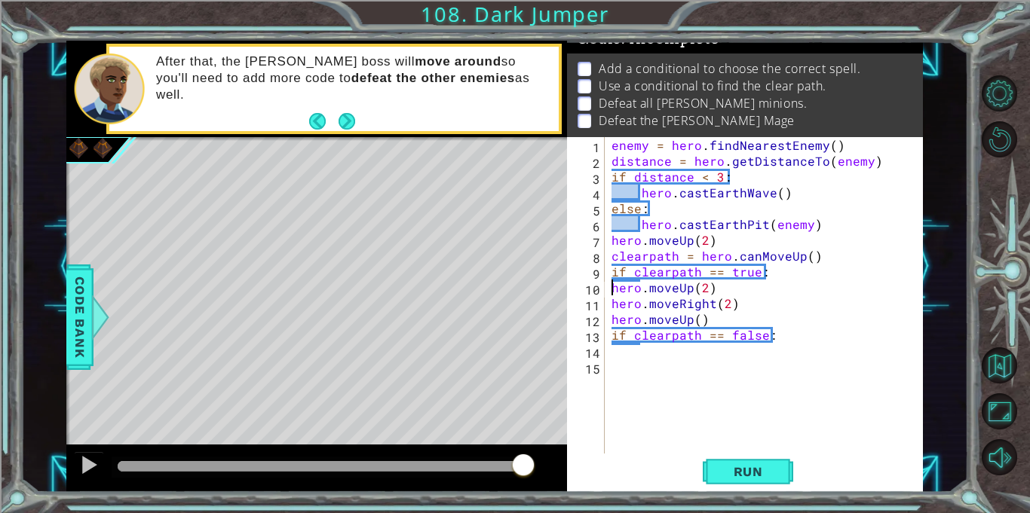
scroll to position [0, 5]
click at [828, 338] on div "enemy = hero . findNearestEnemy ( ) distance = hero . getDistanceTo ( enemy ) i…" at bounding box center [767, 311] width 318 height 348
type textarea "if clearpath == false:"
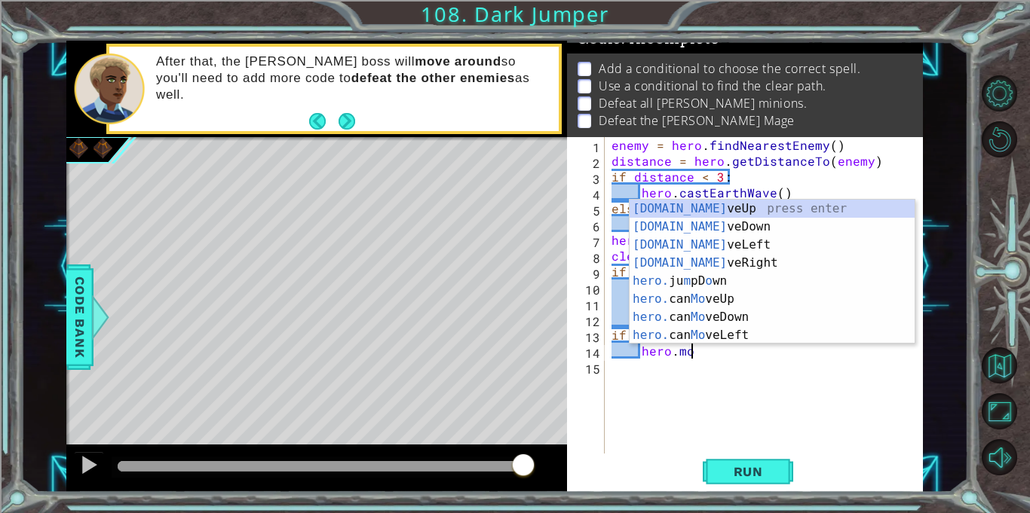
scroll to position [0, 5]
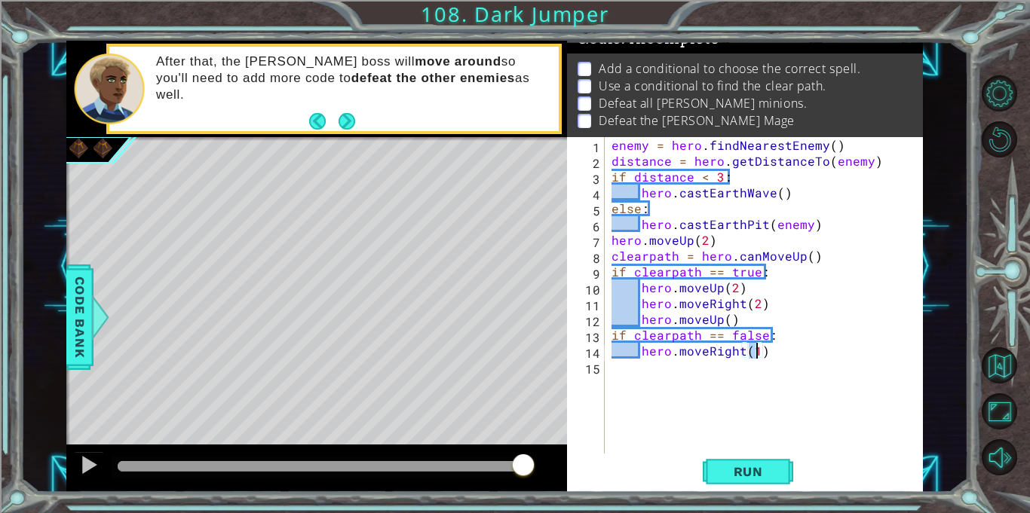
type textarea "hero.moveRight(2)"
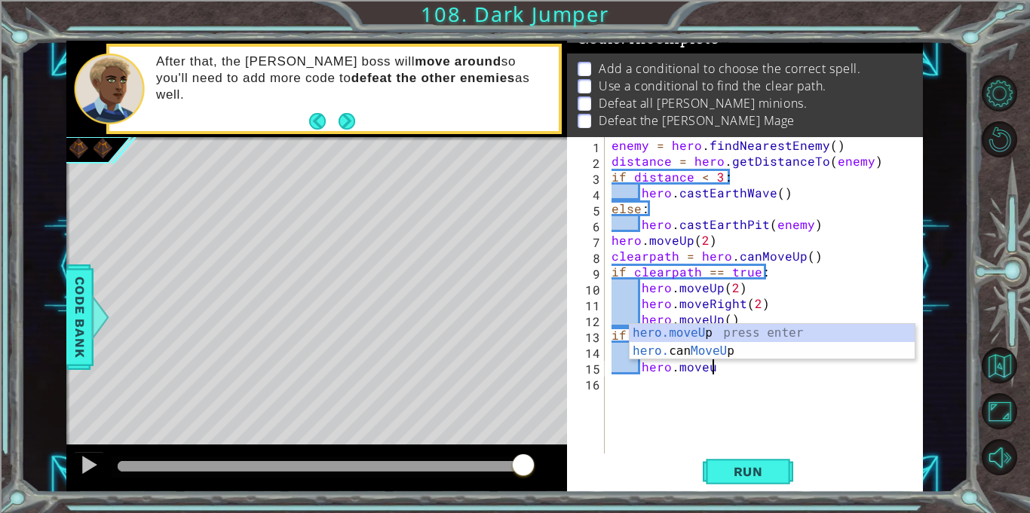
scroll to position [0, 6]
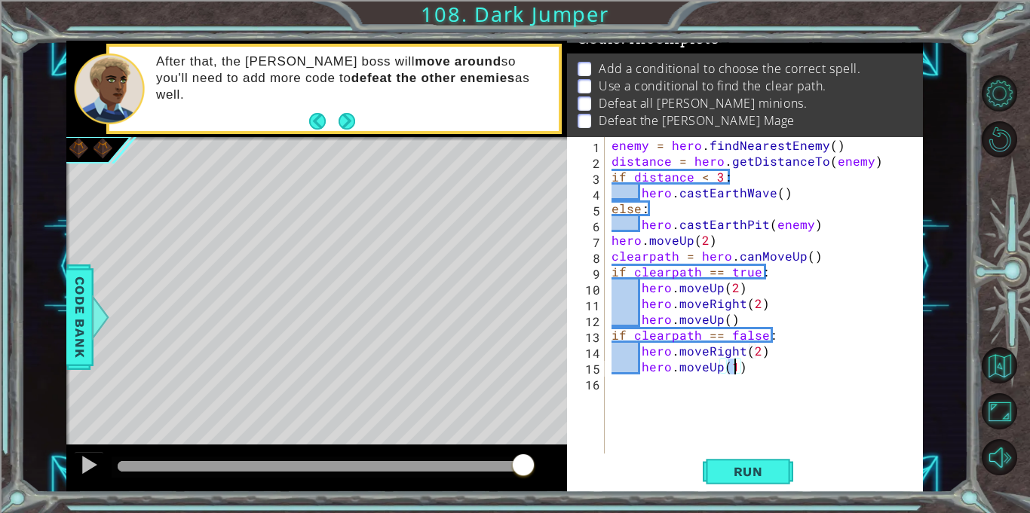
type textarea "hero.moveUp(3)"
click at [609, 151] on div "enemy = hero . findNearestEnemy ( ) distance = hero . getDistanceTo ( enemy ) i…" at bounding box center [767, 311] width 318 height 348
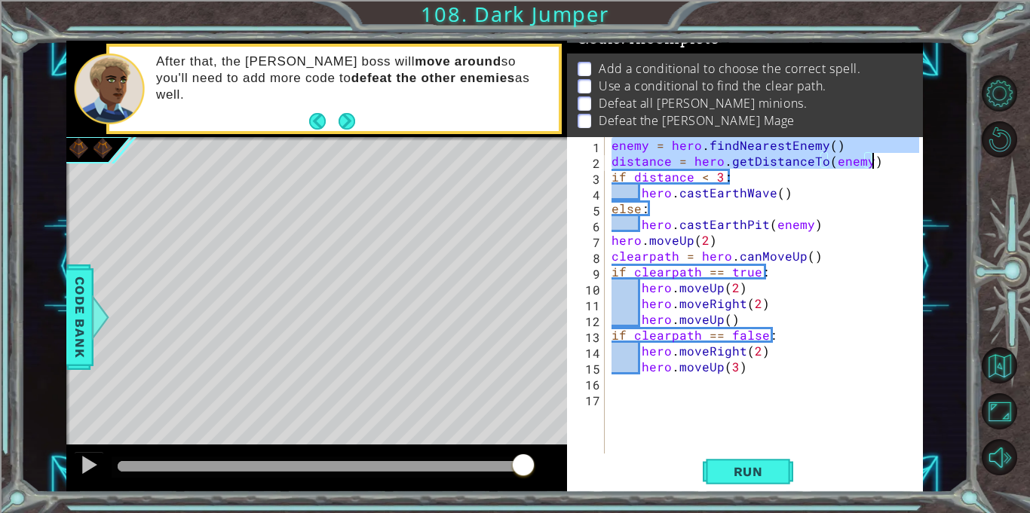
drag, startPoint x: 608, startPoint y: 151, endPoint x: 919, endPoint y: 160, distance: 310.7
click at [919, 160] on div "enemy = hero.findNearestEnemy() 1 2 3 4 5 6 7 8 9 10 11 12 13 14 15 16 17 enemy…" at bounding box center [745, 315] width 356 height 356
type textarea "enemy = hero.findNearestEnemy() distance = hero.getDistanceTo(enemy)"
click at [651, 383] on div "enemy = hero . findNearestEnemy ( ) distance = hero . getDistanceTo ( enemy ) i…" at bounding box center [767, 311] width 318 height 348
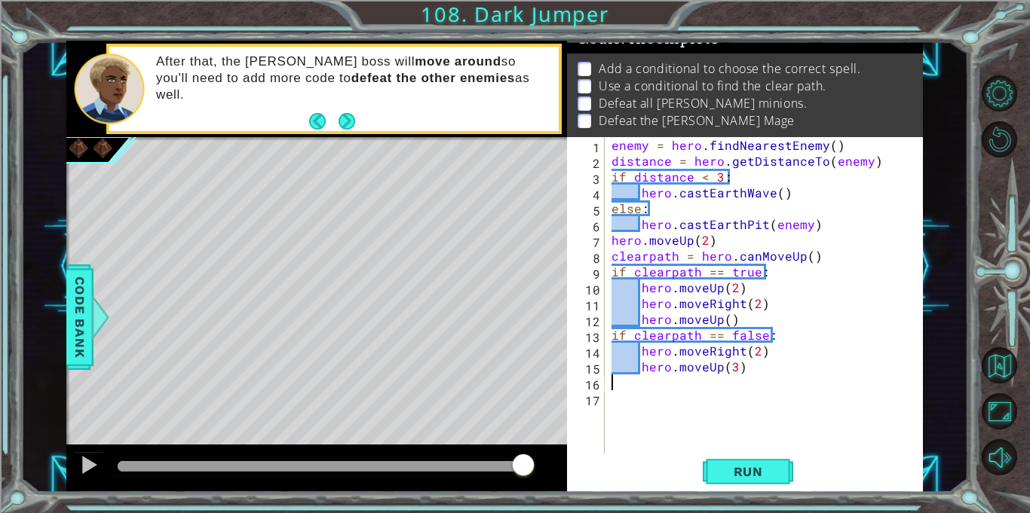
paste textarea "distance = hero.getDistanceTo(enemy)"
type textarea "distance = hero.getDistanceTo(enemy)"
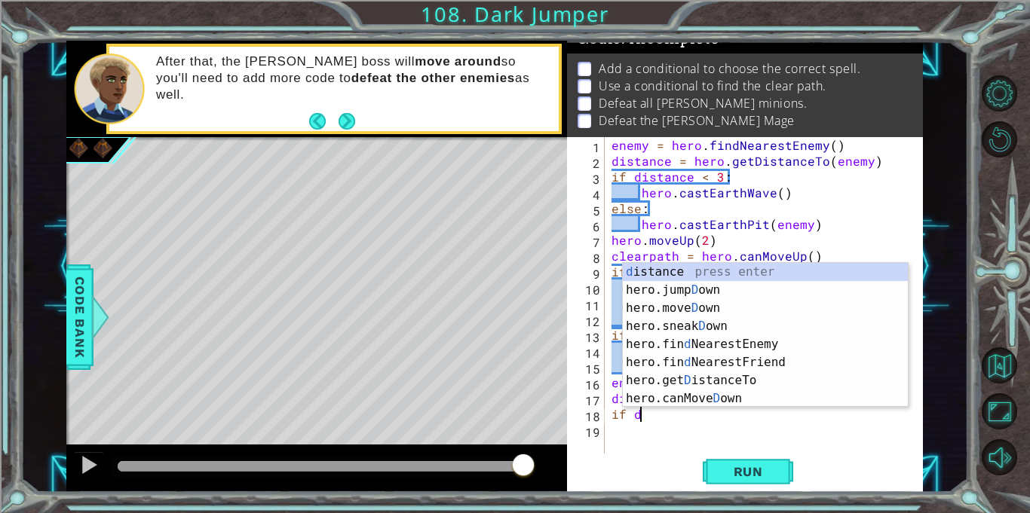
scroll to position [0, 2]
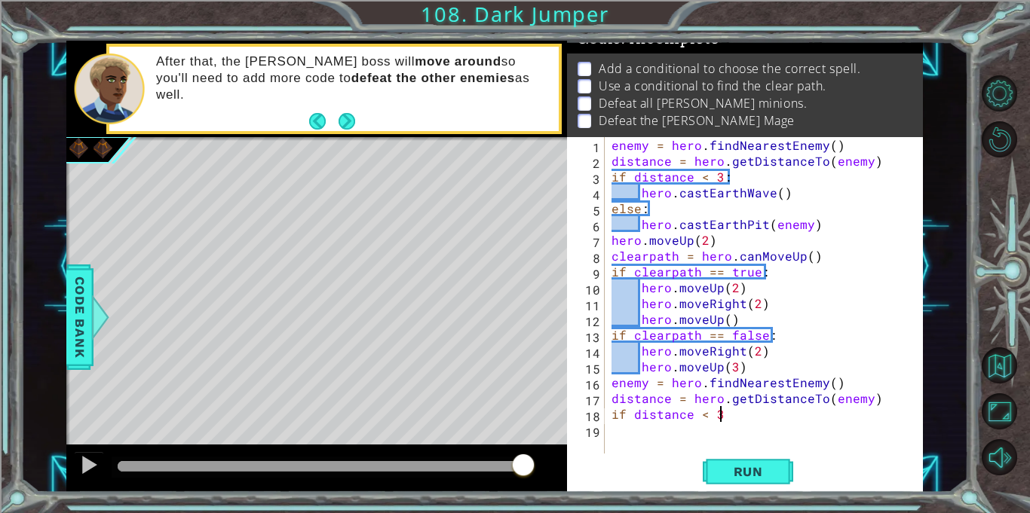
type textarea "if distance < 3"
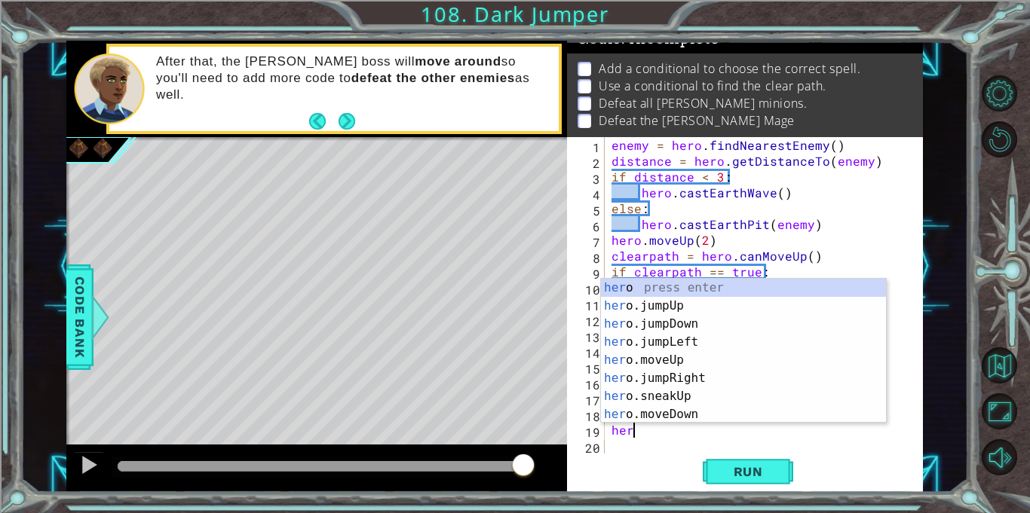
scroll to position [0, 0]
type textarea "h"
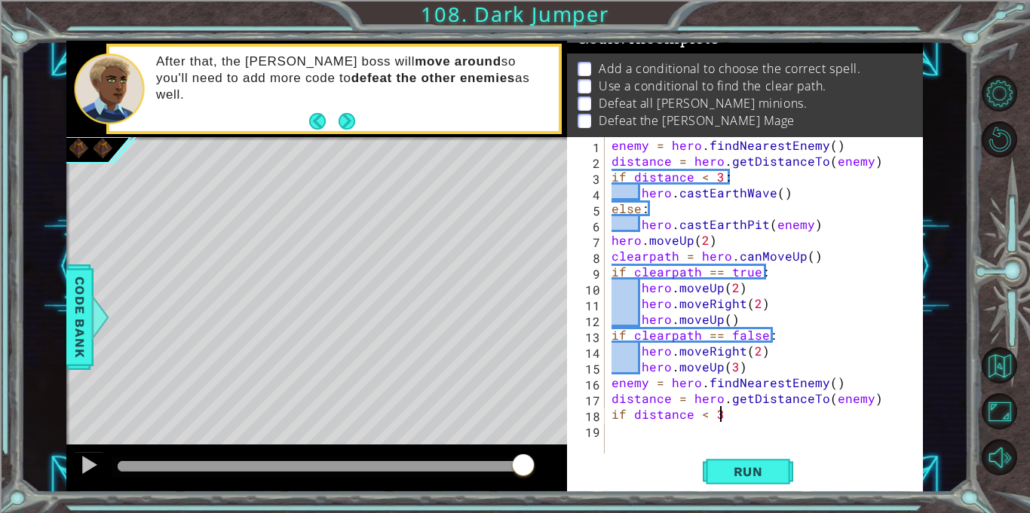
type textarea "if distance < 3:"
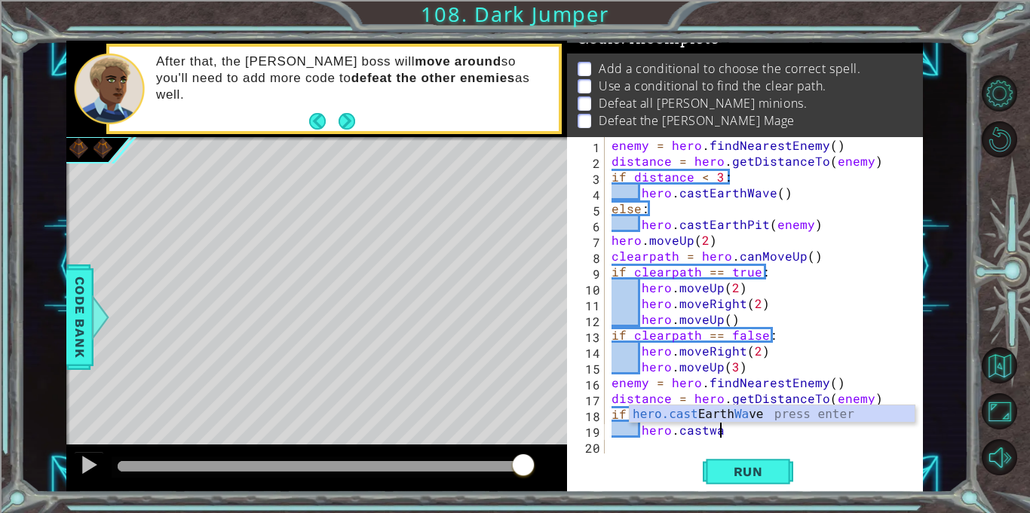
type textarea "hero.castwav"
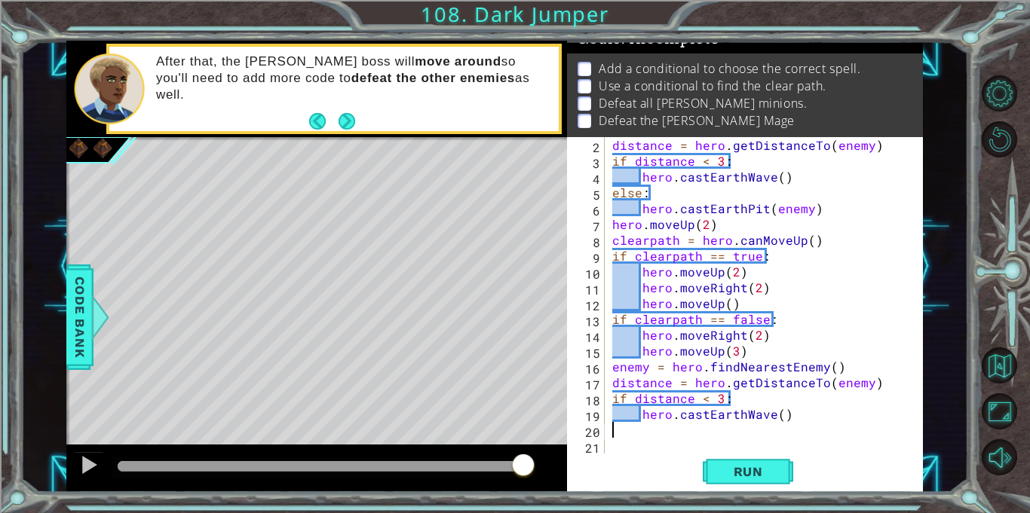
type textarea "i"
type textarea "else:"
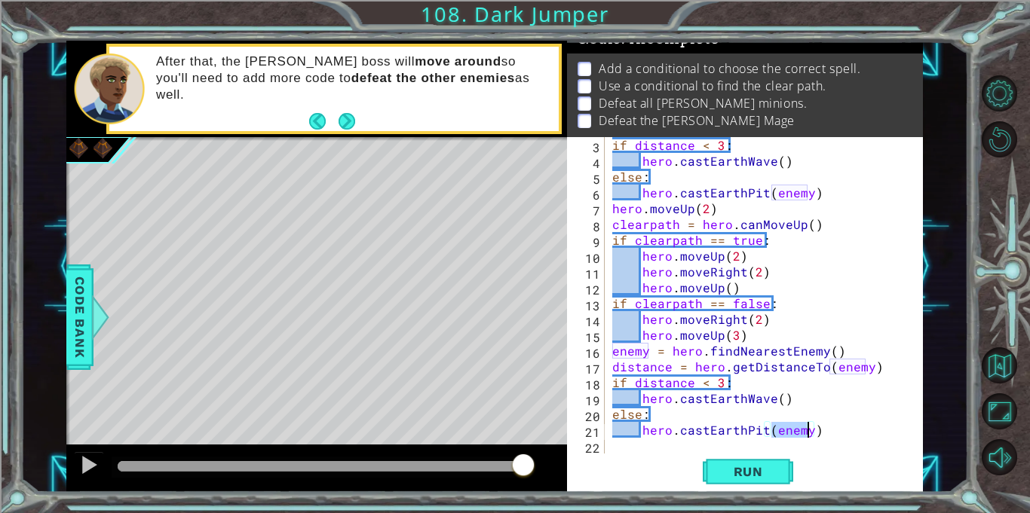
scroll to position [47, 0]
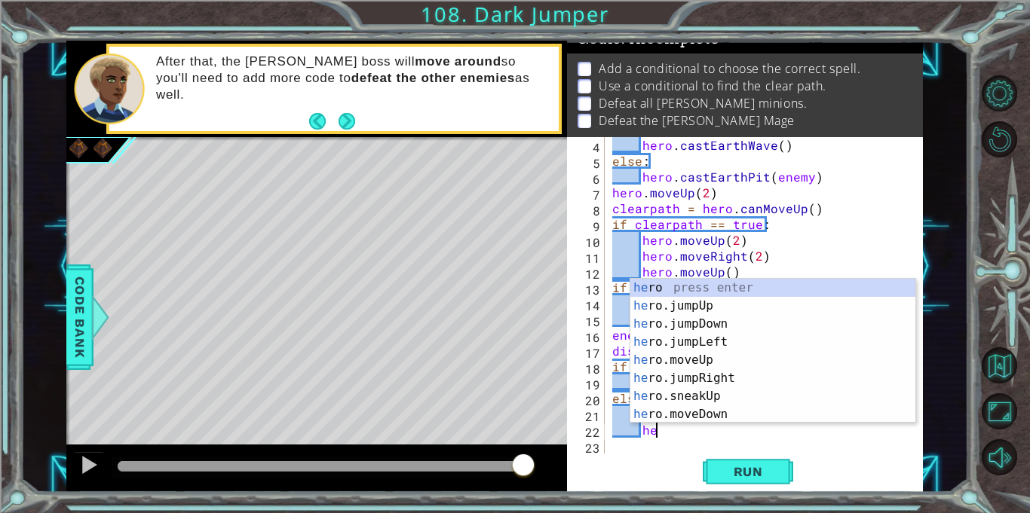
type textarea "h"
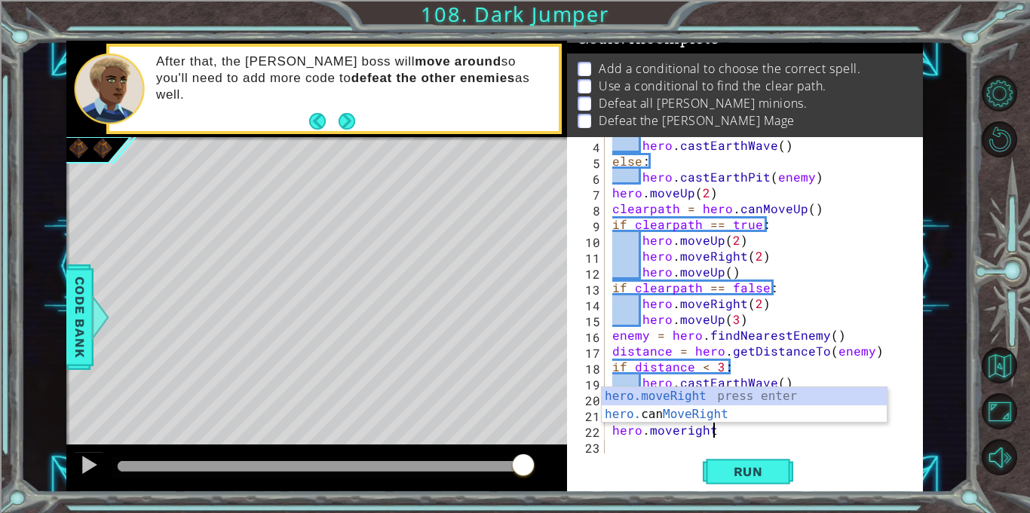
scroll to position [0, 5]
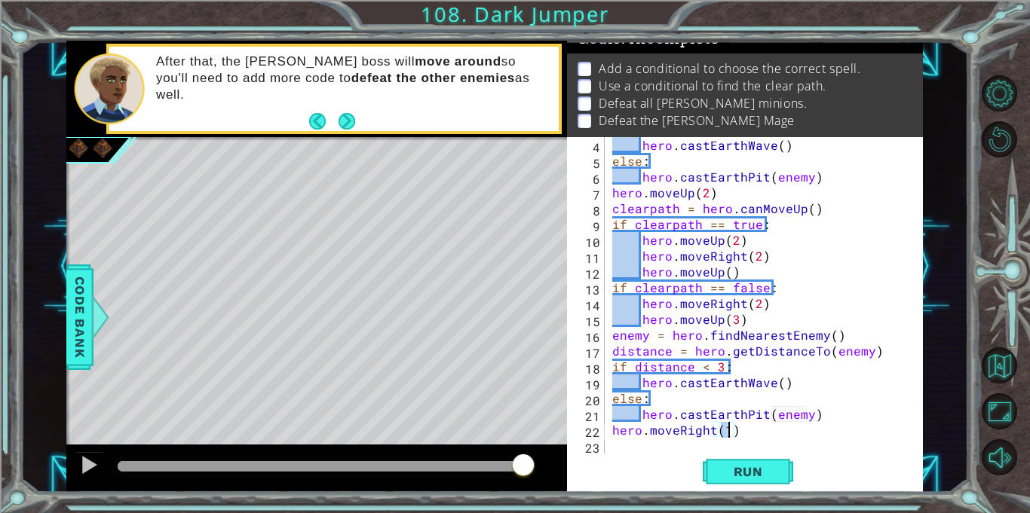
type textarea "hero.moveRight(4)"
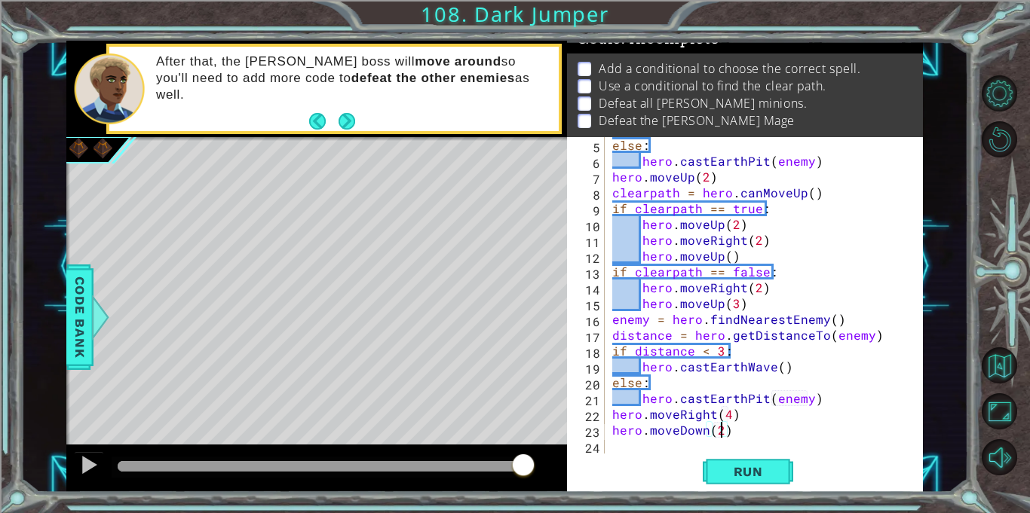
scroll to position [0, 6]
click at [783, 476] on button "Run" at bounding box center [748, 472] width 90 height 35
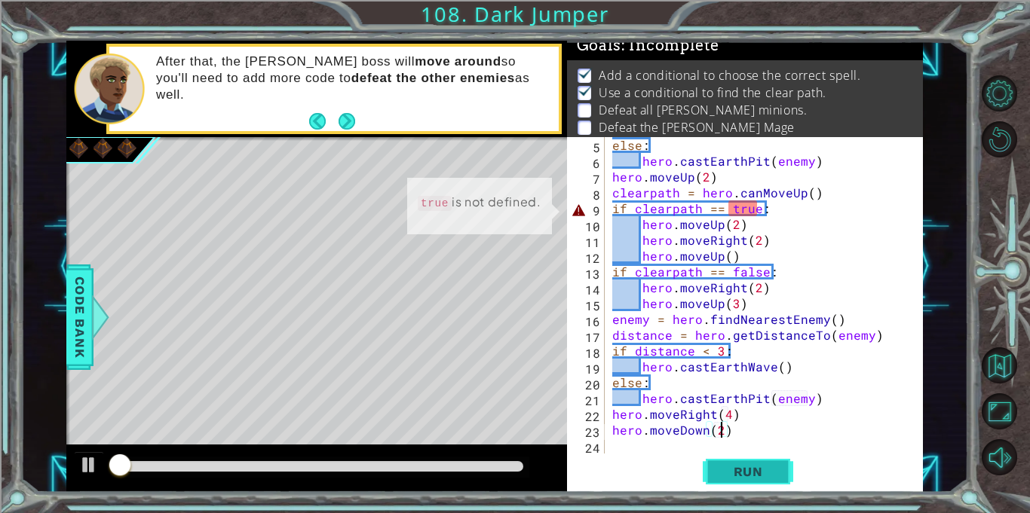
scroll to position [8, 0]
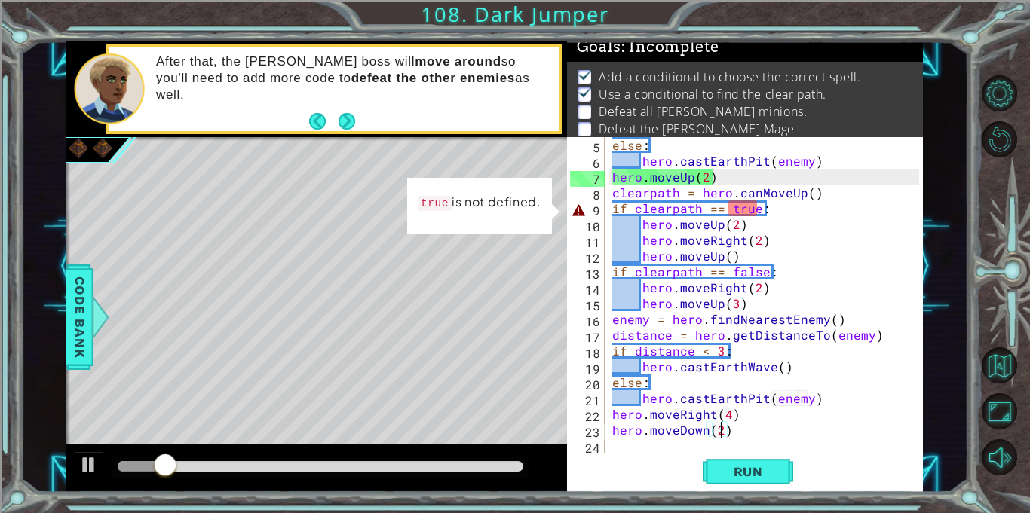
click at [778, 210] on div "else : hero . castEarthPit ( enemy ) hero . moveUp ( 2 ) clearpath = hero . can…" at bounding box center [767, 311] width 317 height 348
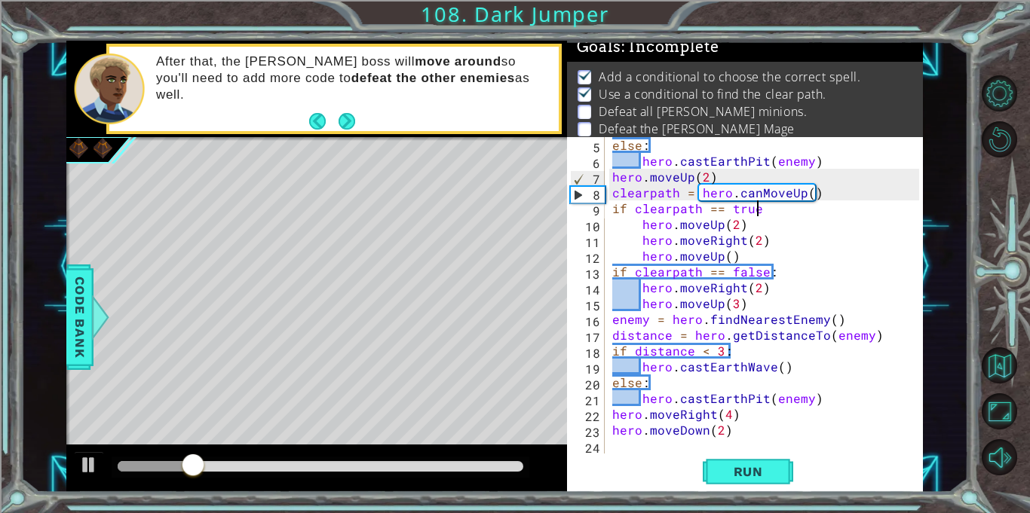
click at [779, 281] on div "else : hero . castEarthPit ( enemy ) hero . moveUp ( 2 ) clearpath = hero . can…" at bounding box center [767, 311] width 317 height 348
click at [779, 277] on div "else : hero . castEarthPit ( enemy ) hero . moveUp ( 2 ) clearpath = hero . can…" at bounding box center [767, 311] width 317 height 348
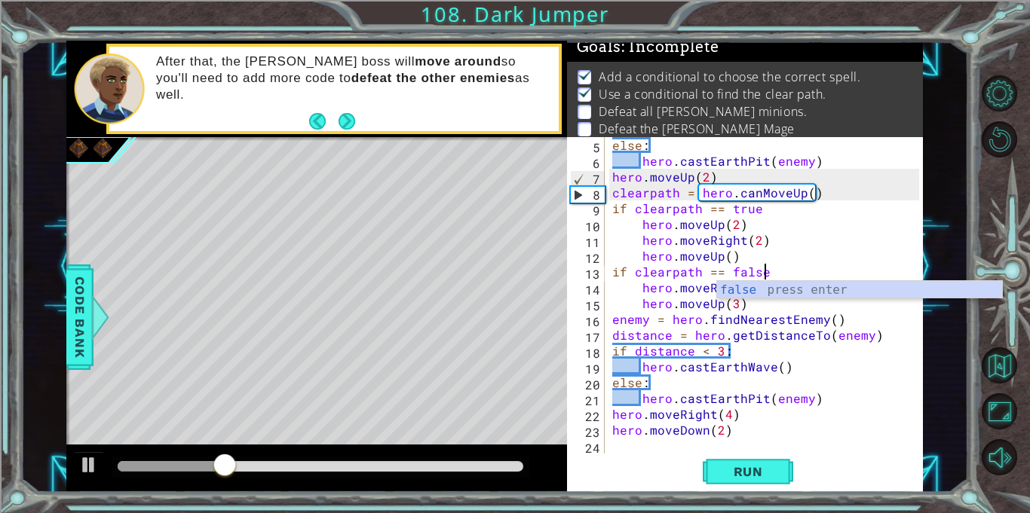
click at [755, 348] on div "else : hero . castEarthPit ( enemy ) hero . moveUp ( 2 ) clearpath = hero . can…" at bounding box center [767, 311] width 317 height 348
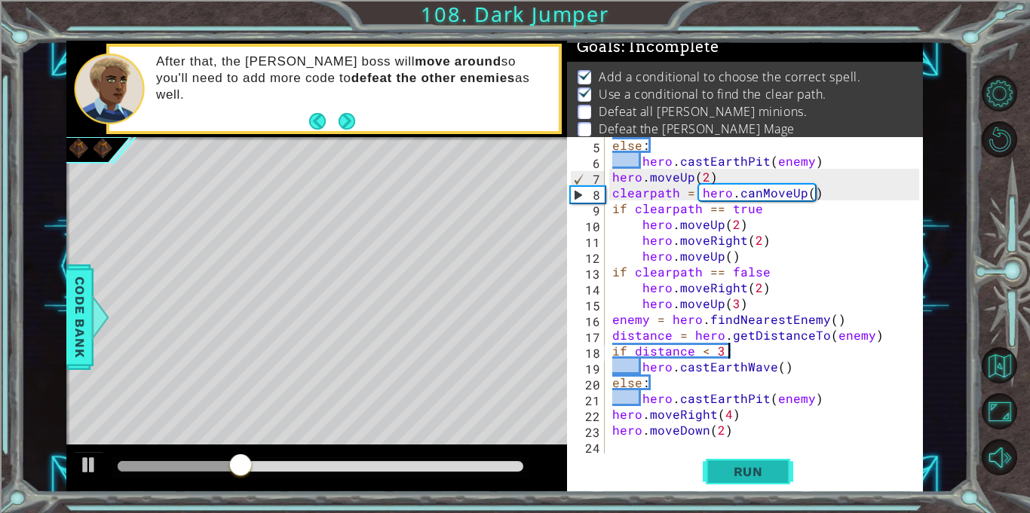
click at [777, 455] on button "Run" at bounding box center [748, 472] width 90 height 35
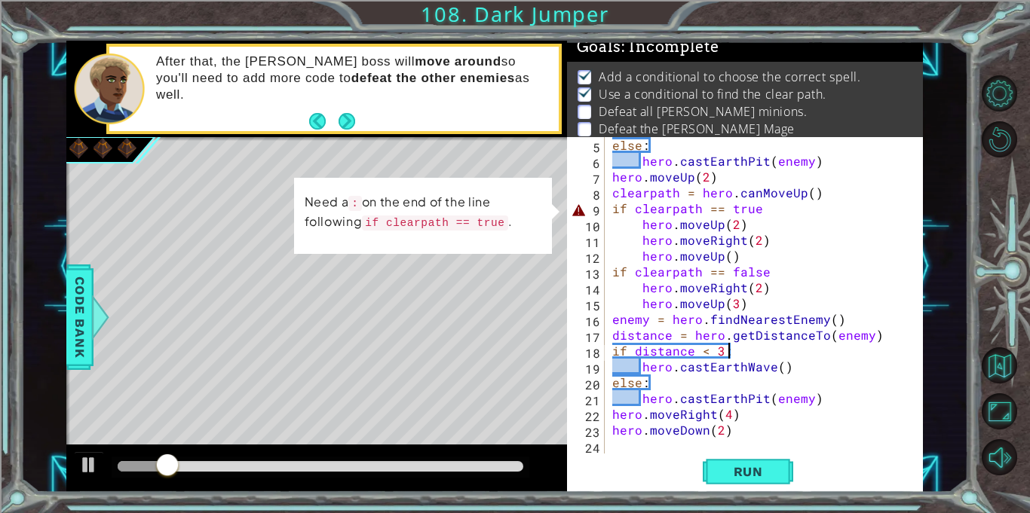
click at [768, 212] on div "else : hero . castEarthPit ( enemy ) hero . moveUp ( 2 ) clearpath = hero . can…" at bounding box center [767, 311] width 317 height 348
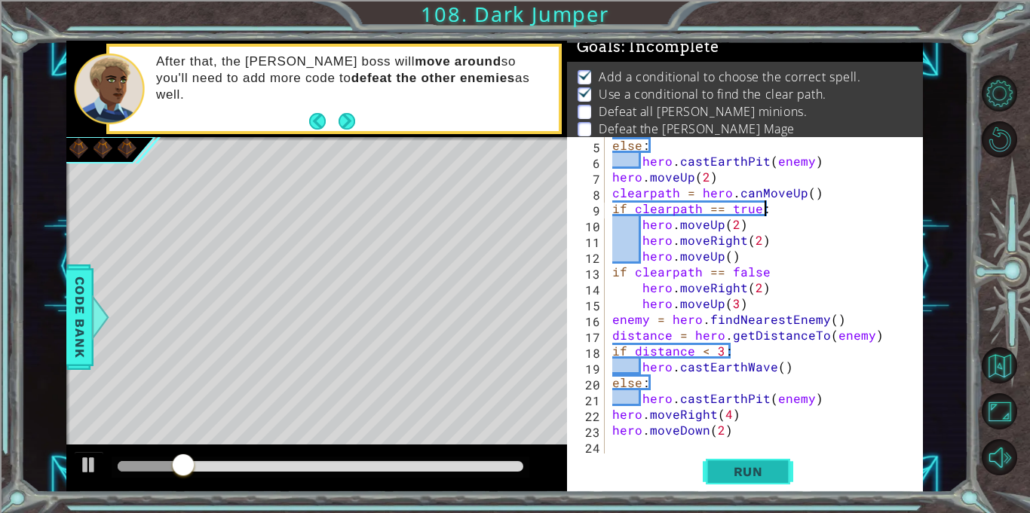
click at [766, 470] on span "Run" at bounding box center [748, 471] width 60 height 15
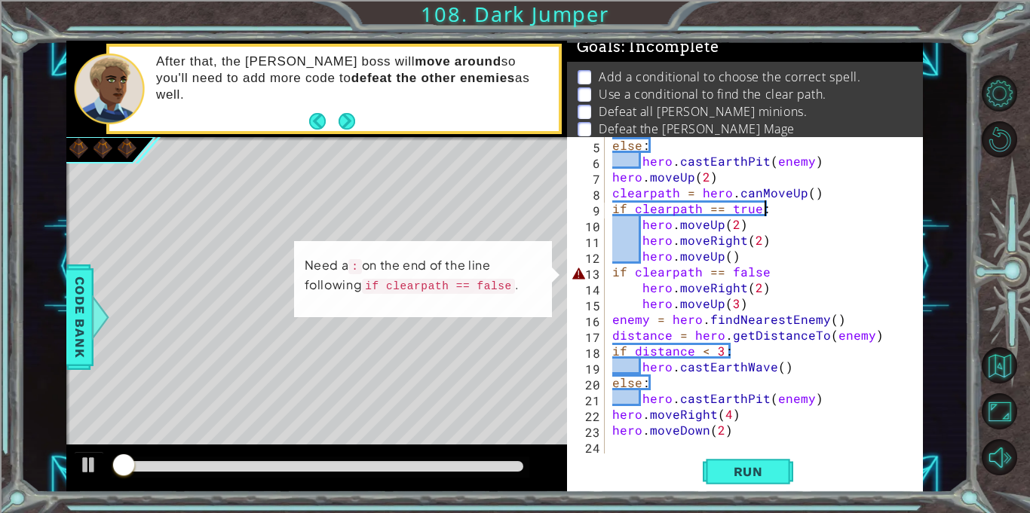
click at [792, 275] on div "else : hero . castEarthPit ( enemy ) hero . moveUp ( 2 ) clearpath = hero . can…" at bounding box center [767, 311] width 317 height 348
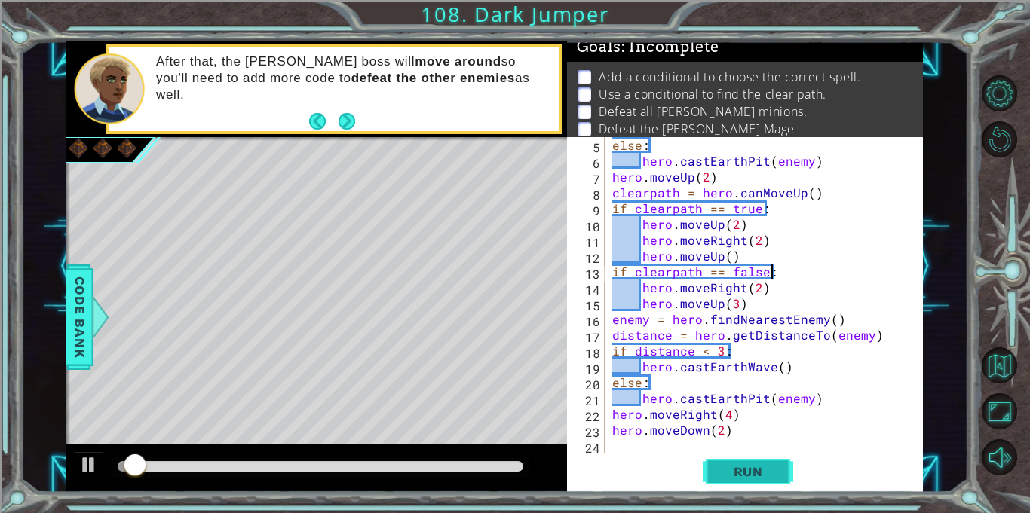
click at [771, 461] on button "Run" at bounding box center [748, 472] width 90 height 35
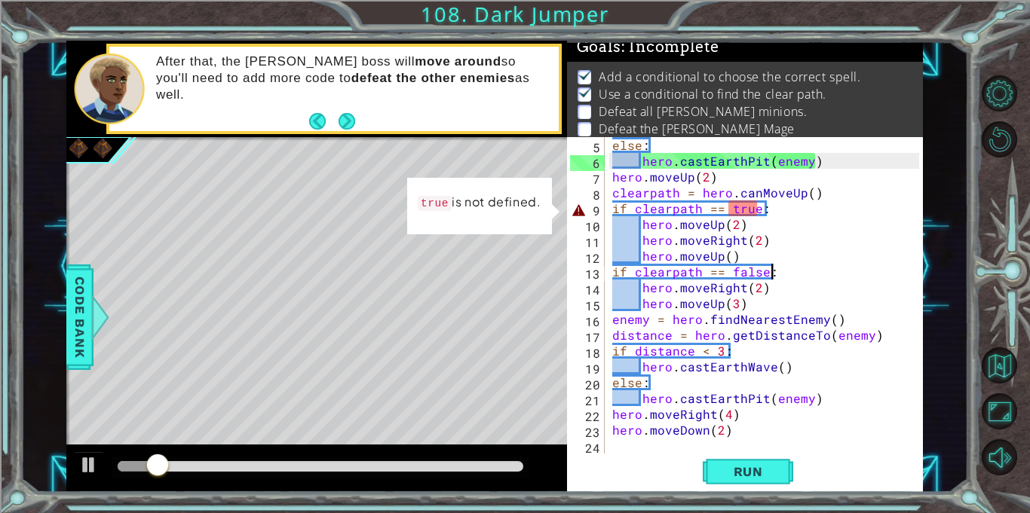
click at [741, 218] on div "else : hero . castEarthPit ( enemy ) hero . moveUp ( 2 ) clearpath = hero . can…" at bounding box center [767, 311] width 317 height 348
click at [749, 210] on div "else : hero . castEarthPit ( enemy ) hero . moveUp ( 2 ) clearpath = hero . can…" at bounding box center [767, 311] width 317 height 348
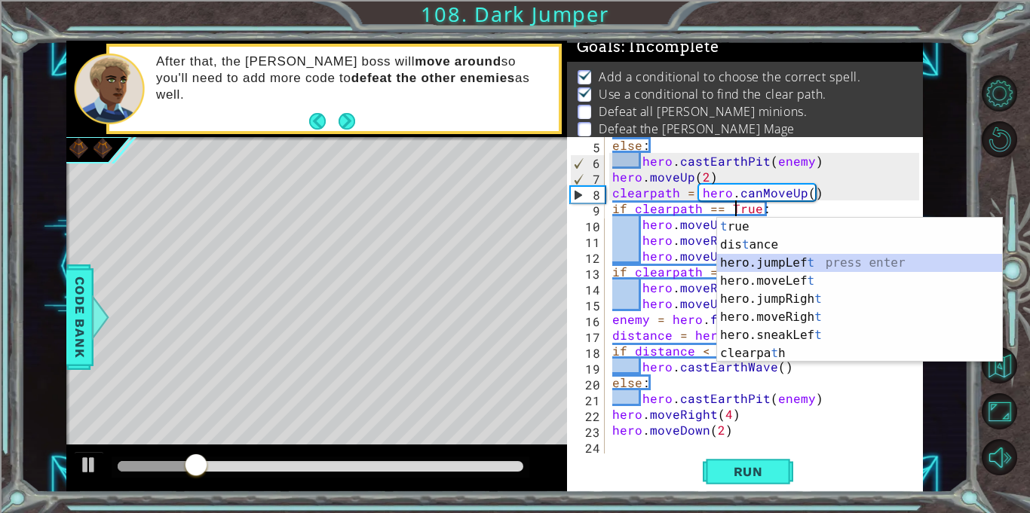
click at [660, 253] on div "else : hero . castEarthPit ( enemy ) hero . moveUp ( 2 ) clearpath = hero . can…" at bounding box center [767, 311] width 317 height 348
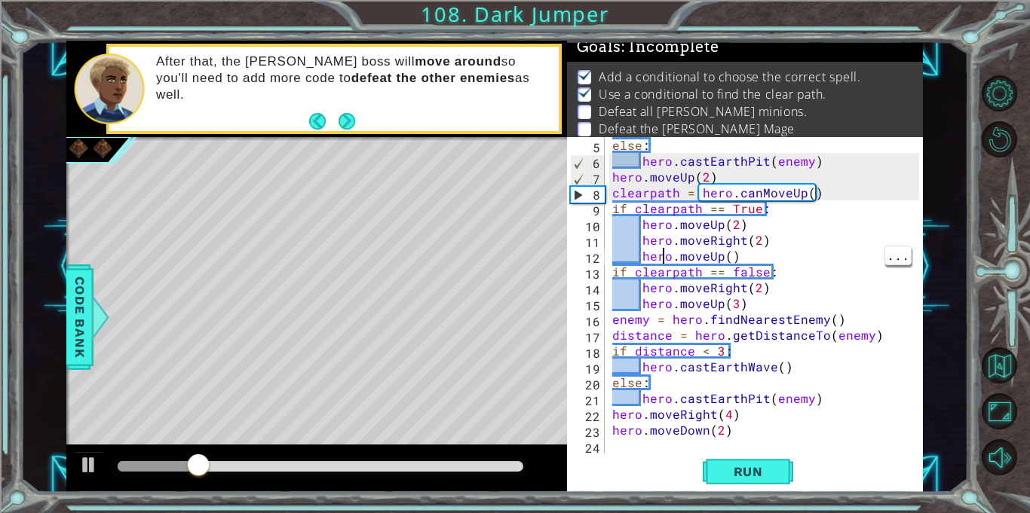
scroll to position [0, 7]
click at [743, 276] on div "else : hero . castEarthPit ( enemy ) hero . moveUp ( 2 ) clearpath = hero . can…" at bounding box center [767, 311] width 317 height 348
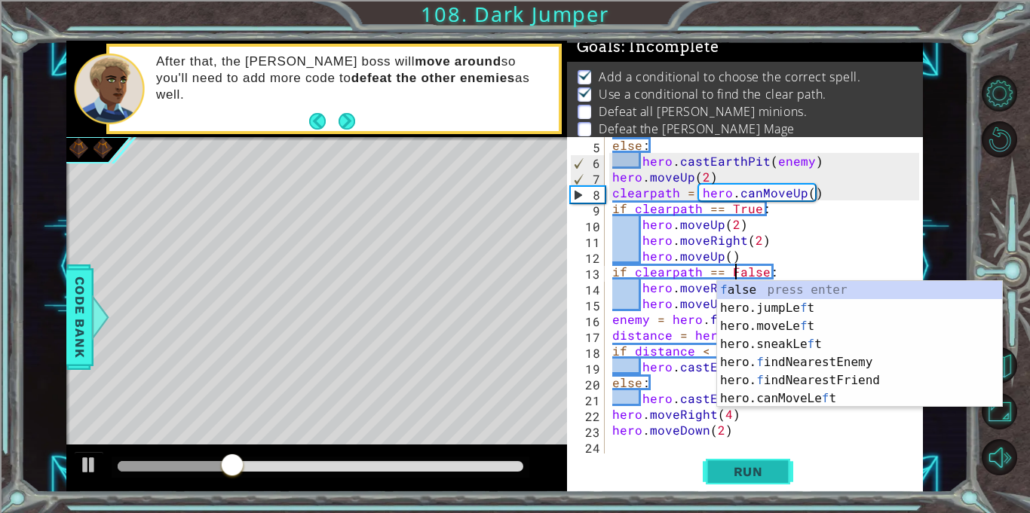
click at [762, 467] on span "Run" at bounding box center [748, 471] width 60 height 15
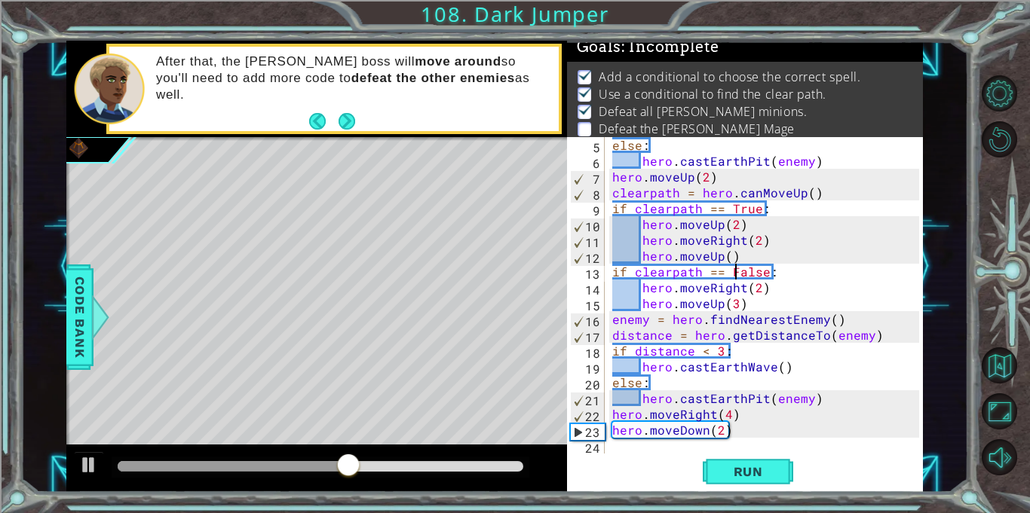
click at [733, 408] on div "else : hero . castEarthPit ( enemy ) hero . moveUp ( 2 ) clearpath = hero . can…" at bounding box center [767, 311] width 317 height 348
click at [746, 427] on div "else : hero . castEarthPit ( enemy ) hero . moveUp ( 2 ) clearpath = hero . can…" at bounding box center [767, 311] width 317 height 348
type textarea "hero.moveDown(2)"
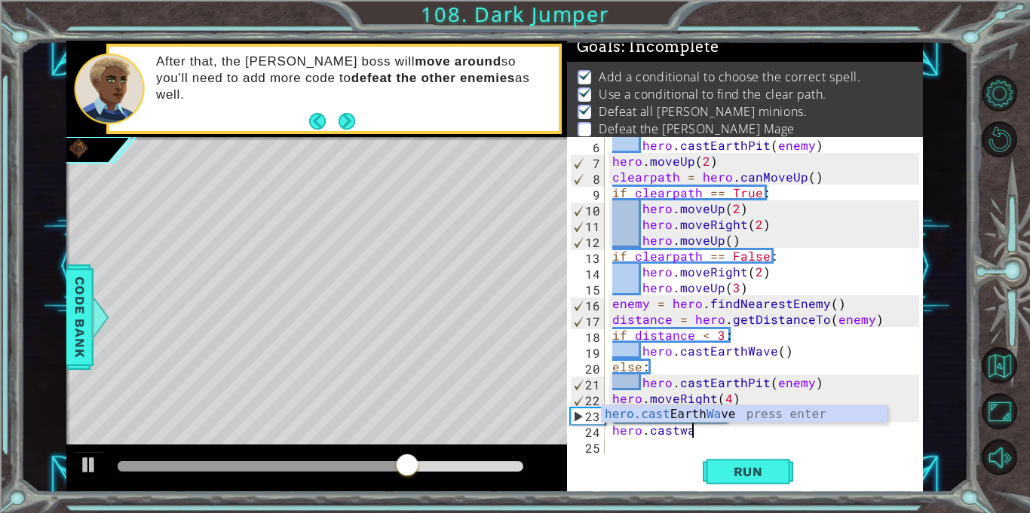
scroll to position [0, 5]
type textarea "hero.castwave"
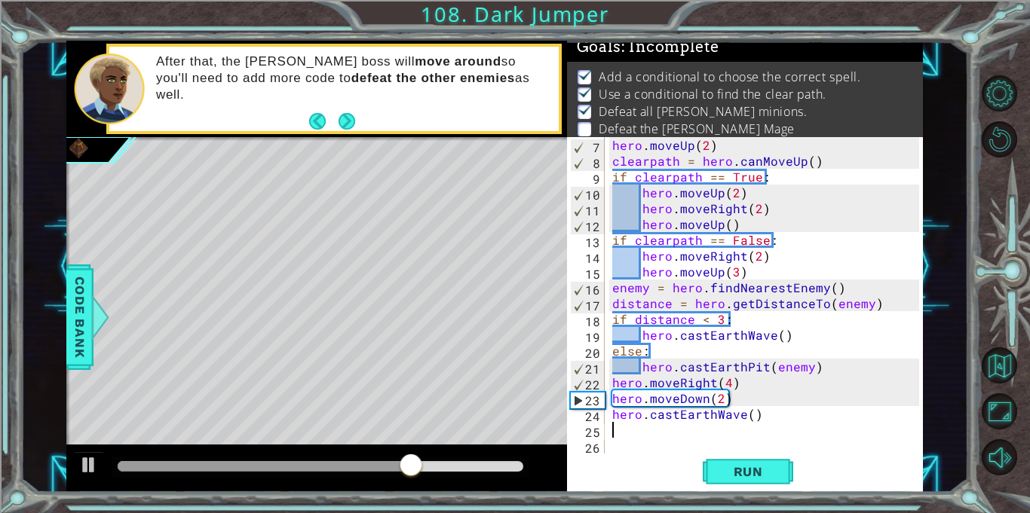
scroll to position [0, 0]
click at [767, 469] on span "Run" at bounding box center [748, 471] width 60 height 15
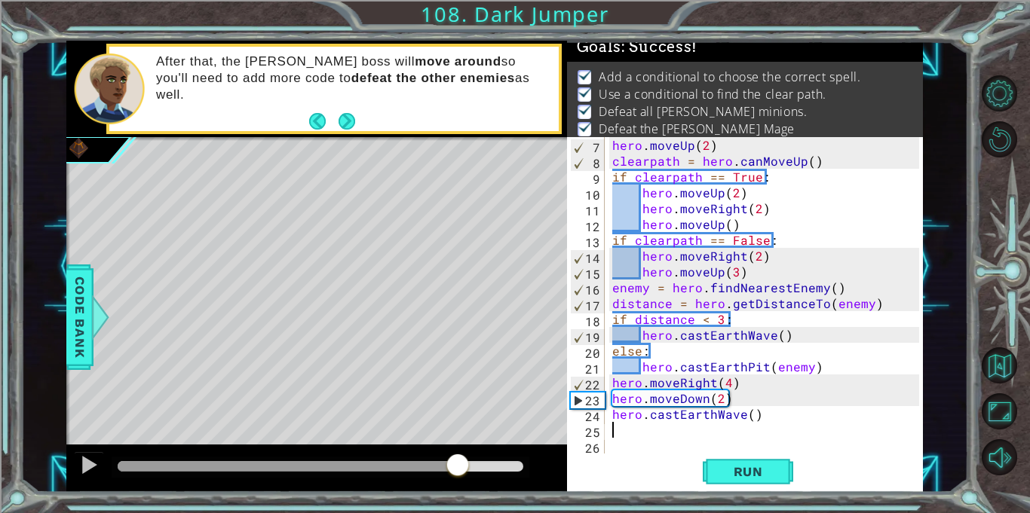
drag, startPoint x: 150, startPoint y: 458, endPoint x: 458, endPoint y: 489, distance: 309.9
click at [458, 489] on div at bounding box center [316, 469] width 501 height 48
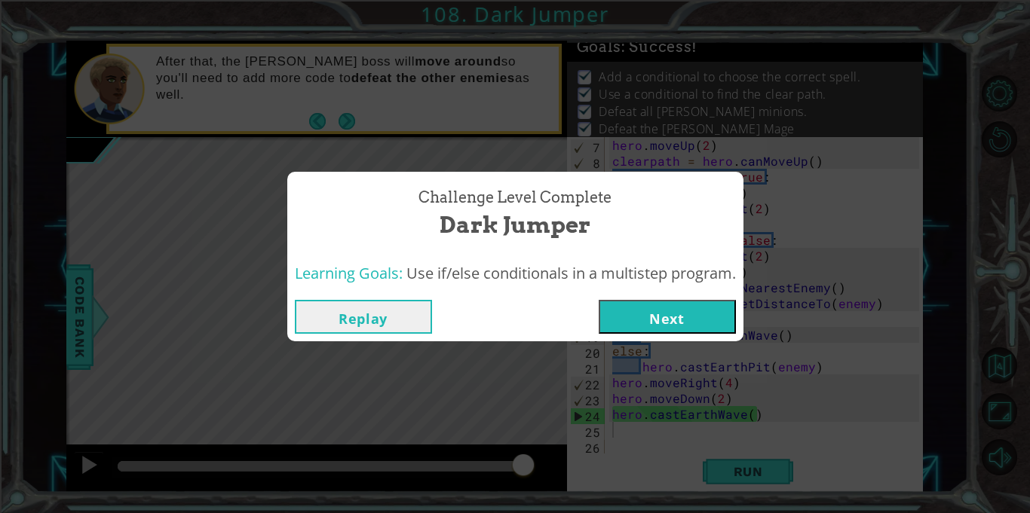
click at [721, 325] on button "Next" at bounding box center [667, 317] width 137 height 34
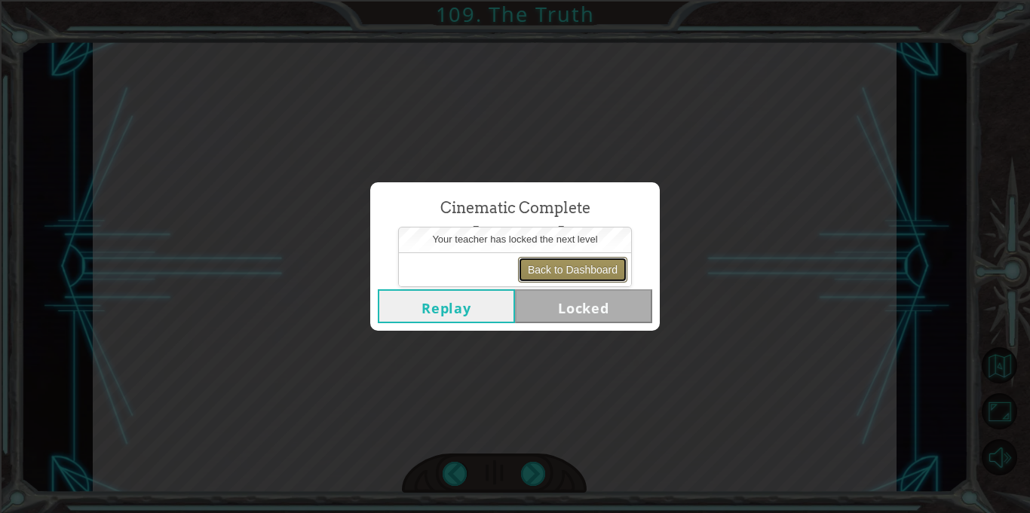
click at [599, 268] on button "Back to Dashboard" at bounding box center [572, 270] width 109 height 26
